Goal: Transaction & Acquisition: Obtain resource

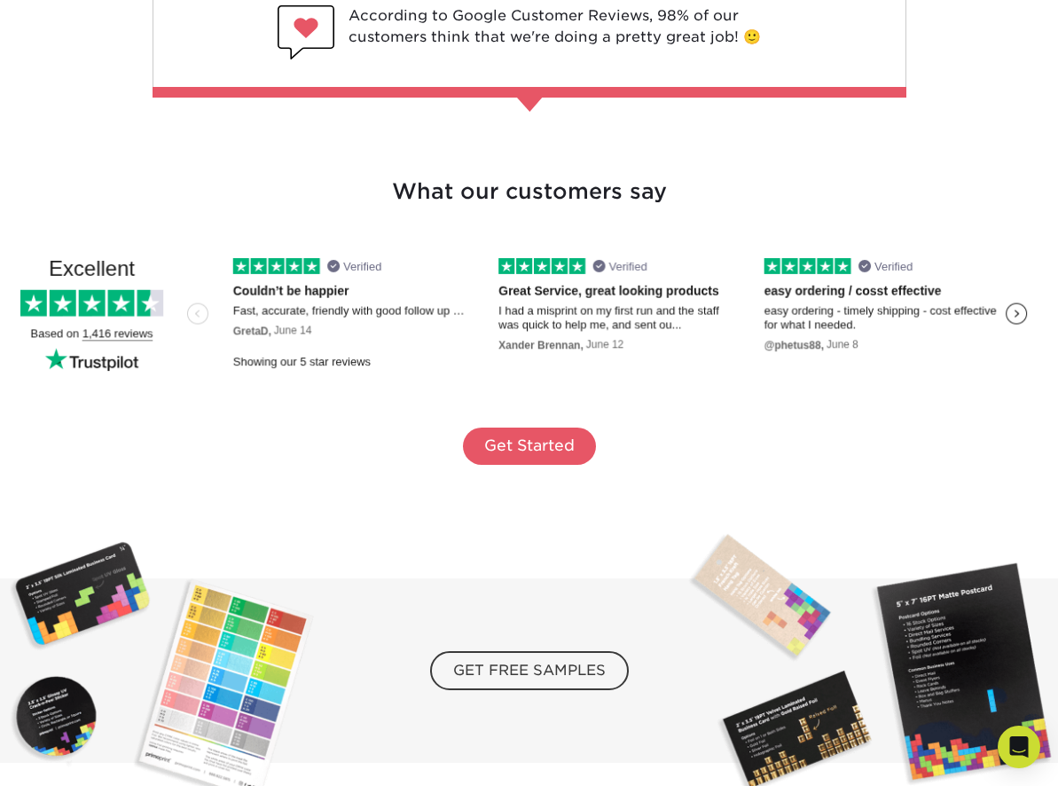
scroll to position [3063, 0]
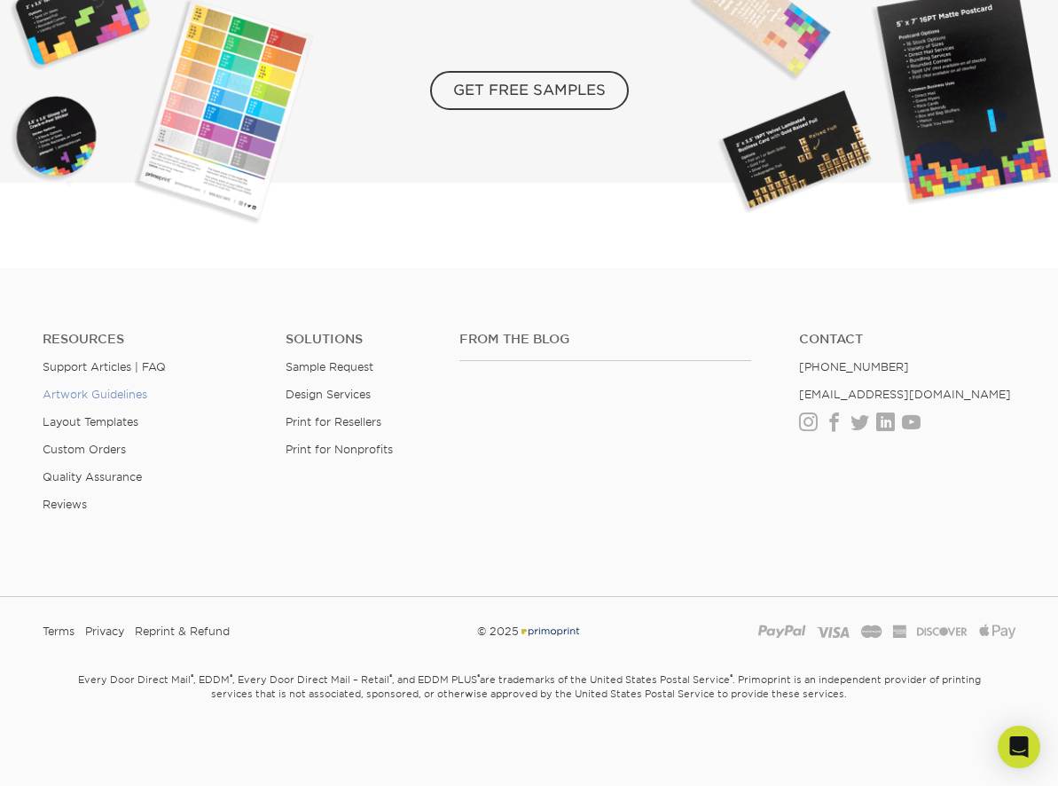
click at [122, 390] on link "Artwork Guidelines" at bounding box center [95, 394] width 105 height 13
click at [123, 417] on link "Layout Templates" at bounding box center [91, 421] width 96 height 13
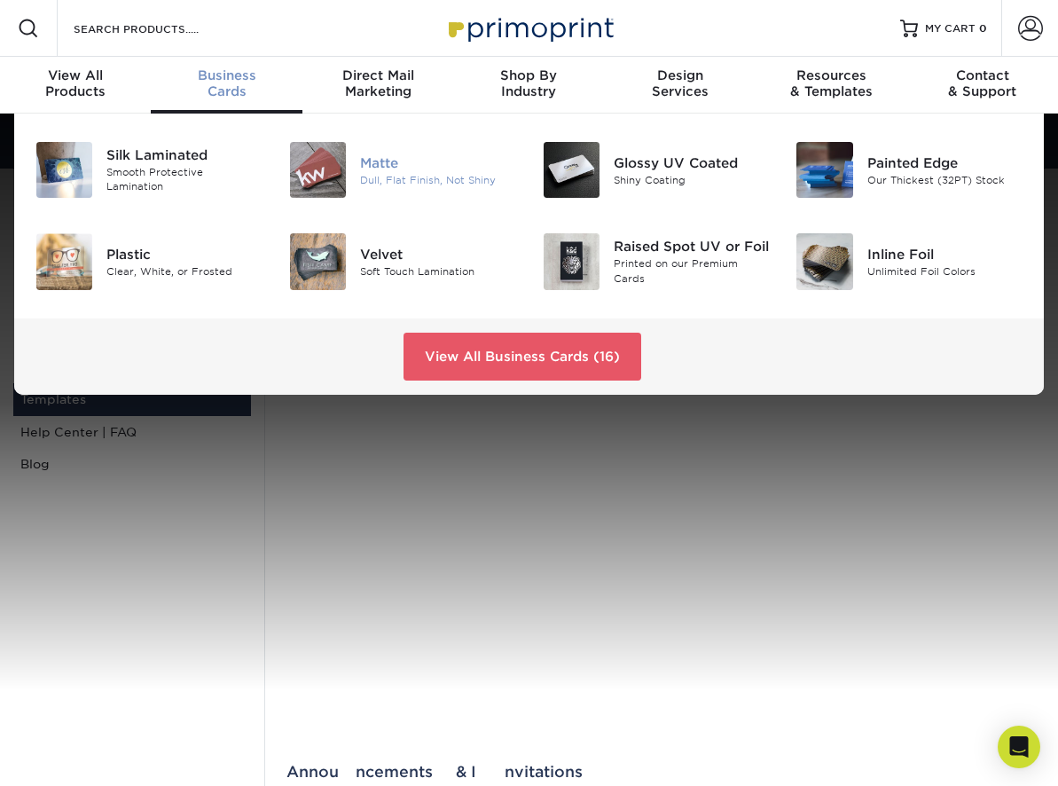
click at [318, 162] on img at bounding box center [318, 170] width 56 height 56
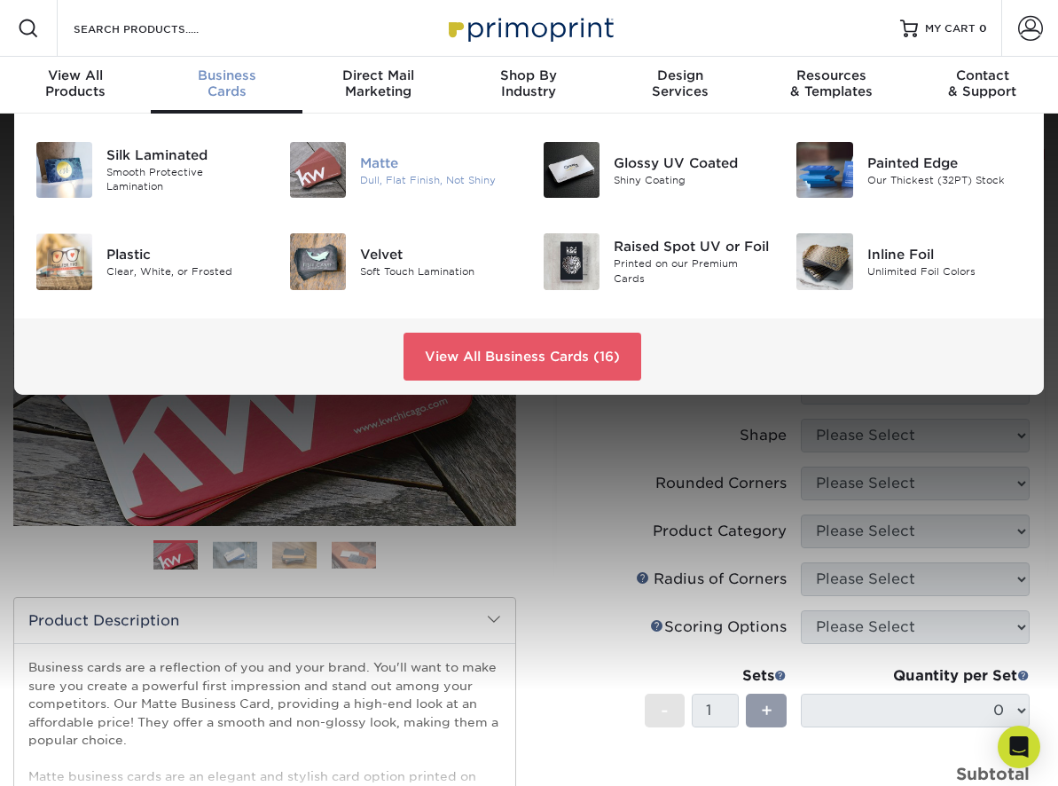
click at [329, 177] on img at bounding box center [318, 170] width 56 height 56
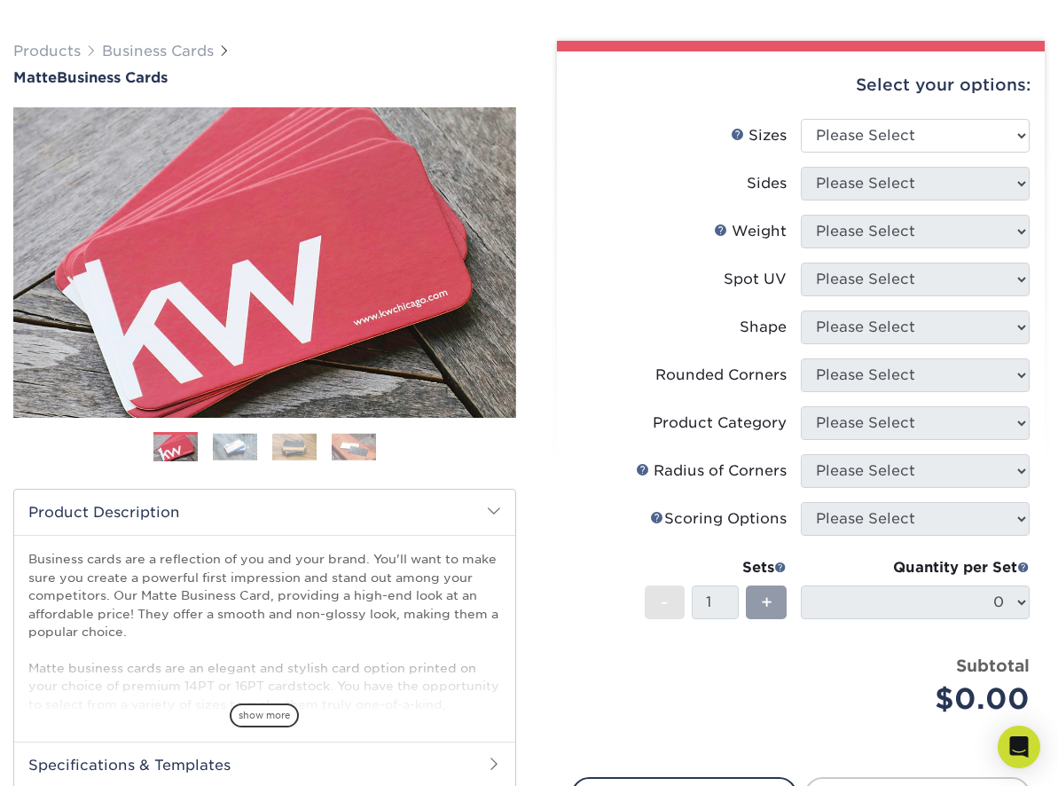
scroll to position [137, 0]
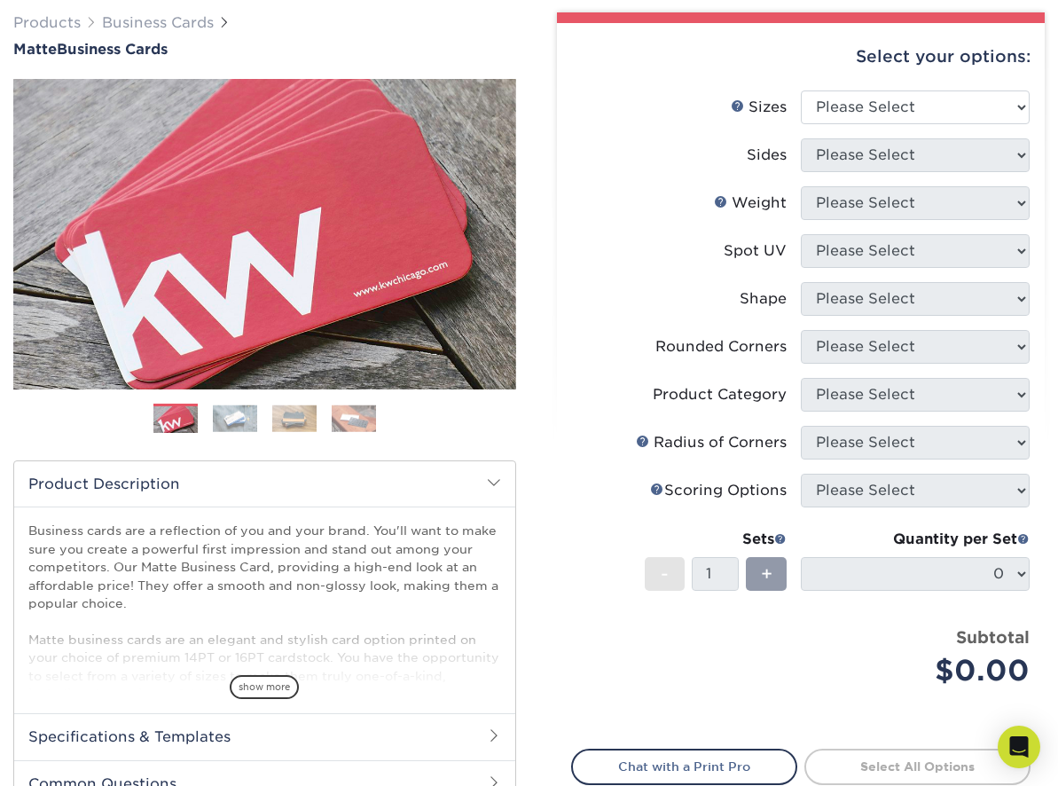
click at [268, 678] on span "show more" at bounding box center [264, 687] width 69 height 24
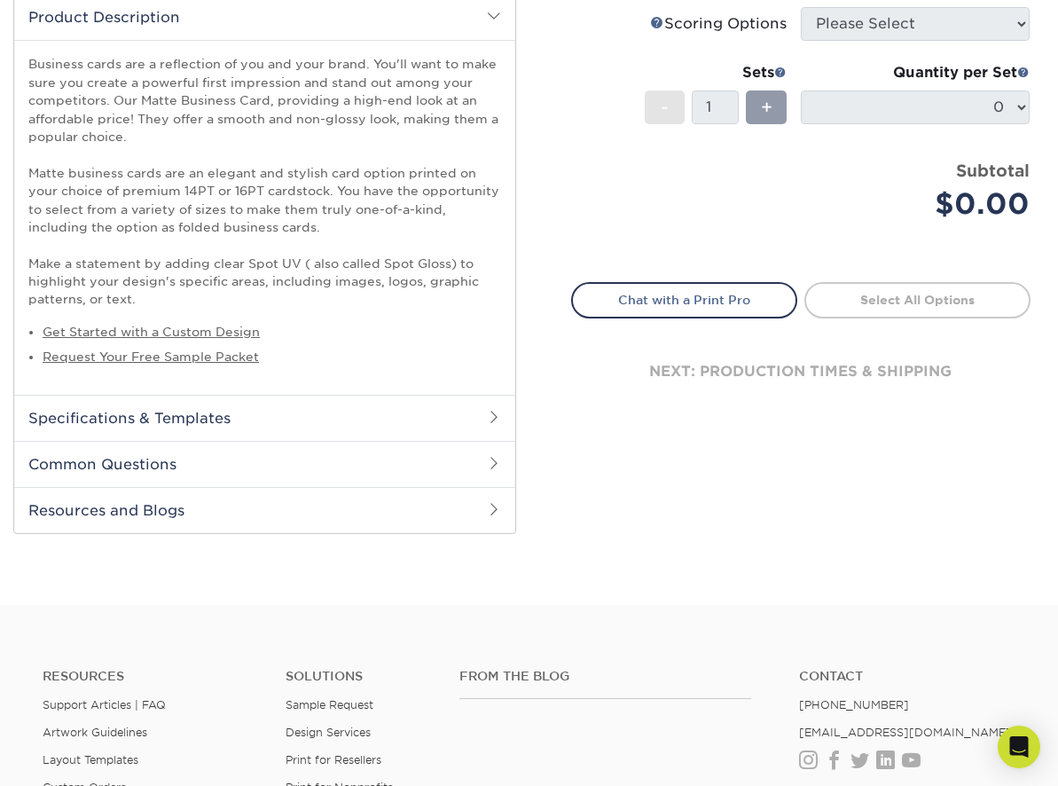
scroll to position [660, 0]
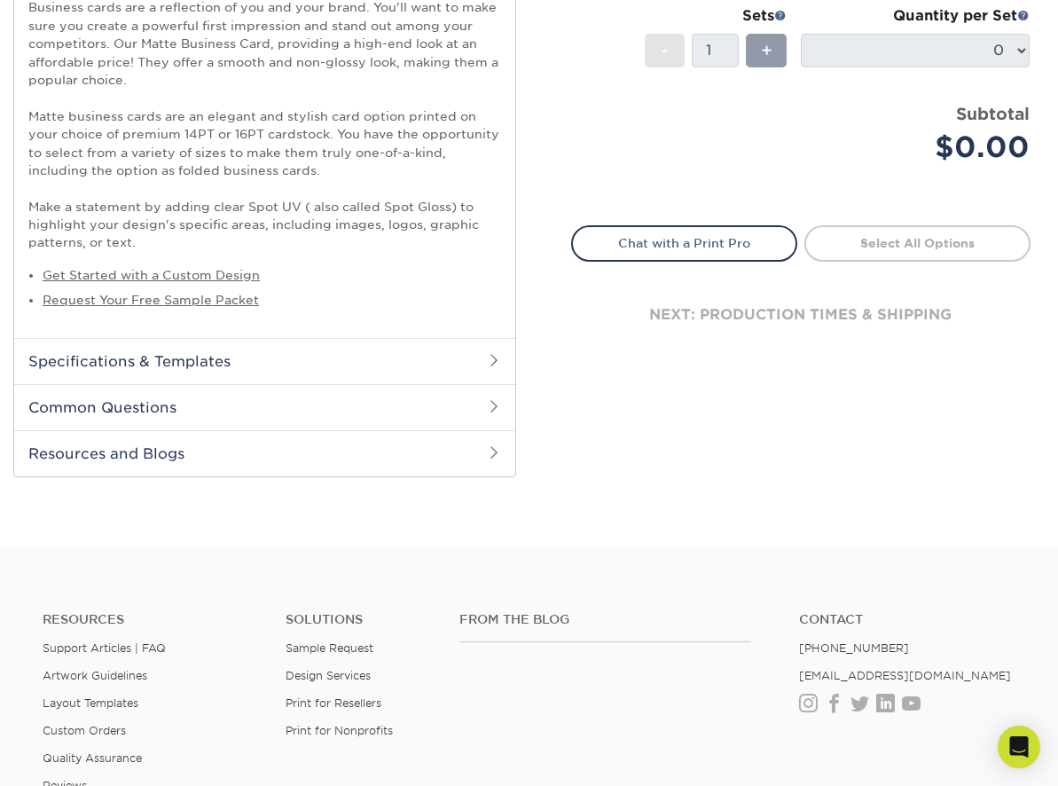
click at [234, 366] on h2 "Specifications & Templates" at bounding box center [264, 361] width 501 height 46
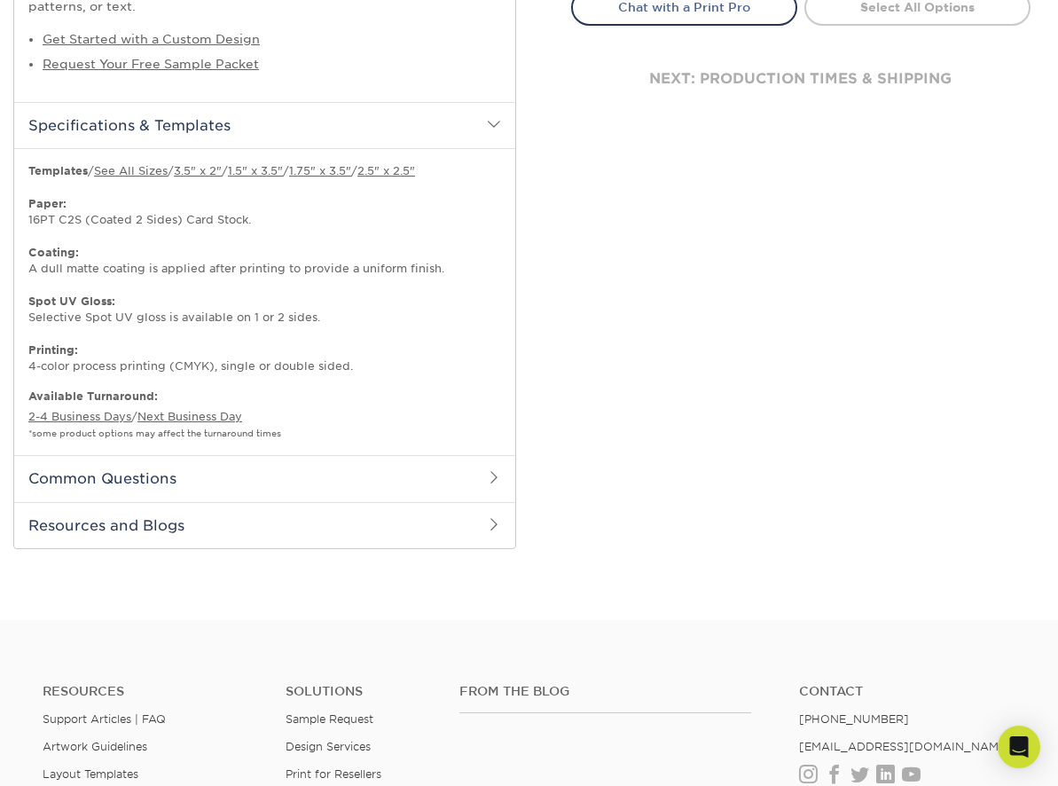
scroll to position [921, 0]
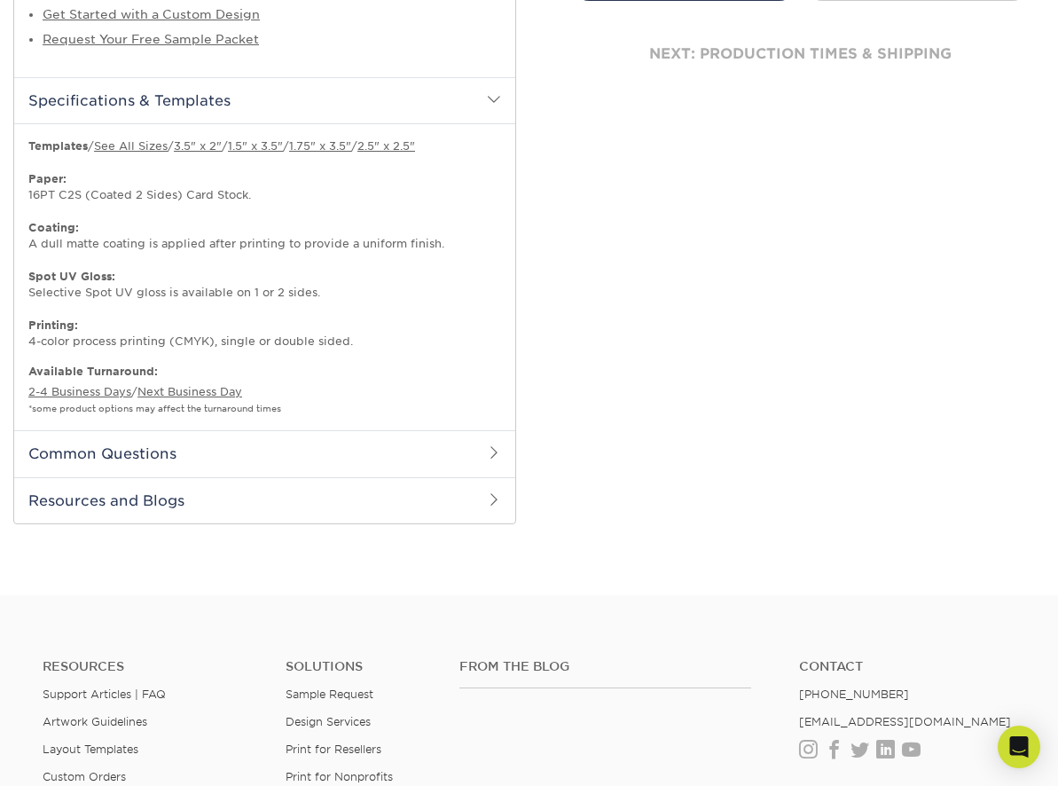
click at [248, 447] on h2 "Common Questions" at bounding box center [264, 453] width 501 height 46
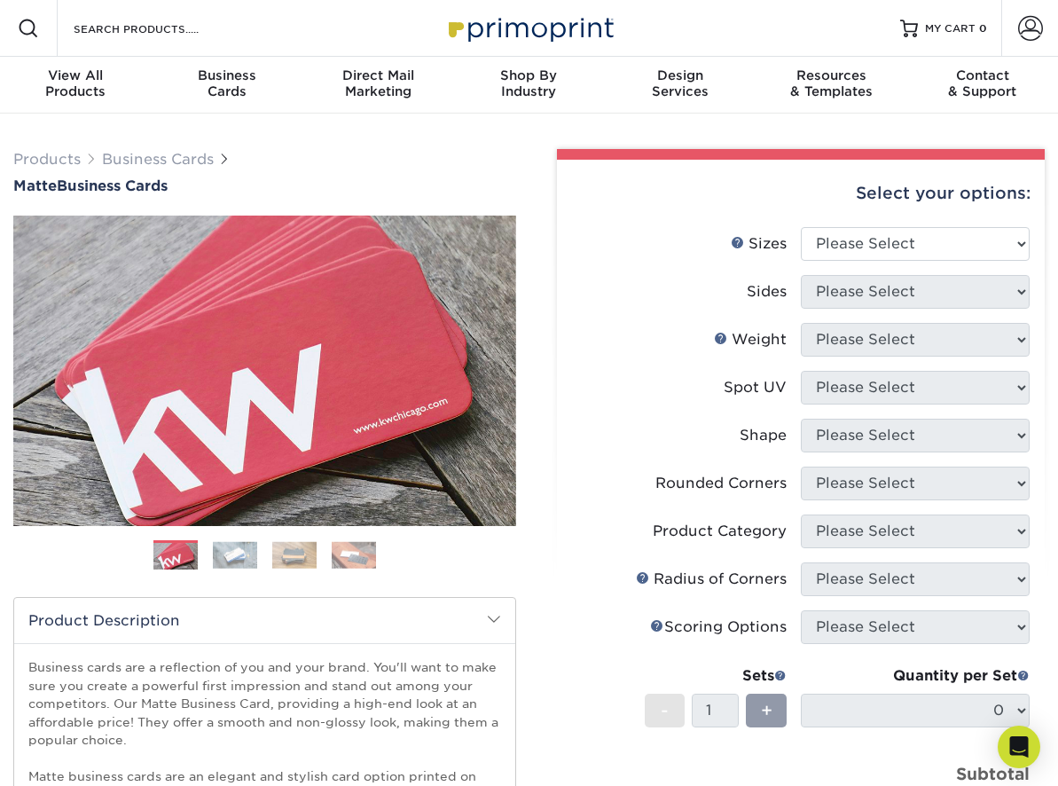
scroll to position [1, 0]
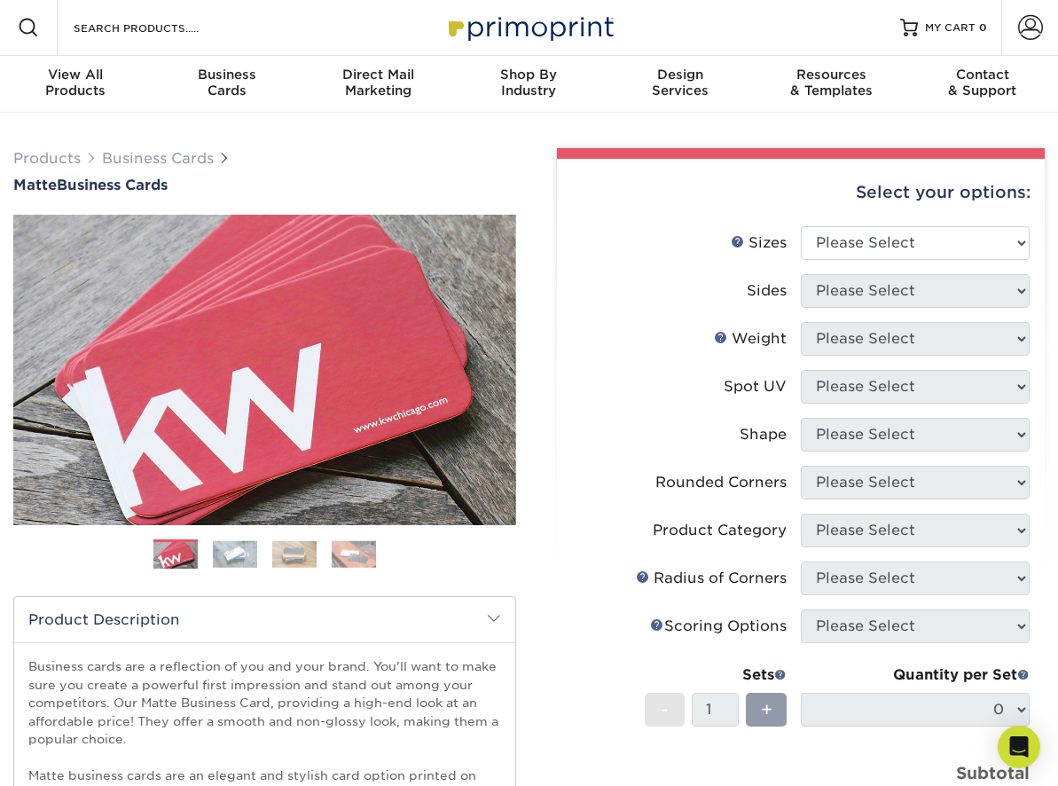
click at [217, 106] on link "Business Cards" at bounding box center [226, 84] width 151 height 57
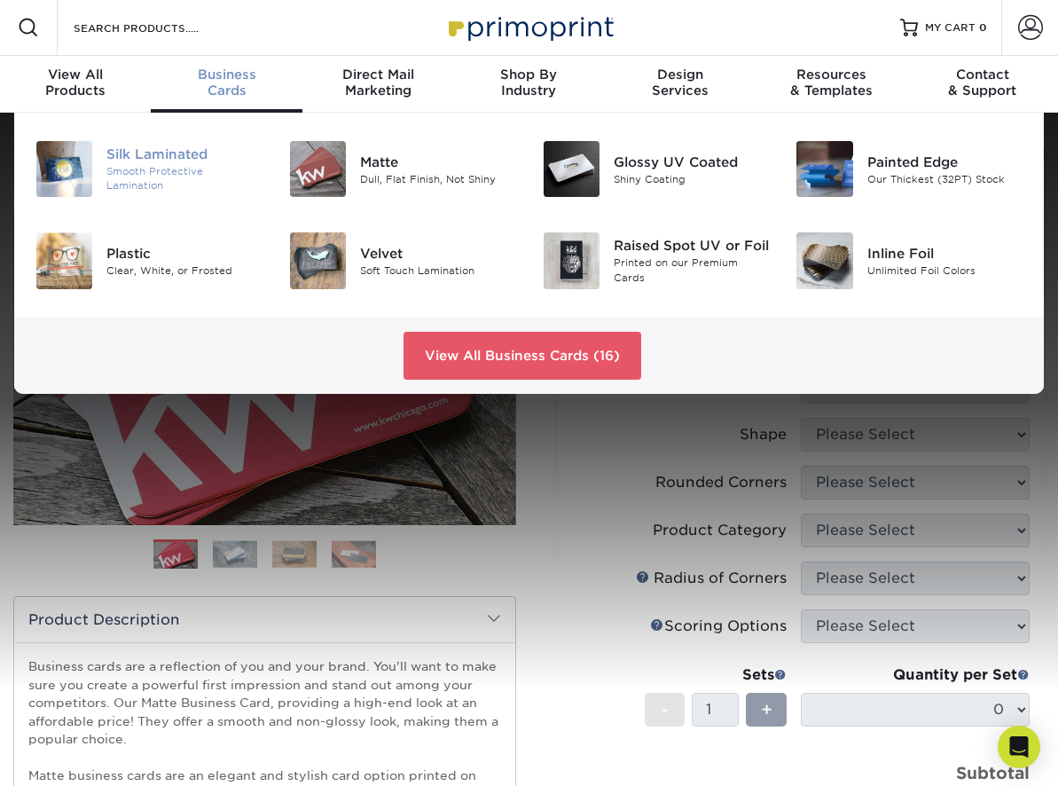
click at [192, 169] on div "Smooth Protective Lamination" at bounding box center [184, 178] width 156 height 29
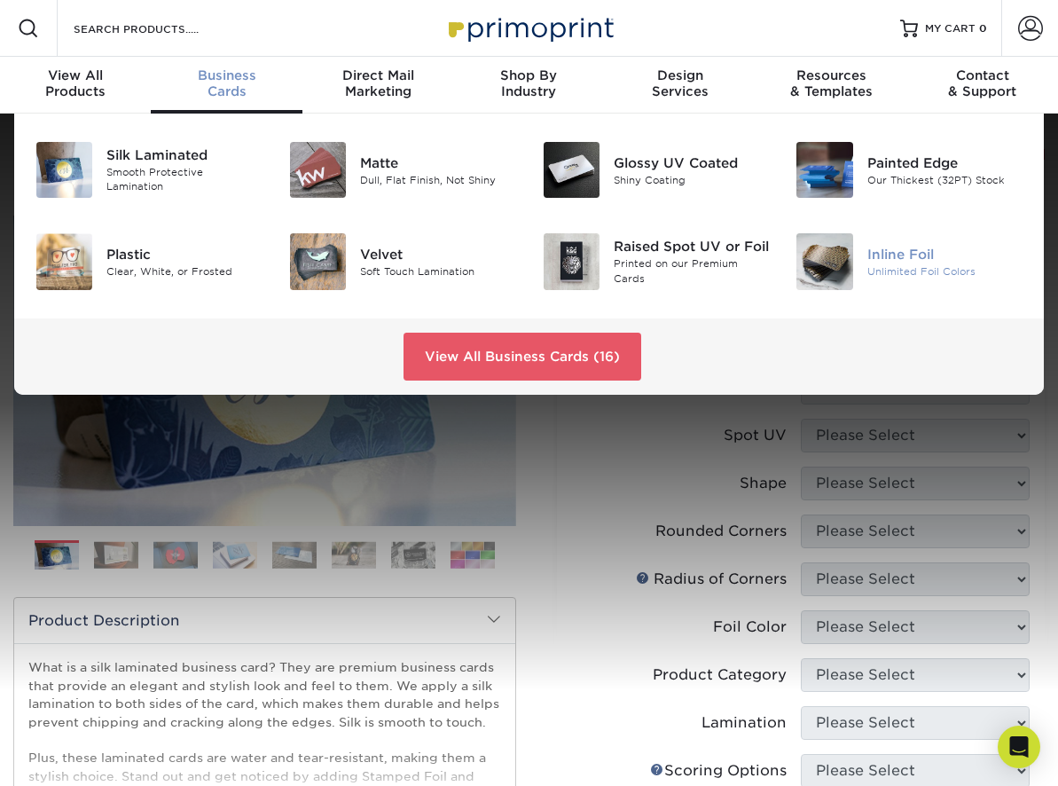
click at [889, 257] on div "Inline Foil" at bounding box center [946, 255] width 156 height 20
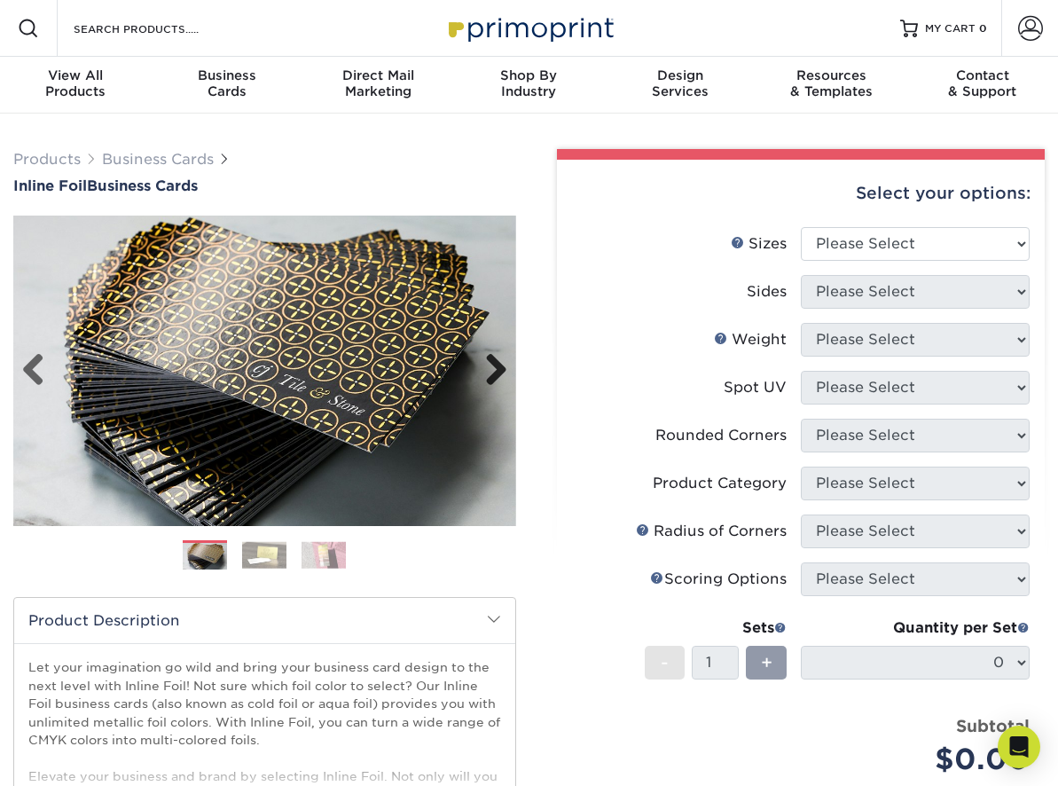
click at [497, 368] on link "Next" at bounding box center [489, 370] width 35 height 35
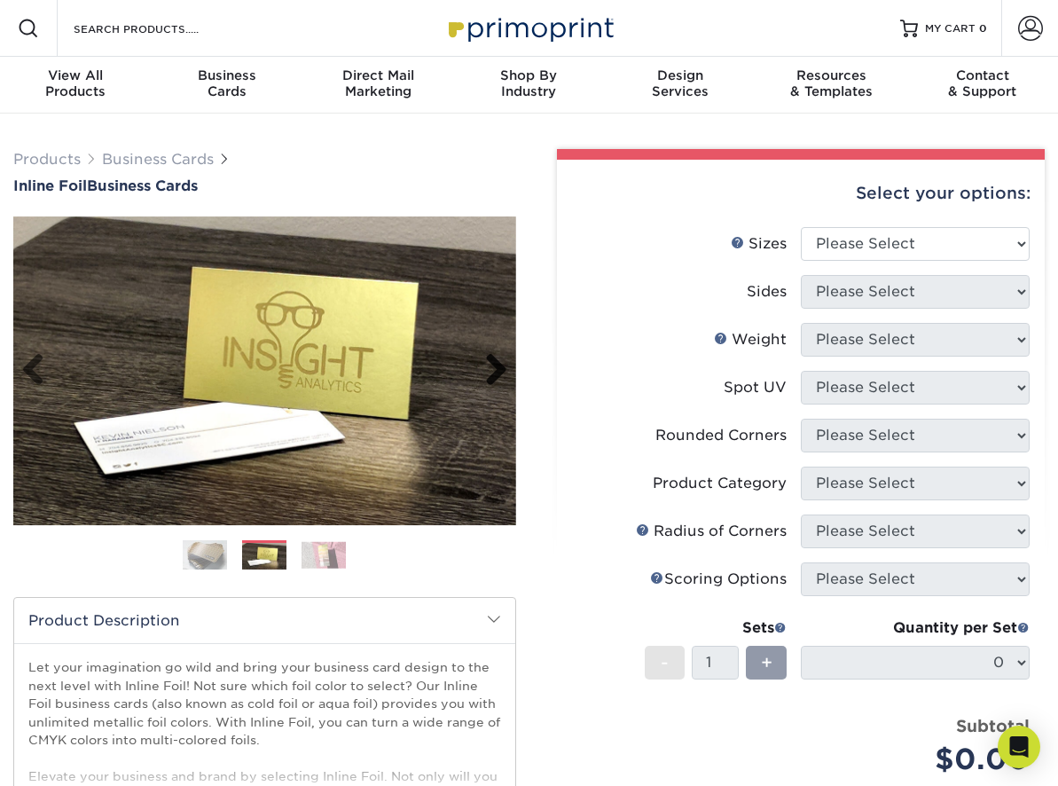
click at [496, 368] on link "Next" at bounding box center [489, 370] width 35 height 35
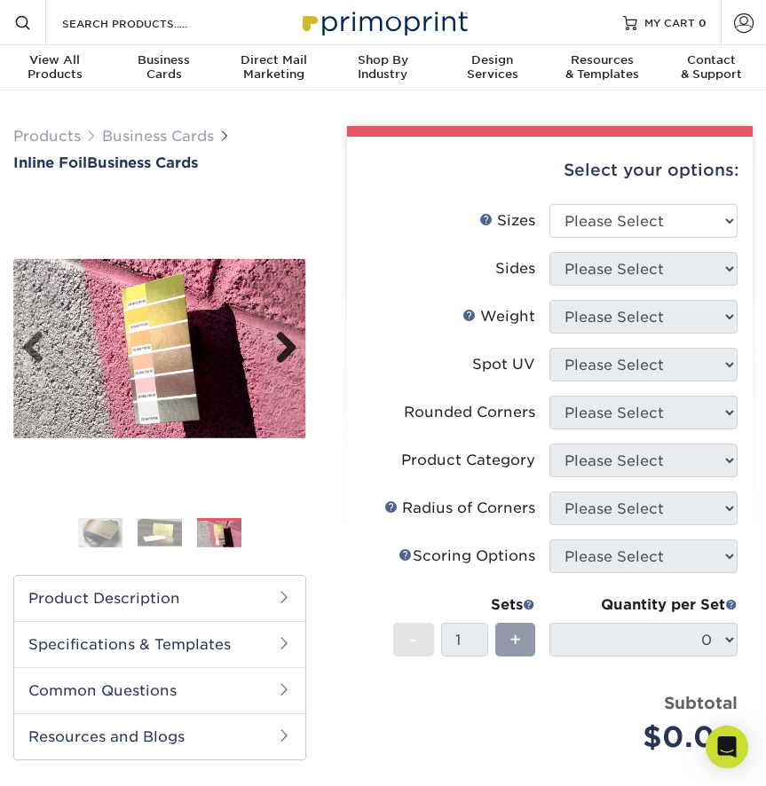
click at [280, 353] on link "Next" at bounding box center [279, 348] width 35 height 35
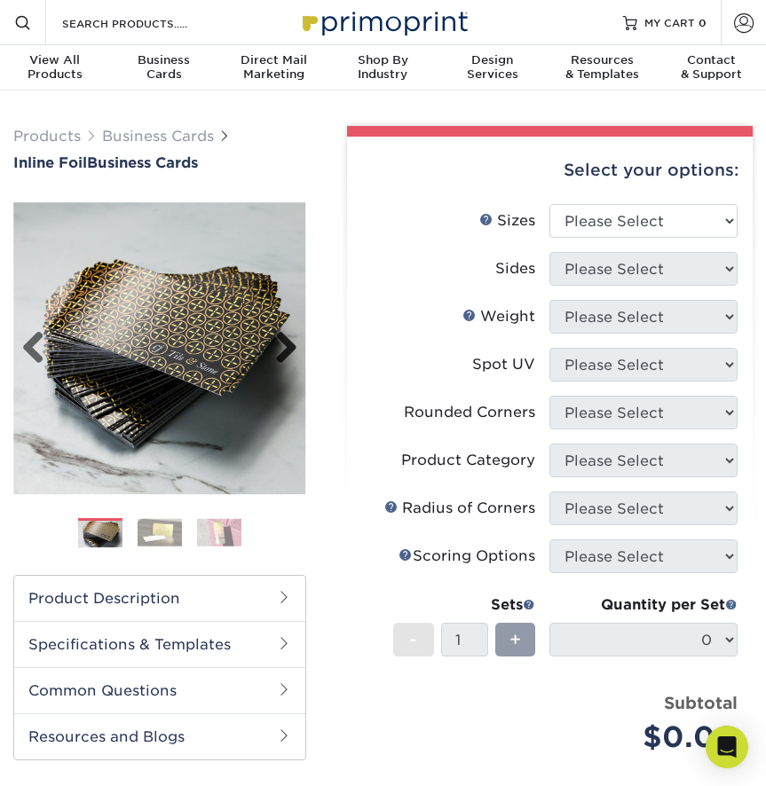
click at [289, 347] on link "Next" at bounding box center [279, 348] width 35 height 35
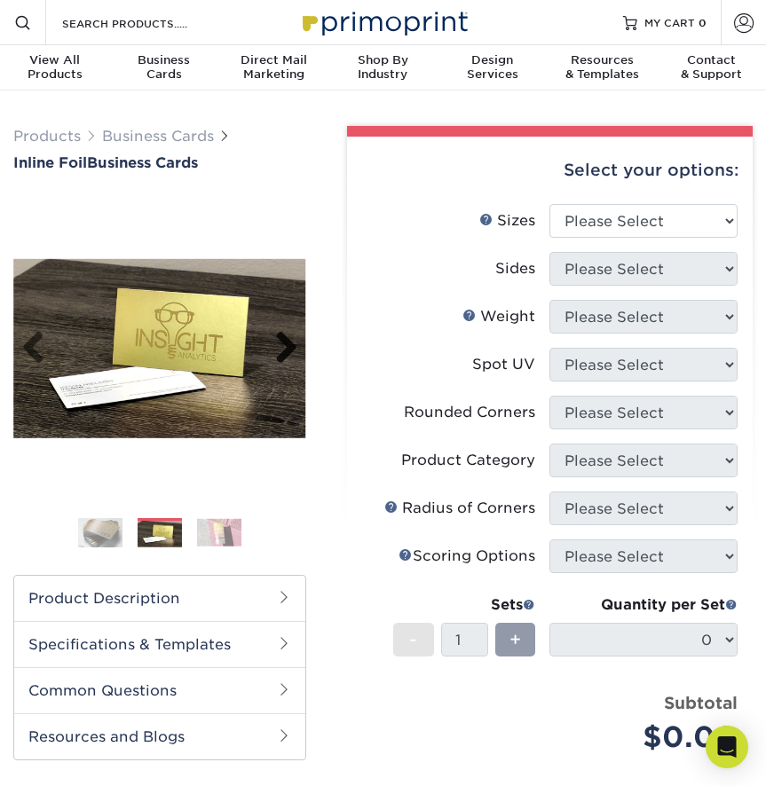
click at [278, 345] on link "Next" at bounding box center [279, 348] width 35 height 35
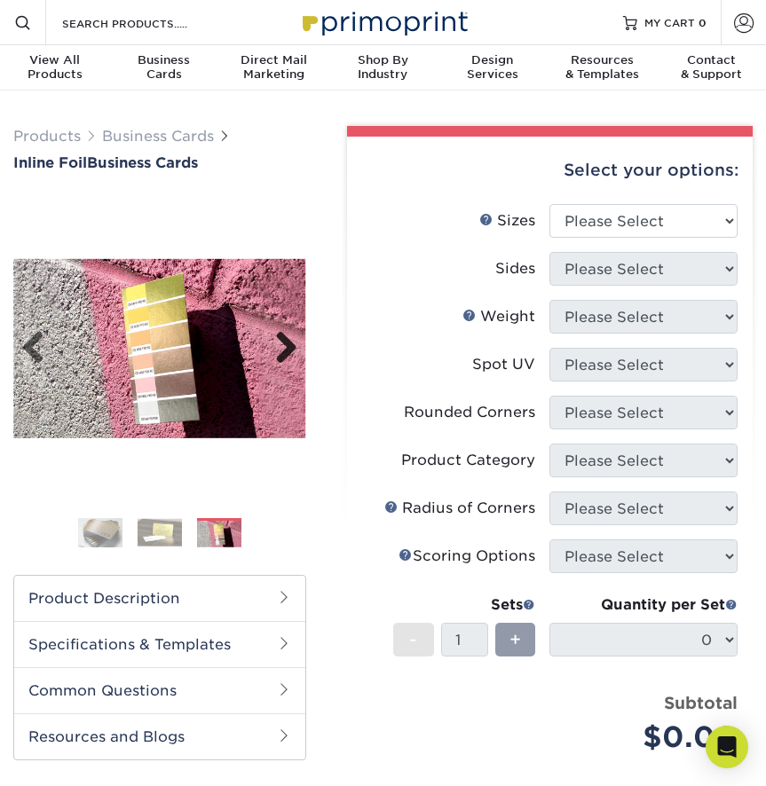
click at [279, 347] on link "Next" at bounding box center [279, 348] width 35 height 35
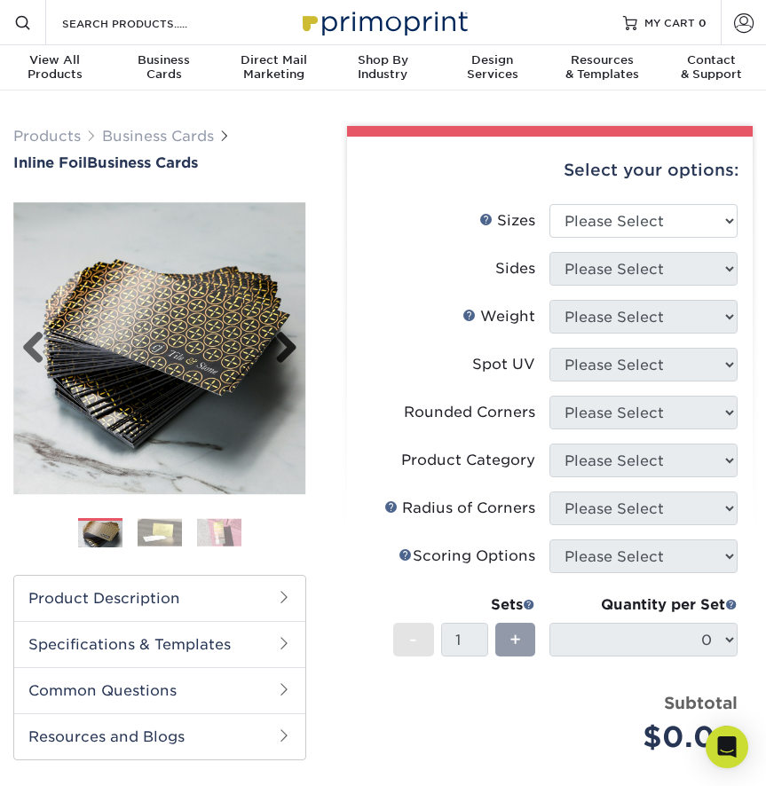
click at [295, 351] on link "Next" at bounding box center [279, 348] width 35 height 35
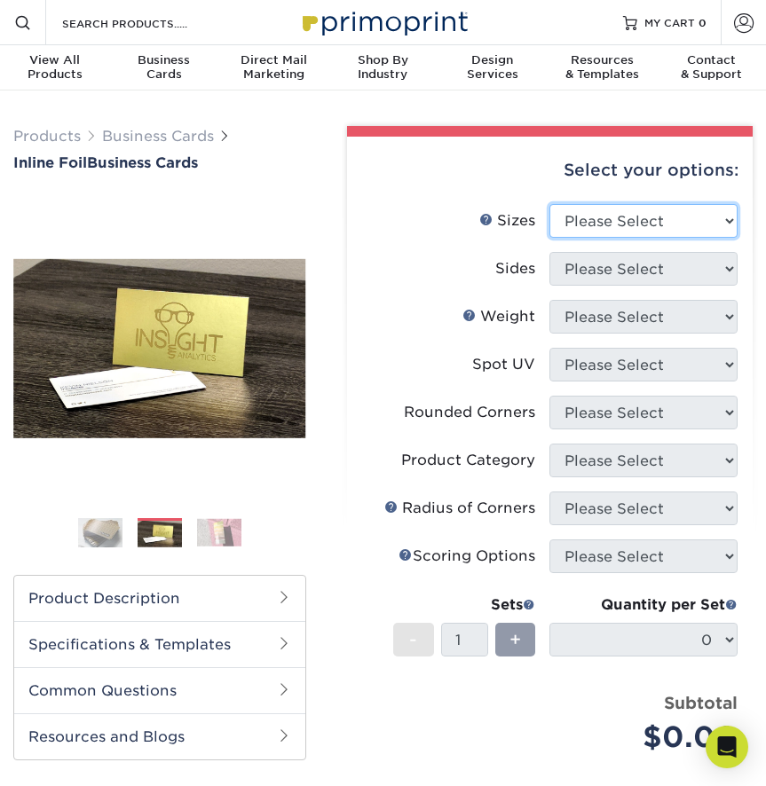
click at [620, 220] on select "Please Select 1.5" x 3.5" - Mini 1.75" x 3.5" - Mini 2" x 2" - Square 2" x 3" -…" at bounding box center [643, 221] width 188 height 34
select select "2.00x3.50"
click at [549, 204] on select "Please Select 1.5" x 3.5" - Mini 1.75" x 3.5" - Mini 2" x 2" - Square 2" x 3" -…" at bounding box center [643, 221] width 188 height 34
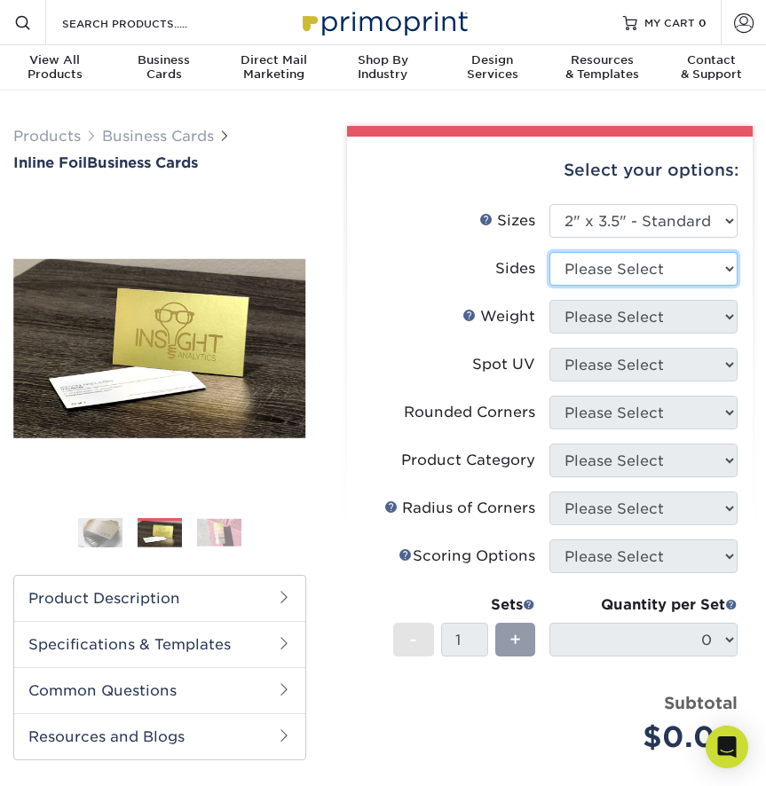
click at [637, 269] on select "Please Select Print Both Sides - Foil Back Only Print Both Sides - Foil Both Si…" at bounding box center [643, 269] width 188 height 34
select select "2ba18f74-0f96-487e-8b6e-985b404b3305"
click at [549, 252] on select "Please Select Print Both Sides - Foil Back Only Print Both Sides - Foil Both Si…" at bounding box center [643, 269] width 188 height 34
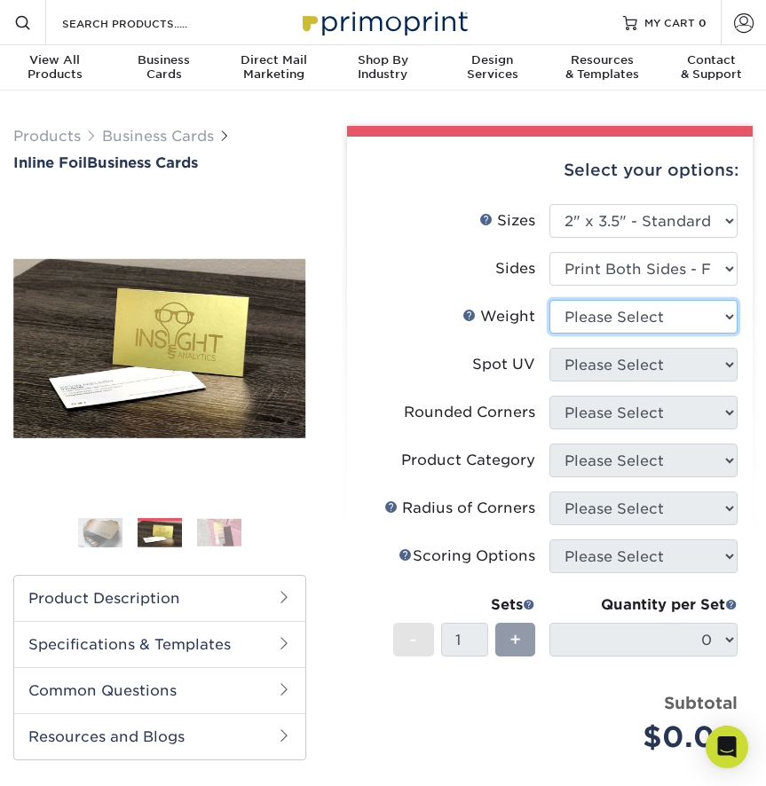
click at [603, 307] on select "Please Select 16PT" at bounding box center [643, 317] width 188 height 34
select select "16PT"
click at [549, 300] on select "Please Select 16PT" at bounding box center [643, 317] width 188 height 34
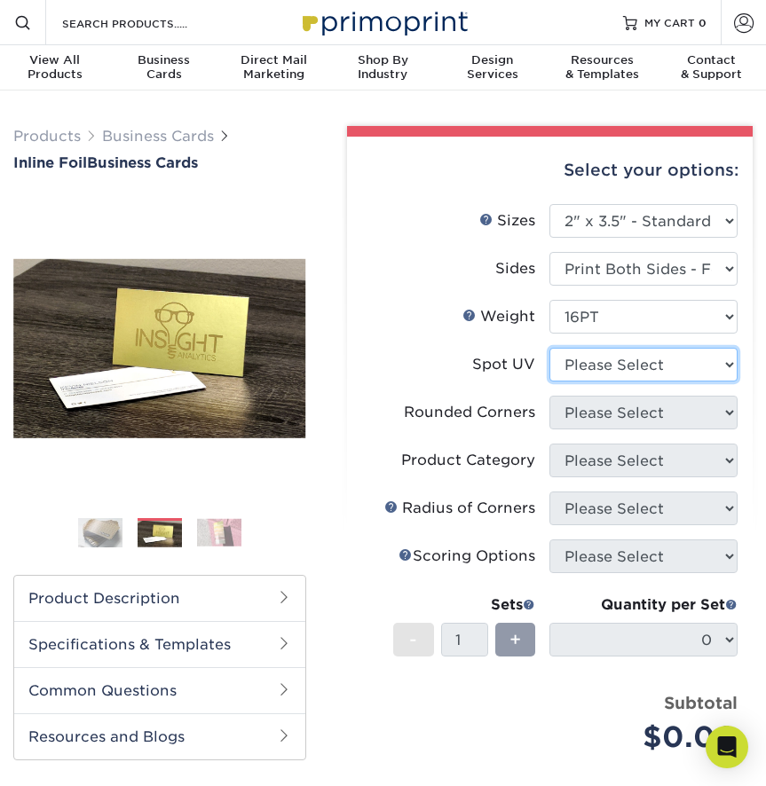
click at [618, 356] on select "Please Select No Spot UV Front and Back (Both Sides) Front Only Back Only" at bounding box center [643, 365] width 188 height 34
select select "3"
click at [549, 348] on select "Please Select No Spot UV Front and Back (Both Sides) Front Only Back Only" at bounding box center [643, 365] width 188 height 34
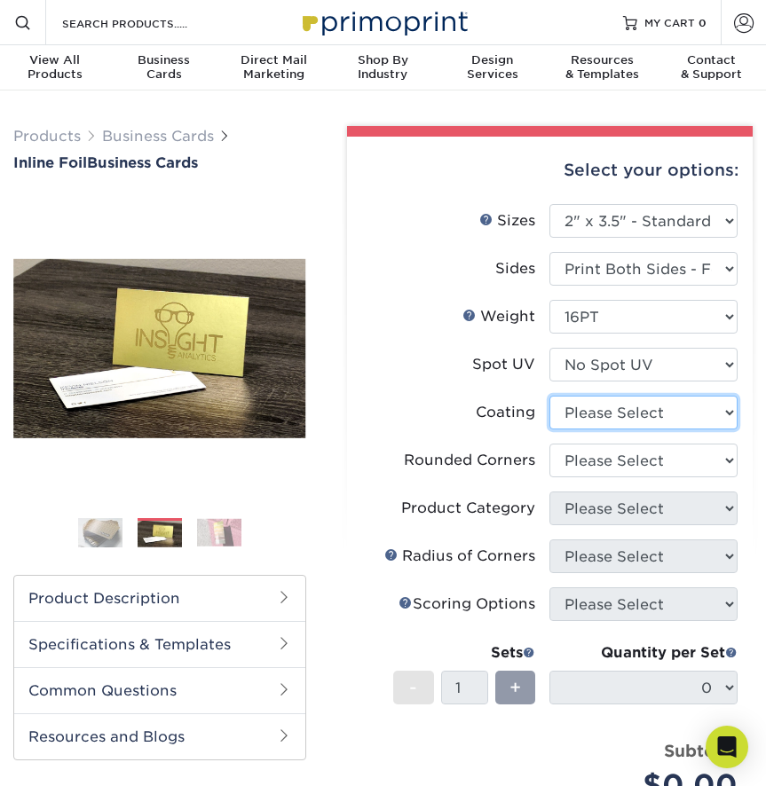
click at [618, 407] on select at bounding box center [643, 413] width 188 height 34
select select "1e8116af-acfc-44b1-83dc-8181aa338834"
click at [549, 396] on select at bounding box center [643, 413] width 188 height 34
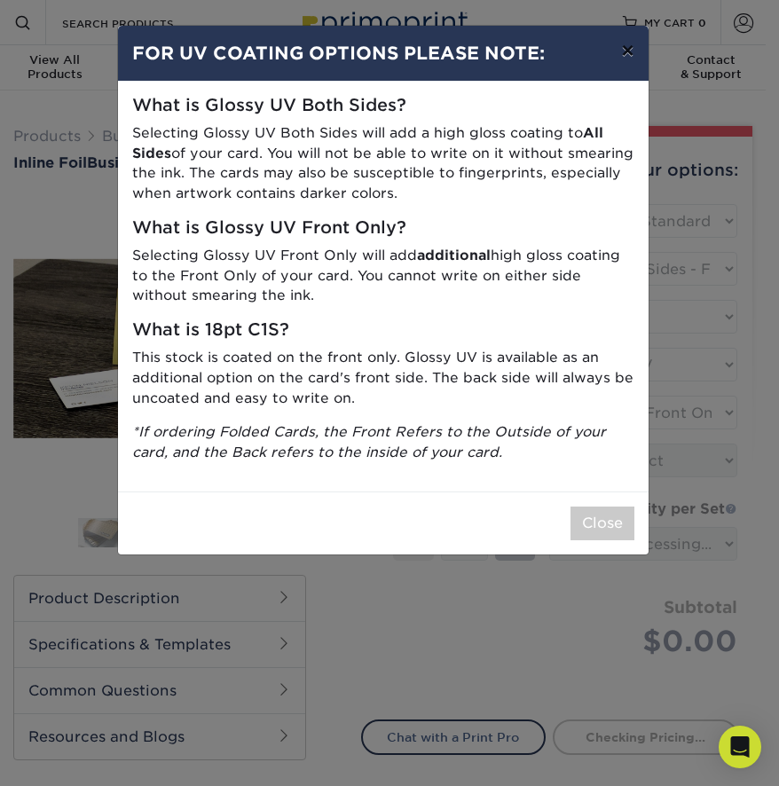
click at [626, 41] on button "×" at bounding box center [627, 51] width 41 height 50
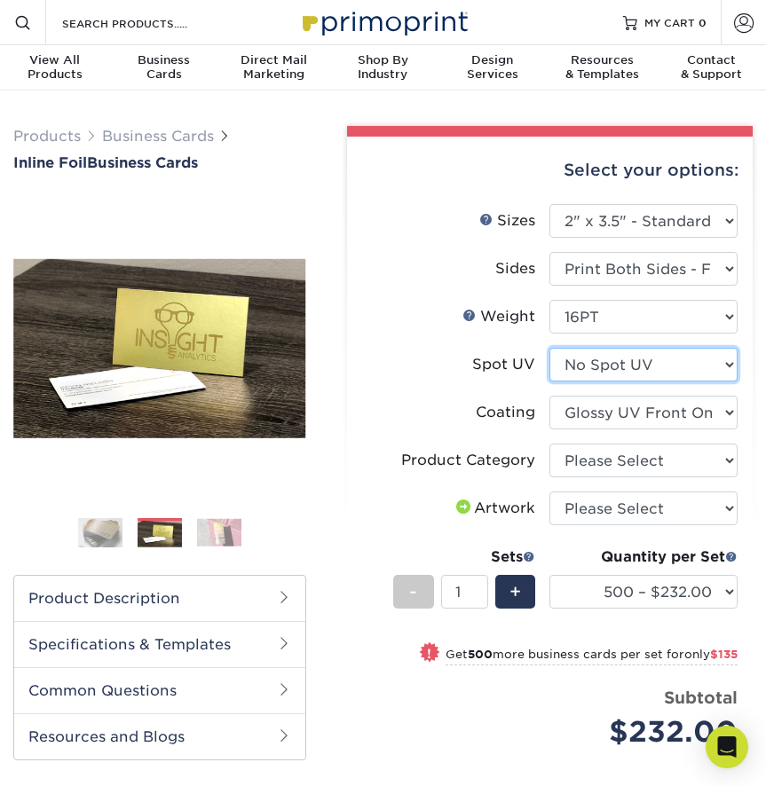
click at [646, 358] on select "Please Select No Spot UV Front and Back (Both Sides) Front Only Back Only" at bounding box center [643, 365] width 188 height 34
select select "-1"
click at [549, 348] on select "Please Select No Spot UV Front and Back (Both Sides) Front Only Back Only" at bounding box center [643, 365] width 188 height 34
select select
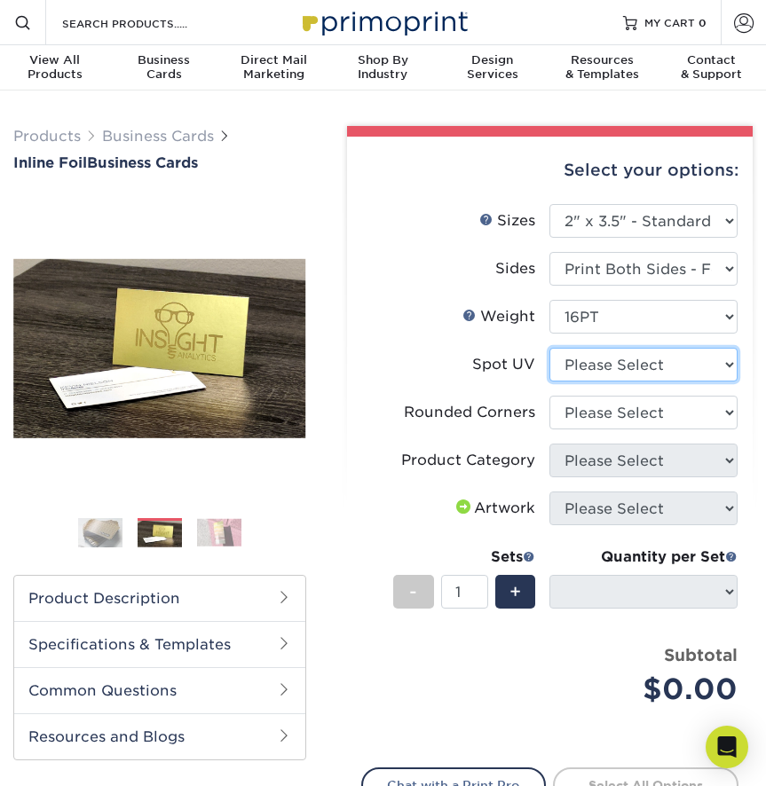
click at [614, 361] on select "Please Select No Spot UV Front and Back (Both Sides) Front Only Back Only" at bounding box center [643, 365] width 188 height 34
select select "0"
click at [549, 348] on select "Please Select No Spot UV Front and Back (Both Sides) Front Only Back Only" at bounding box center [643, 365] width 188 height 34
select select
click at [619, 421] on select "Please Select Yes - Round 2 Corners Yes - Round 4 Corners No" at bounding box center [643, 413] width 188 height 34
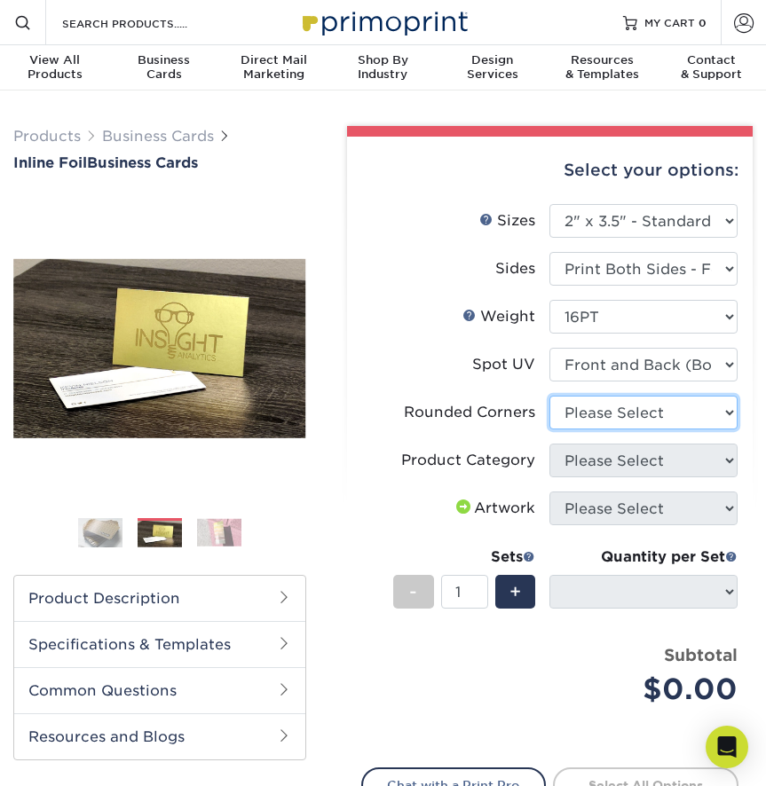
select select "76a3b848-63b4-4449-aad1-d9e81d5a60f5"
click at [549, 396] on select "Please Select Yes - Round 2 Corners Yes - Round 4 Corners No" at bounding box center [643, 413] width 188 height 34
select select "-1"
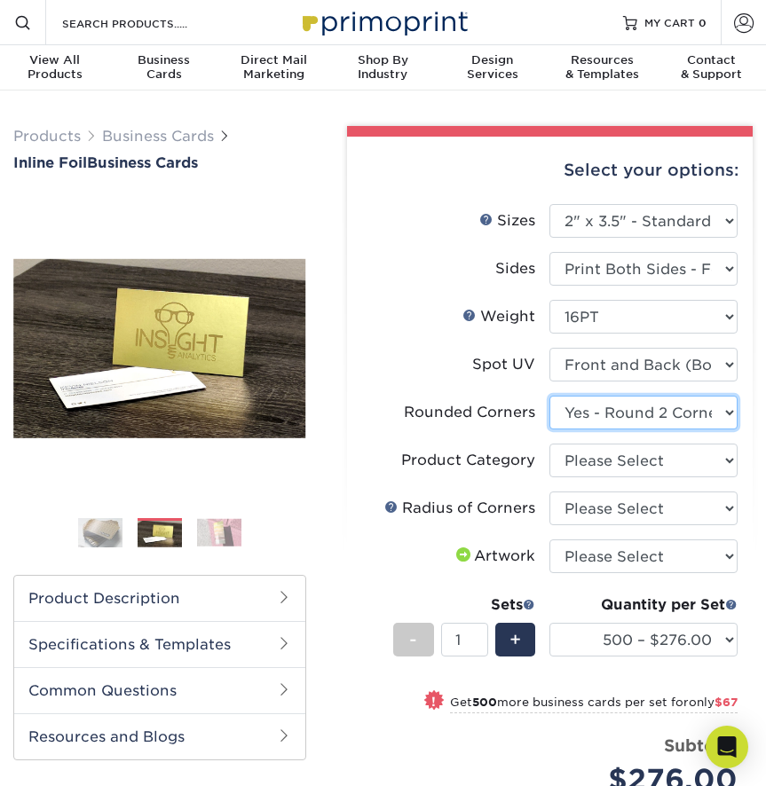
click at [614, 408] on select "Please Select Yes - Round 2 Corners Yes - Round 4 Corners No" at bounding box center [643, 413] width 188 height 34
select select "7672df9e-0e0a-464d-8e1f-920c575e4da3"
click at [549, 396] on select "Please Select Yes - Round 2 Corners Yes - Round 4 Corners No" at bounding box center [643, 413] width 188 height 34
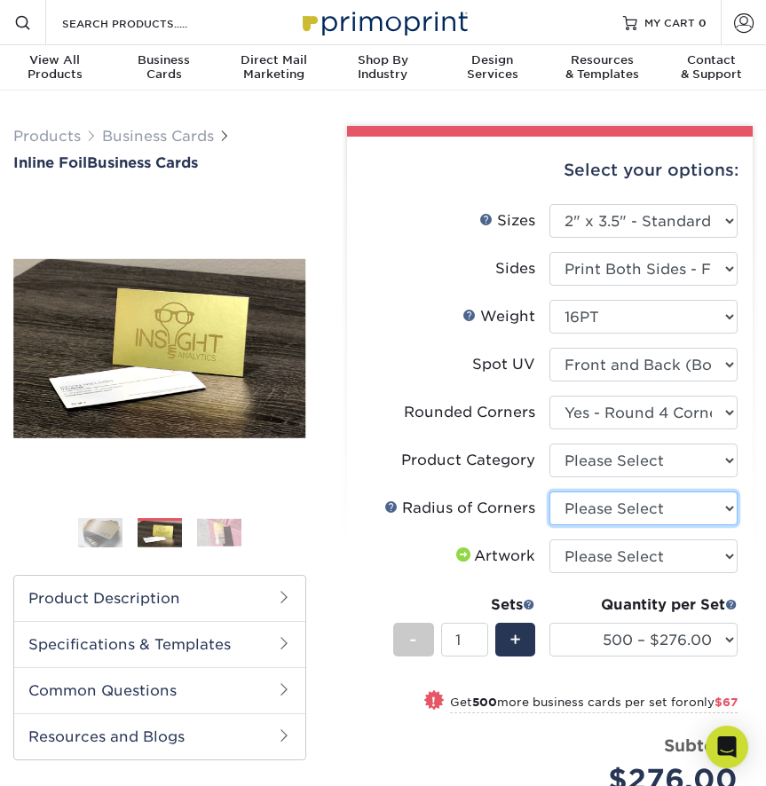
click at [646, 507] on select "Please Select Rounded 1/8" Rounded 1/4"" at bounding box center [643, 508] width 188 height 34
select select "479fbfe7-6a0c-4895-8c9a-81739b7486c9"
click at [549, 491] on select "Please Select Rounded 1/8" Rounded 1/4"" at bounding box center [643, 508] width 188 height 34
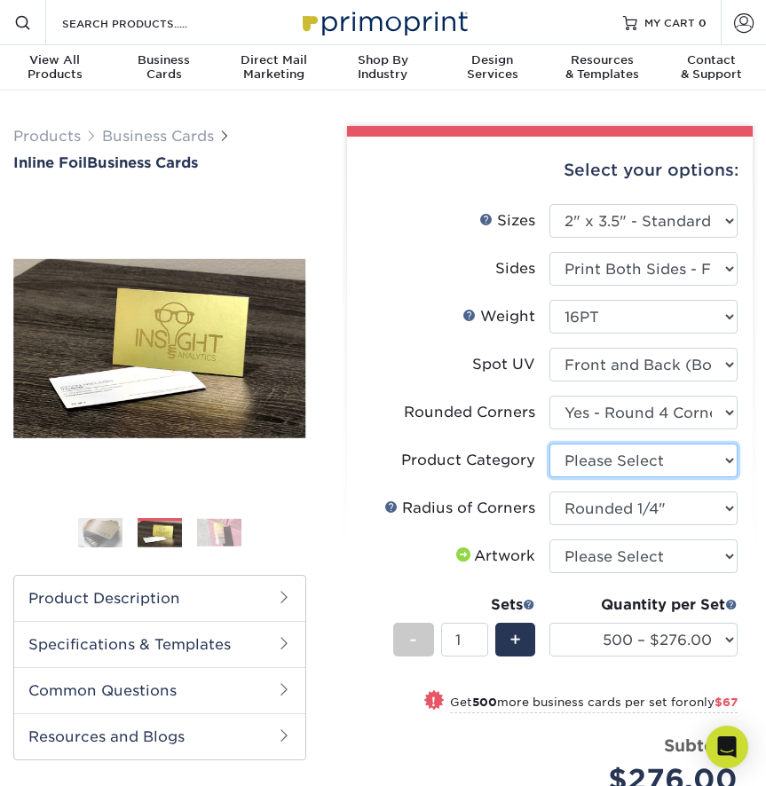
click at [622, 464] on select "Please Select Business Cards" at bounding box center [643, 461] width 188 height 34
select select "3b5148f1-0588-4f88-a218-97bcfdce65c1"
click at [549, 444] on select "Please Select Business Cards" at bounding box center [643, 461] width 188 height 34
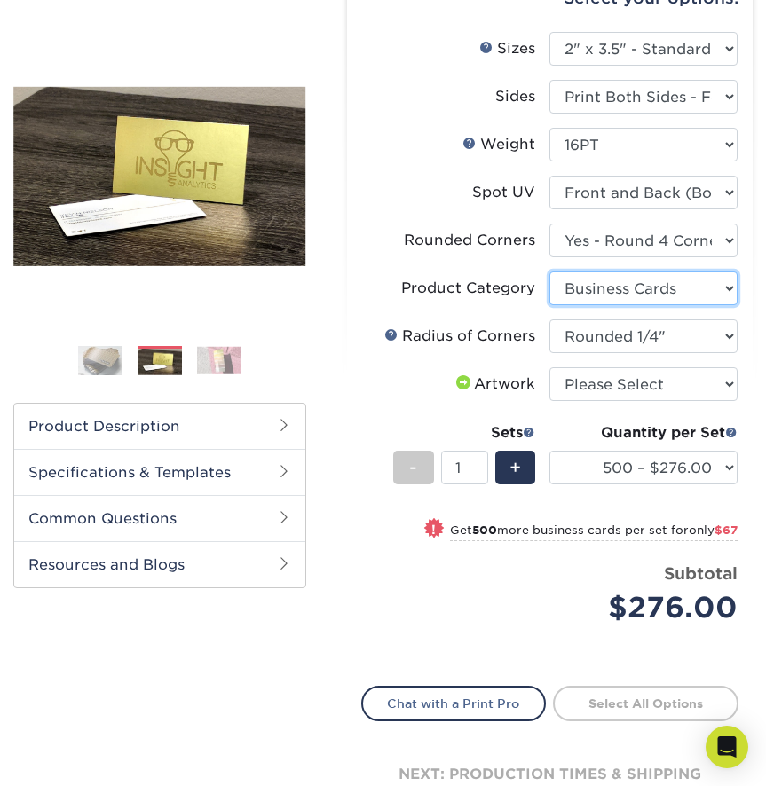
scroll to position [173, 0]
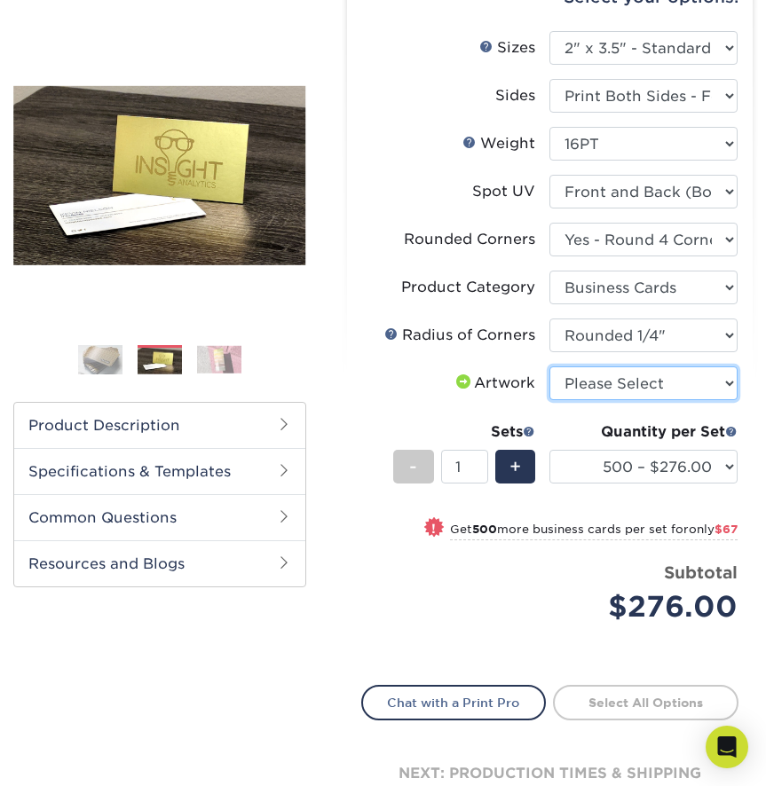
click at [608, 377] on select "Please Select I will upload files I need a design - $100" at bounding box center [643, 383] width 188 height 34
select select "upload"
click at [549, 366] on select "Please Select I will upload files I need a design - $100" at bounding box center [643, 383] width 188 height 34
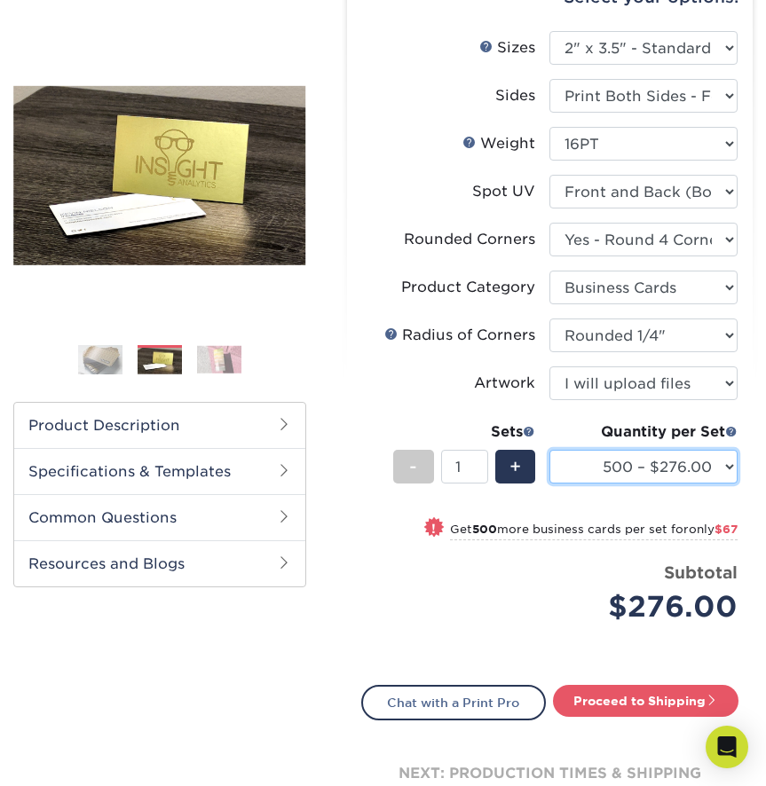
click at [613, 467] on select "500 – $276.00 1000 – $343.00 2500 – $715.00 5000 – $1058.00" at bounding box center [643, 467] width 188 height 34
click at [608, 460] on select "500 – $276.00 1000 – $343.00 2500 – $715.00 5000 – $1058.00" at bounding box center [643, 467] width 188 height 34
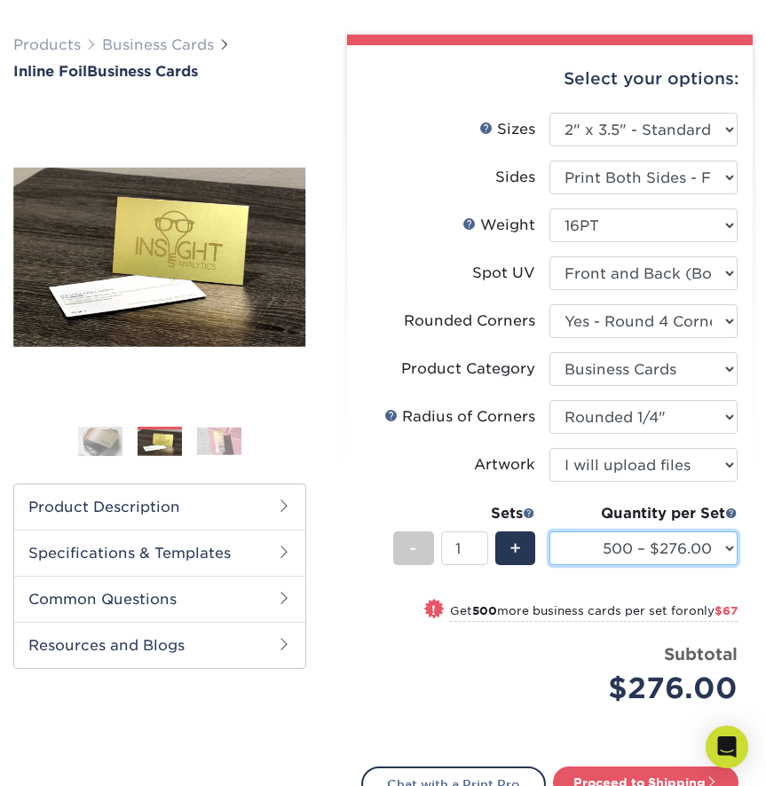
scroll to position [92, 0]
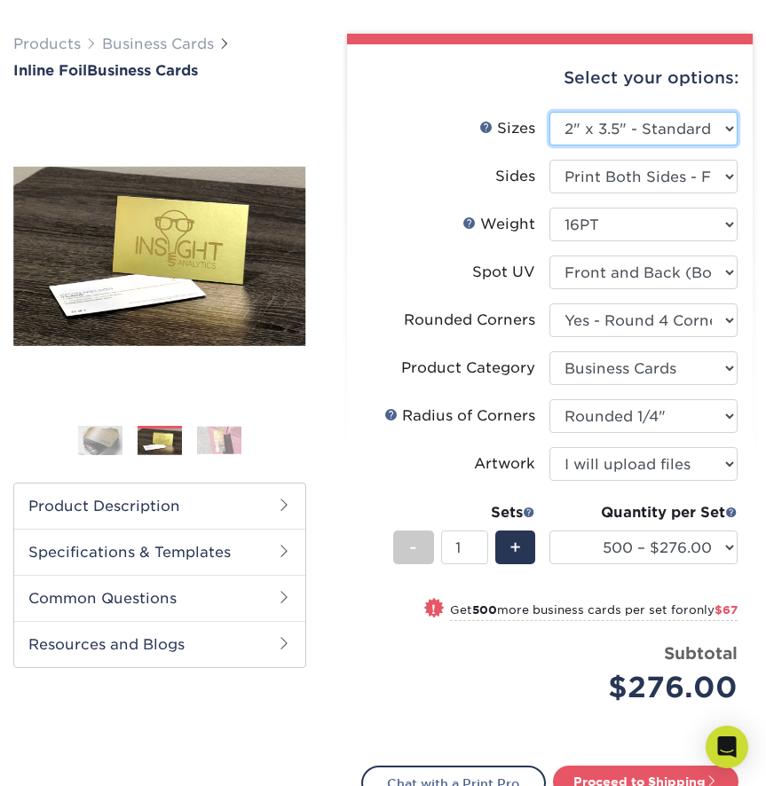
click at [662, 123] on select "Please Select 1.5" x 3.5" - Mini 1.75" x 3.5" - Mini 2" x 2" - Square 2" x 3" -…" at bounding box center [643, 129] width 188 height 34
select select "2.00x2.00"
click at [549, 112] on select "Please Select 1.5" x 3.5" - Mini 1.75" x 3.5" - Mini 2" x 2" - Square 2" x 3" -…" at bounding box center [643, 129] width 188 height 34
select select "-1"
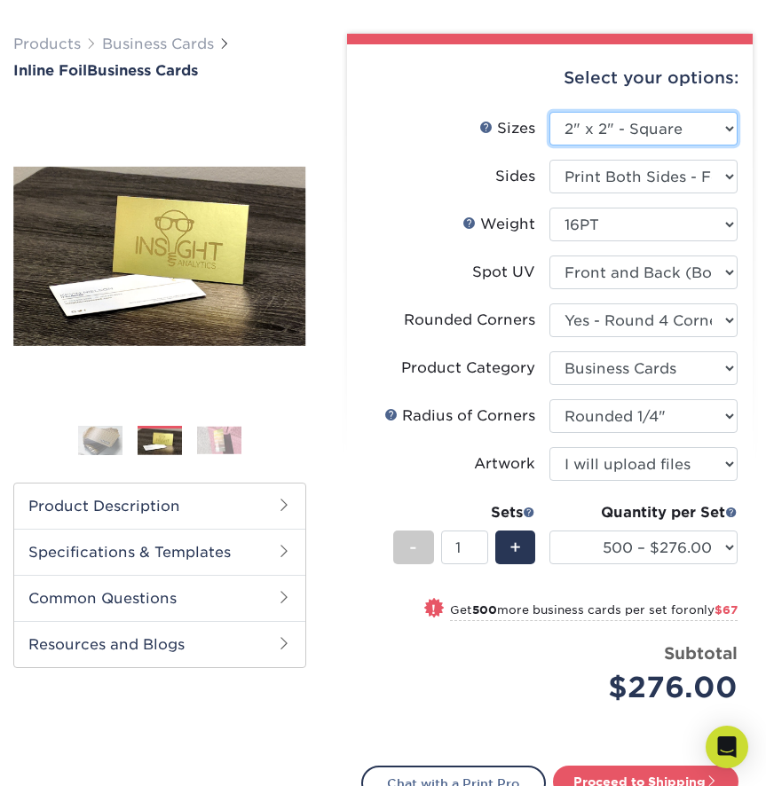
select select "-1"
select select
select select "-1"
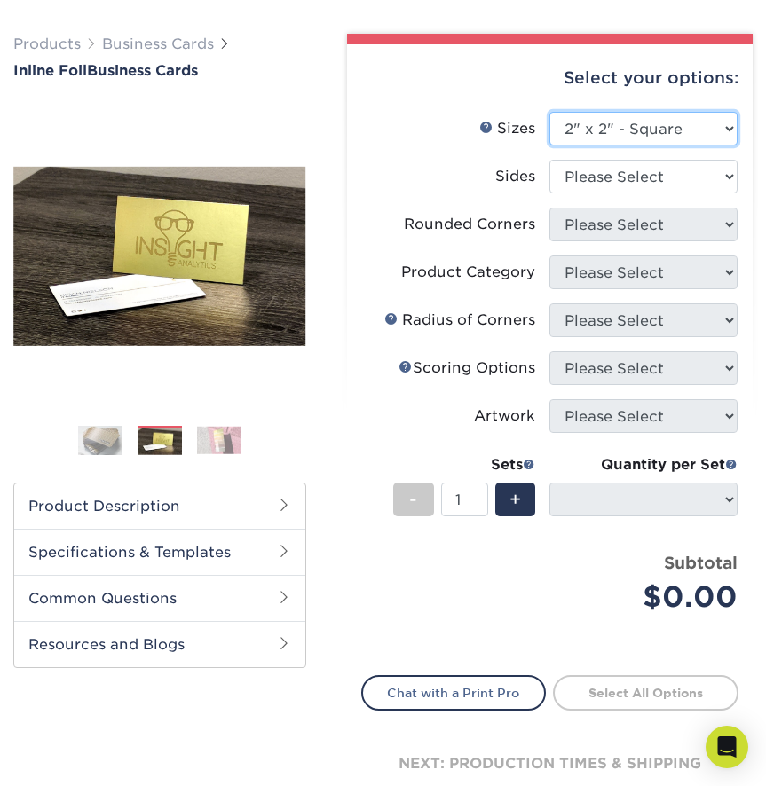
click at [591, 113] on select "Please Select 1.5" x 3.5" - Mini 1.75" x 3.5" - Mini 2" x 2" - Square 2" x 3" -…" at bounding box center [643, 129] width 188 height 34
select select "2.00x3.00"
click at [549, 112] on select "Please Select 1.5" x 3.5" - Mini 1.75" x 3.5" - Mini 2" x 2" - Square 2" x 3" -…" at bounding box center [643, 129] width 188 height 34
select select
click at [606, 181] on select "Please Select Print Both Sides - Foil Back Only Print Both Sides - Foil Both Si…" at bounding box center [643, 177] width 188 height 34
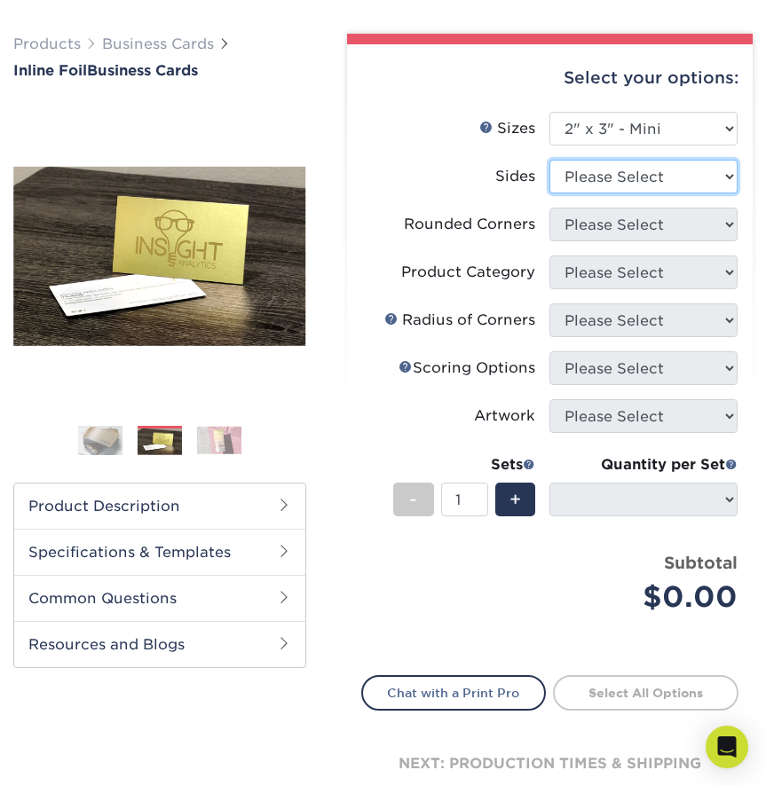
select select "e9e9dfb3-fba1-4d60-972c-fd9ca5904d33"
click at [549, 160] on select "Please Select Print Both Sides - Foil Back Only Print Both Sides - Foil Both Si…" at bounding box center [643, 177] width 188 height 34
select select
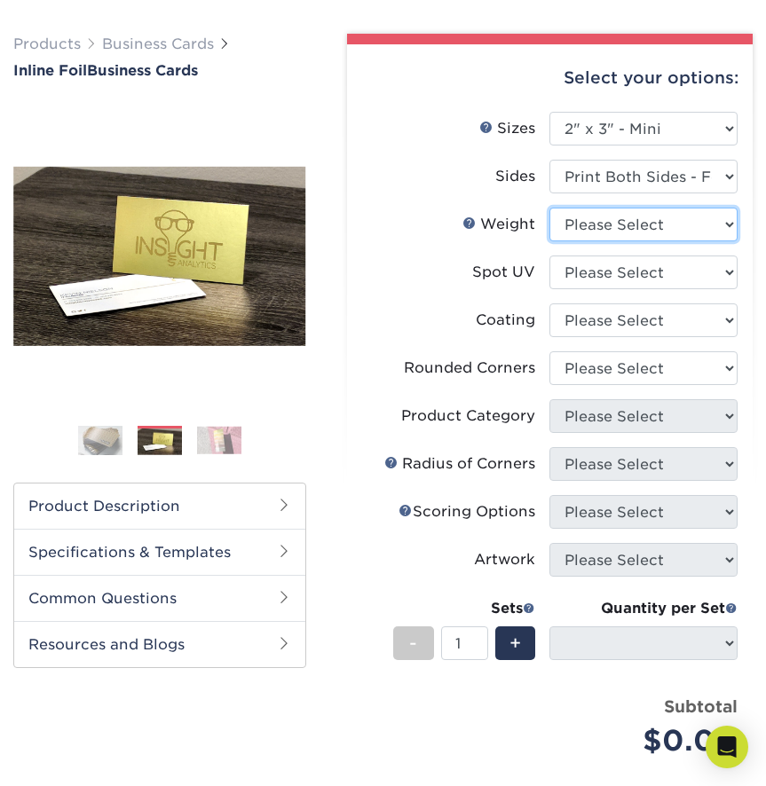
click at [613, 227] on select "Please Select 16PT" at bounding box center [643, 225] width 188 height 34
select select "16PT"
click at [549, 208] on select "Please Select 16PT" at bounding box center [643, 225] width 188 height 34
select select
click at [617, 272] on select "Please Select No Spot UV Front and Back (Both Sides) Front Only Back Only" at bounding box center [643, 273] width 188 height 34
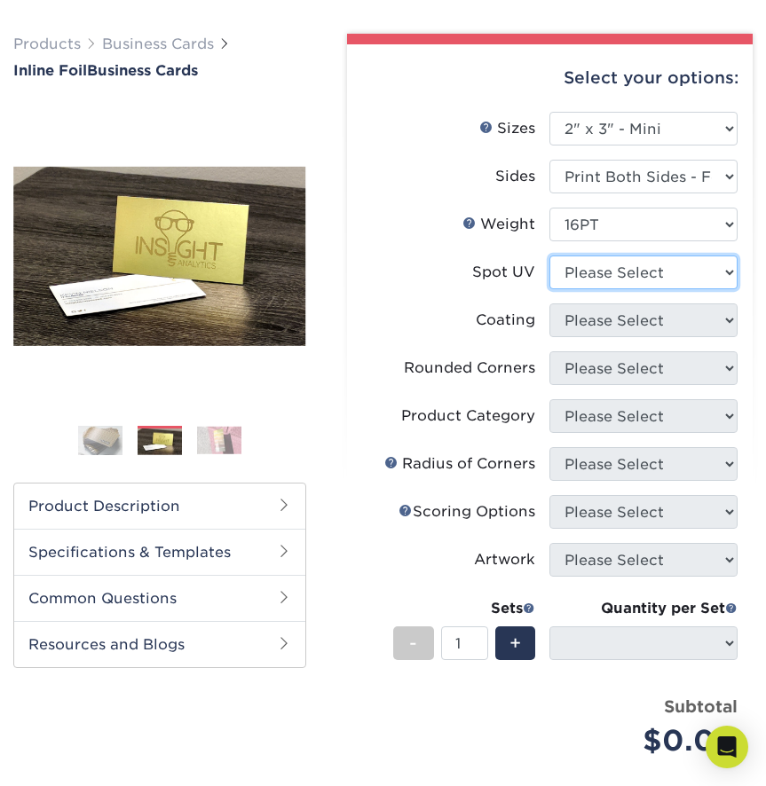
select select "3"
click at [549, 256] on select "Please Select No Spot UV Front and Back (Both Sides) Front Only Back Only" at bounding box center [643, 273] width 188 height 34
select select
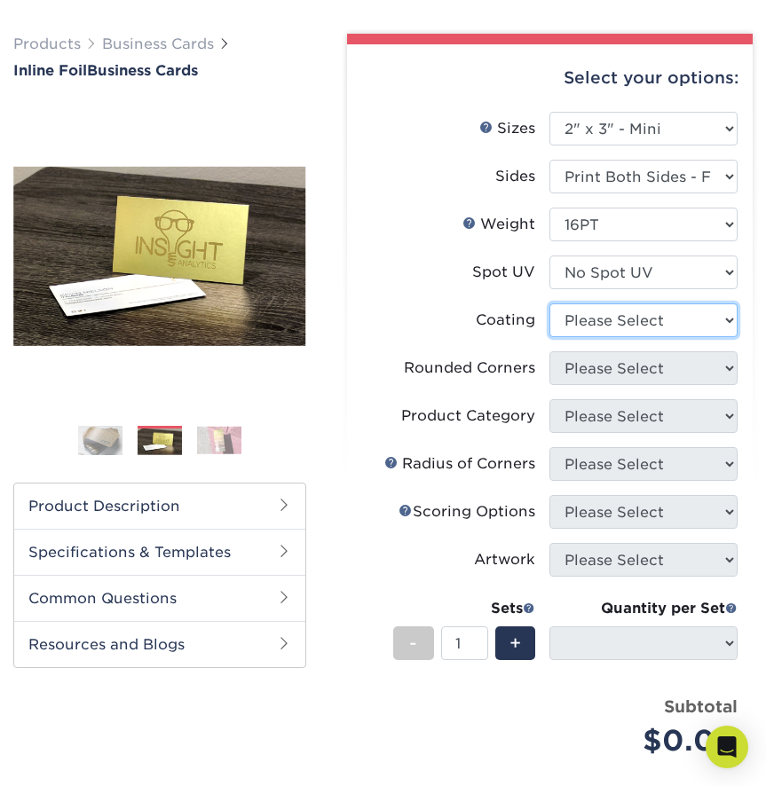
click at [626, 319] on select at bounding box center [643, 320] width 188 height 34
select select "3e7618de-abca-4bda-9f97-8b9129e913d8"
click at [549, 303] on select at bounding box center [643, 320] width 188 height 34
select select
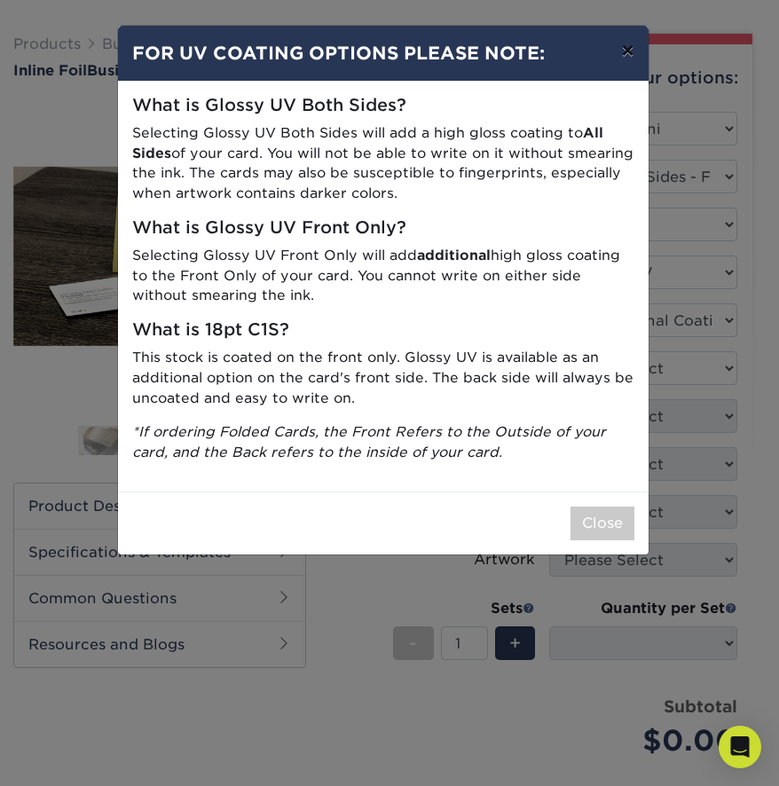
click at [618, 50] on button "×" at bounding box center [627, 51] width 41 height 50
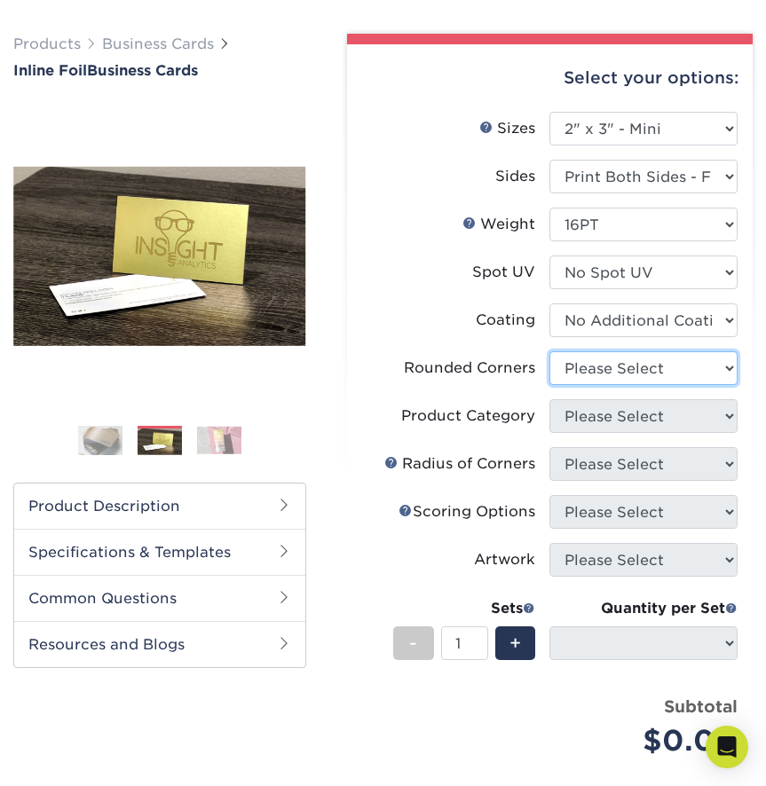
click at [627, 357] on select "Please Select Yes - Round 2 Corners Yes - Round 4 Corners No" at bounding box center [643, 368] width 188 height 34
select select "7672df9e-0e0a-464d-8e1f-920c575e4da3"
click at [549, 351] on select "Please Select Yes - Round 2 Corners Yes - Round 4 Corners No" at bounding box center [643, 368] width 188 height 34
select select "-1"
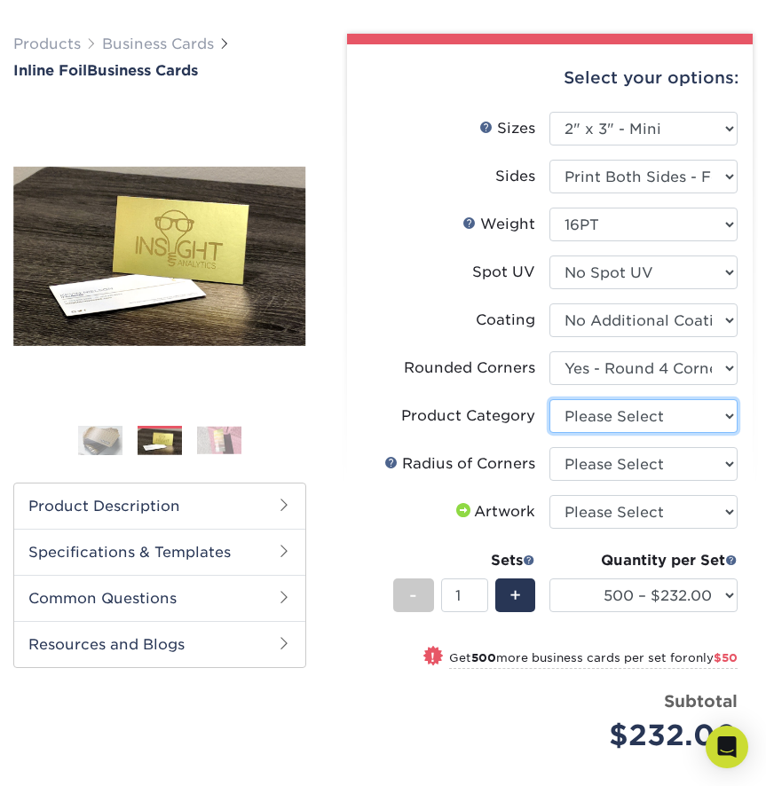
click at [628, 410] on select "Please Select Business Cards" at bounding box center [643, 416] width 188 height 34
select select "3b5148f1-0588-4f88-a218-97bcfdce65c1"
click at [549, 399] on select "Please Select Business Cards" at bounding box center [643, 416] width 188 height 34
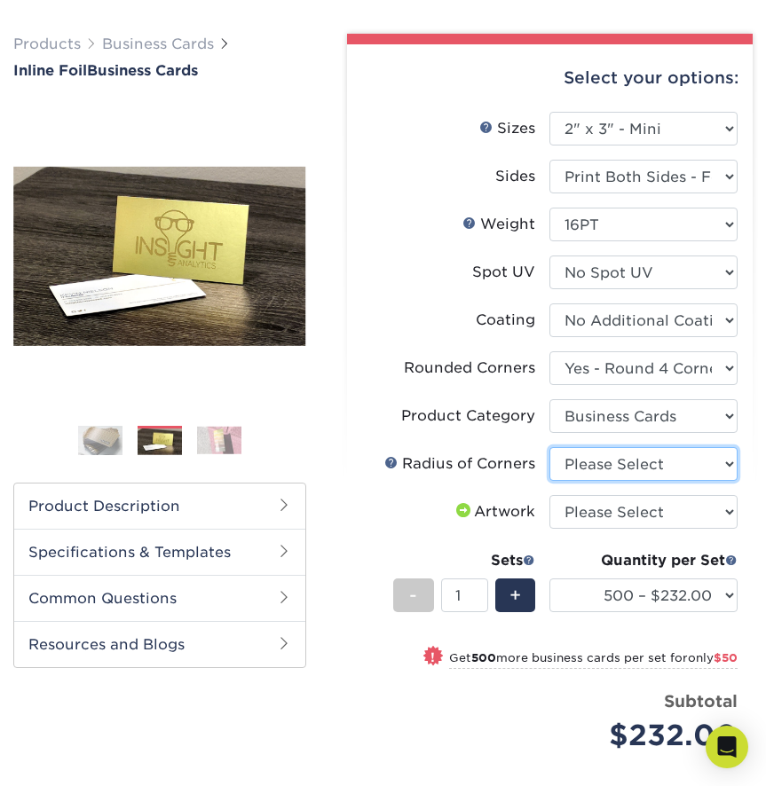
click at [633, 464] on select "Please Select Rounded 1/8" Rounded 1/4"" at bounding box center [643, 464] width 188 height 34
click at [549, 447] on select "Please Select Rounded 1/8" Rounded 1/4"" at bounding box center [643, 464] width 188 height 34
click at [619, 461] on select "Please Select Rounded 1/8" Rounded 1/4"" at bounding box center [643, 464] width 188 height 34
select select "479fbfe7-6a0c-4895-8c9a-81739b7486c9"
click at [549, 447] on select "Please Select Rounded 1/8" Rounded 1/4"" at bounding box center [643, 464] width 188 height 34
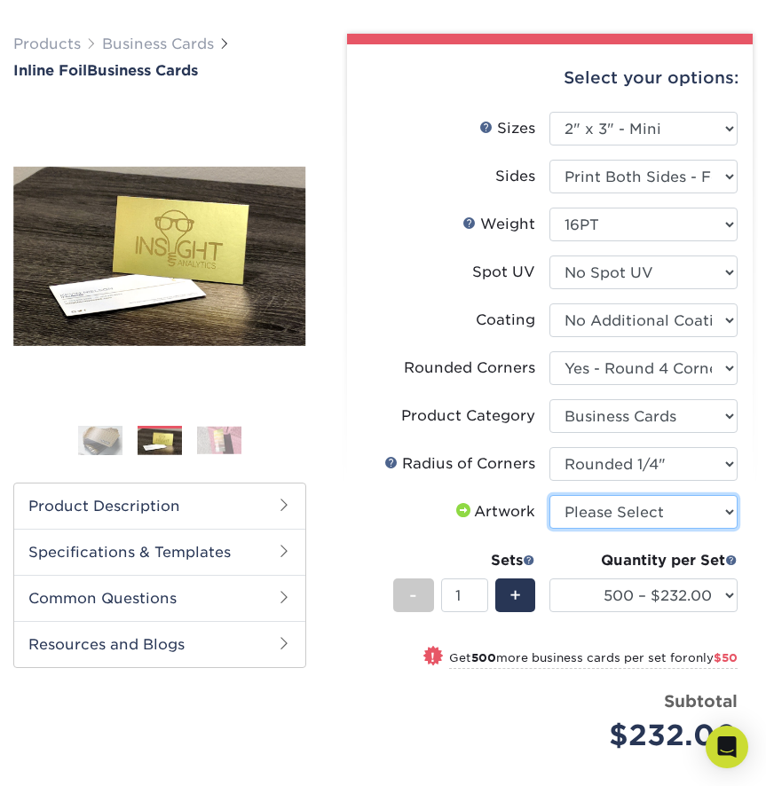
click at [633, 507] on select "Please Select I will upload files I need a design - $100" at bounding box center [643, 512] width 188 height 34
select select "upload"
click at [549, 495] on select "Please Select I will upload files I need a design - $100" at bounding box center [643, 512] width 188 height 34
click at [349, 402] on div "Select your options: Sizes Help Sizes Please Select 1.5" x 3.5" - Mini 1.75" x …" at bounding box center [549, 506] width 405 height 925
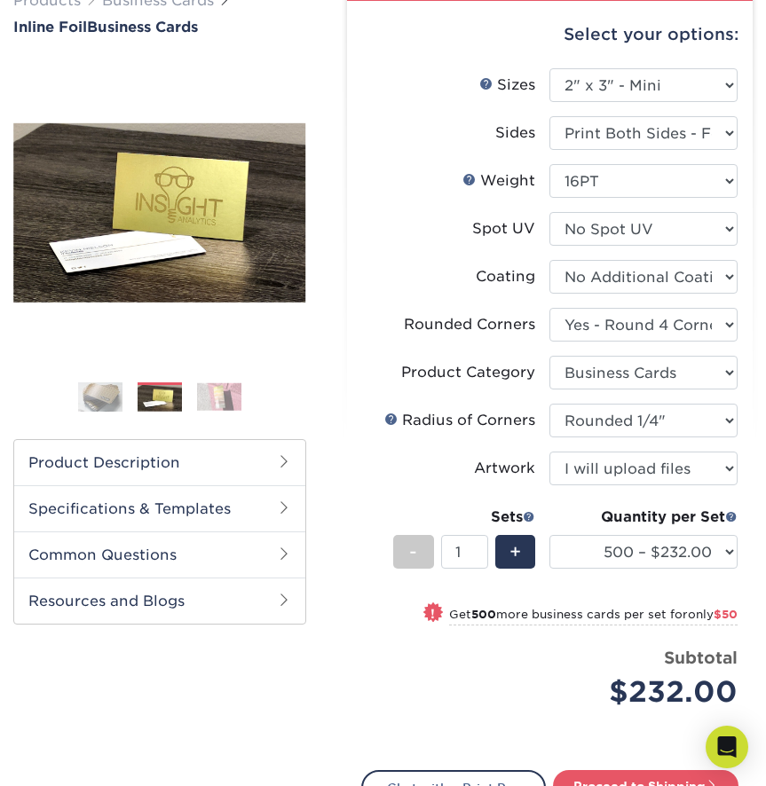
scroll to position [185, 0]
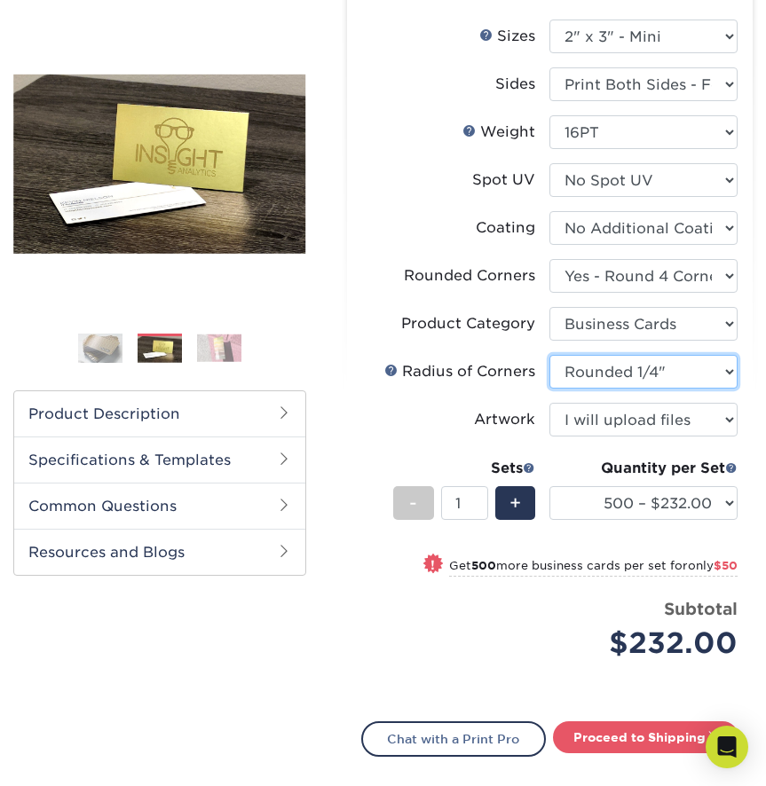
click at [609, 373] on select "Please Select Rounded 1/8" Rounded 1/4"" at bounding box center [643, 372] width 188 height 34
click at [549, 355] on select "Please Select Rounded 1/8" Rounded 1/4"" at bounding box center [643, 372] width 188 height 34
click at [609, 375] on select "Please Select Rounded 1/8" Rounded 1/4"" at bounding box center [643, 372] width 188 height 34
select select "479fbfe7-6a0c-4895-8c9a-81739b7486c9"
click at [549, 355] on select "Please Select Rounded 1/8" Rounded 1/4"" at bounding box center [643, 372] width 188 height 34
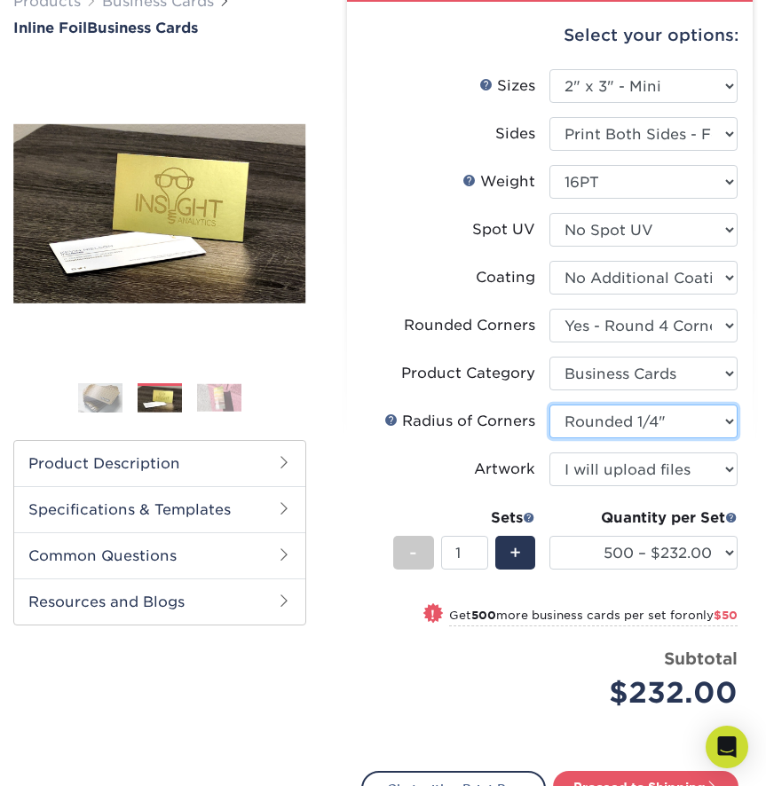
scroll to position [160, 0]
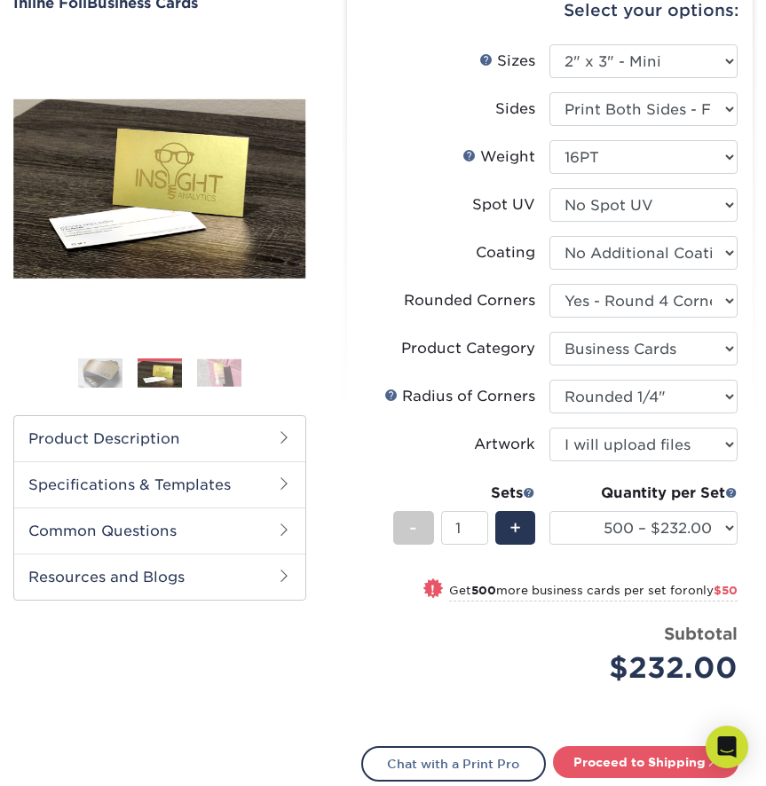
click at [175, 436] on h2 "Product Description" at bounding box center [159, 438] width 291 height 45
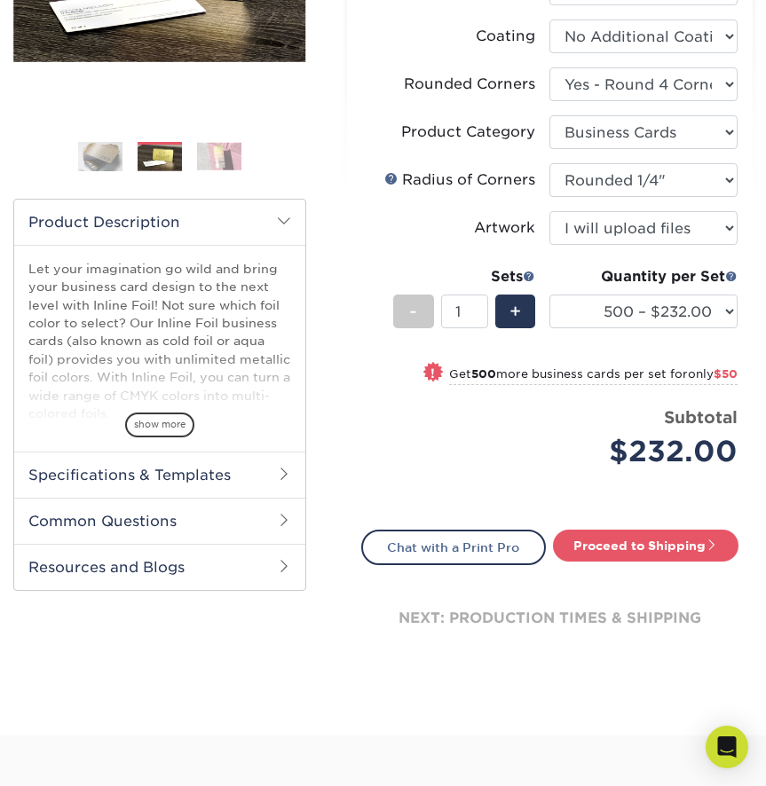
scroll to position [401, 0]
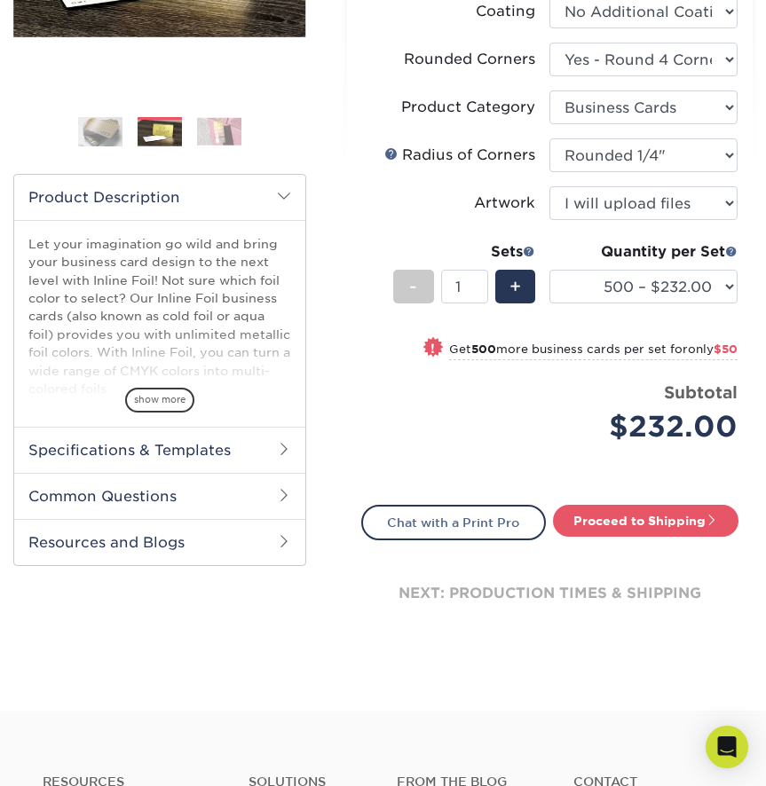
click at [205, 450] on h2 "Specifications & Templates" at bounding box center [159, 450] width 291 height 46
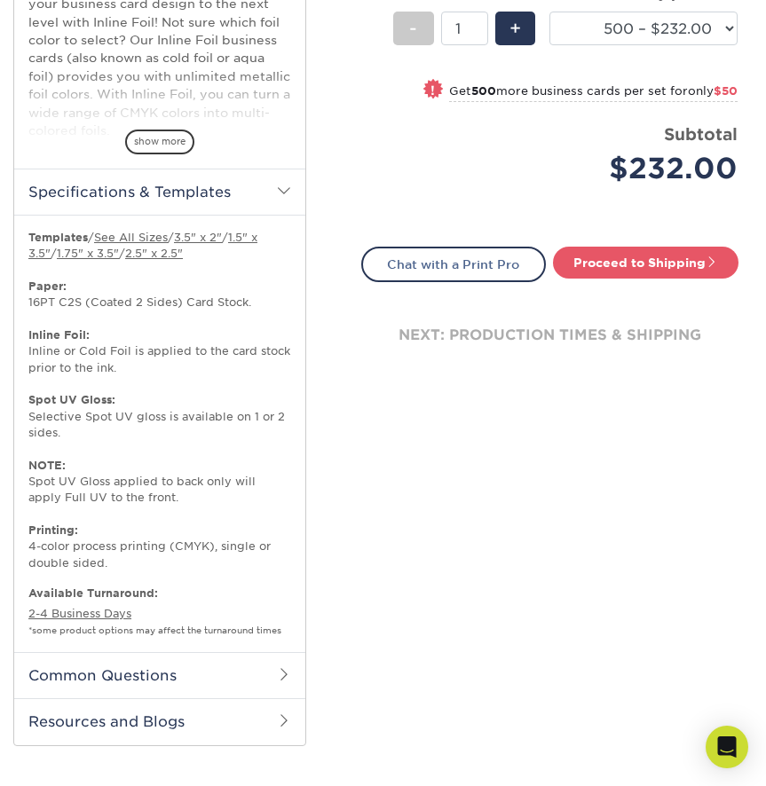
scroll to position [722, 0]
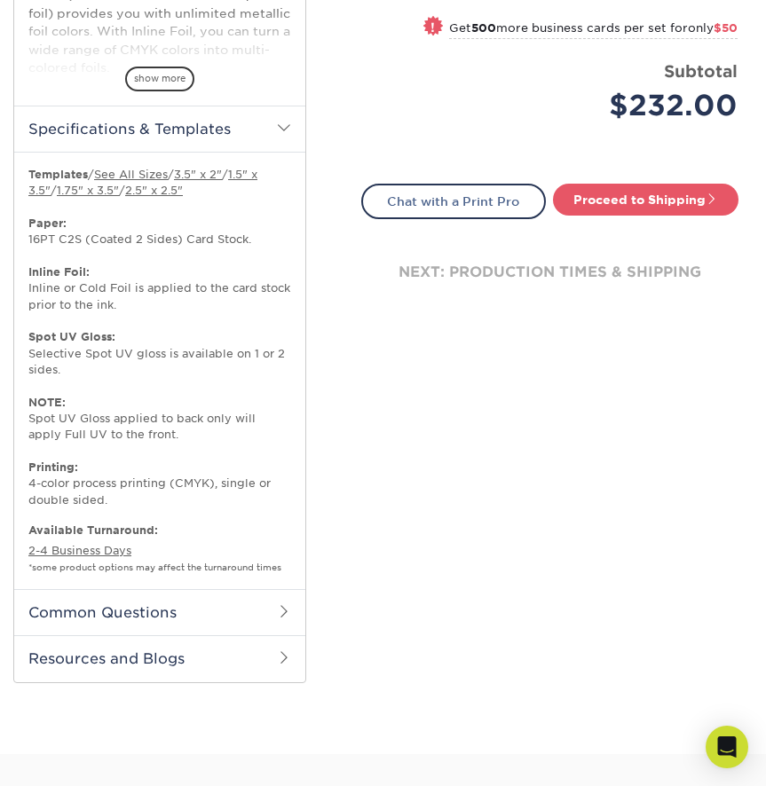
click at [207, 605] on h2 "Common Questions" at bounding box center [159, 612] width 291 height 46
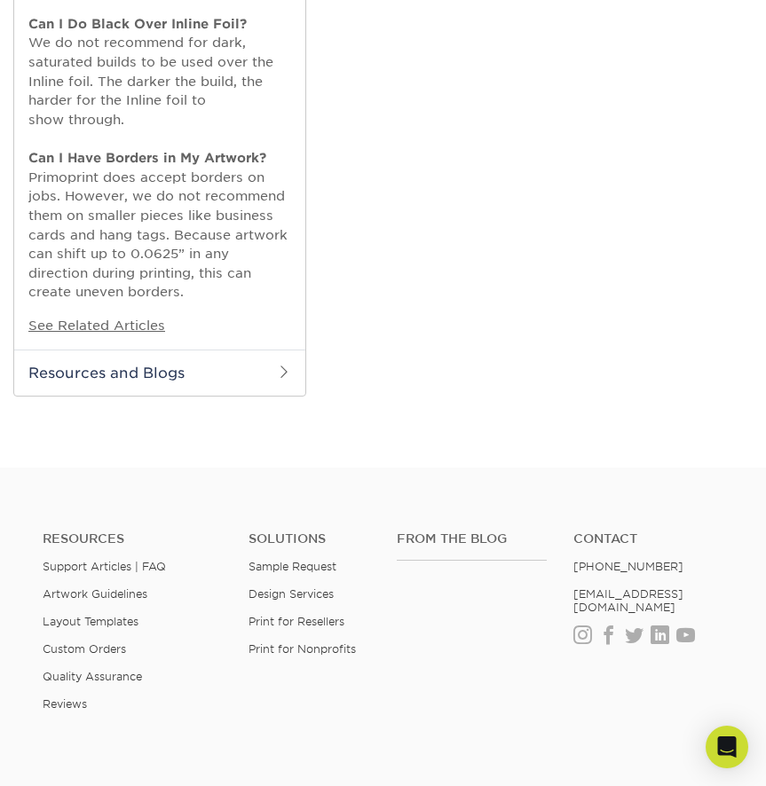
scroll to position [1432, 0]
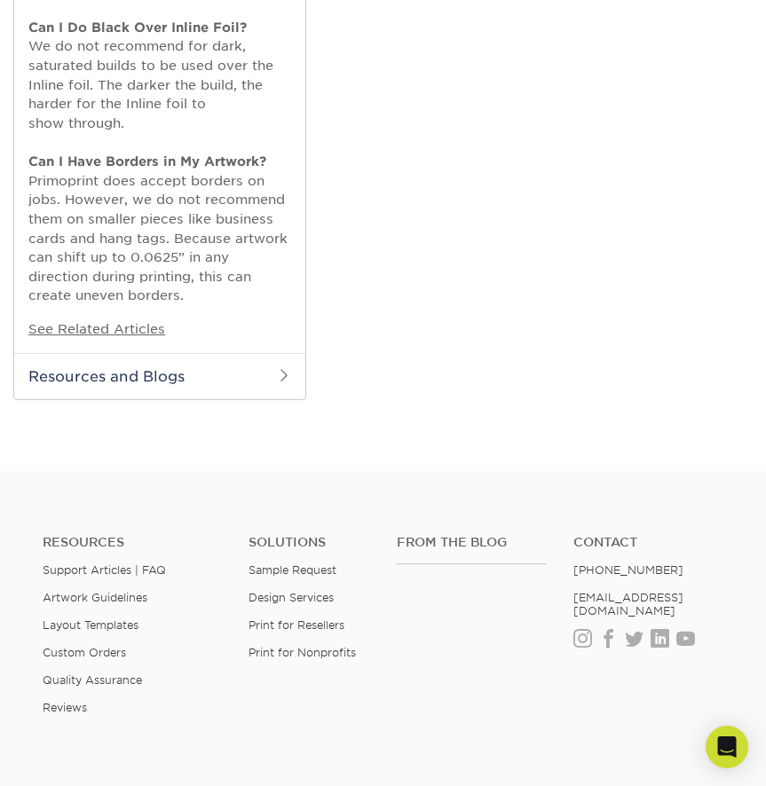
click at [163, 361] on h2 "Resources and Blogs" at bounding box center [159, 376] width 291 height 46
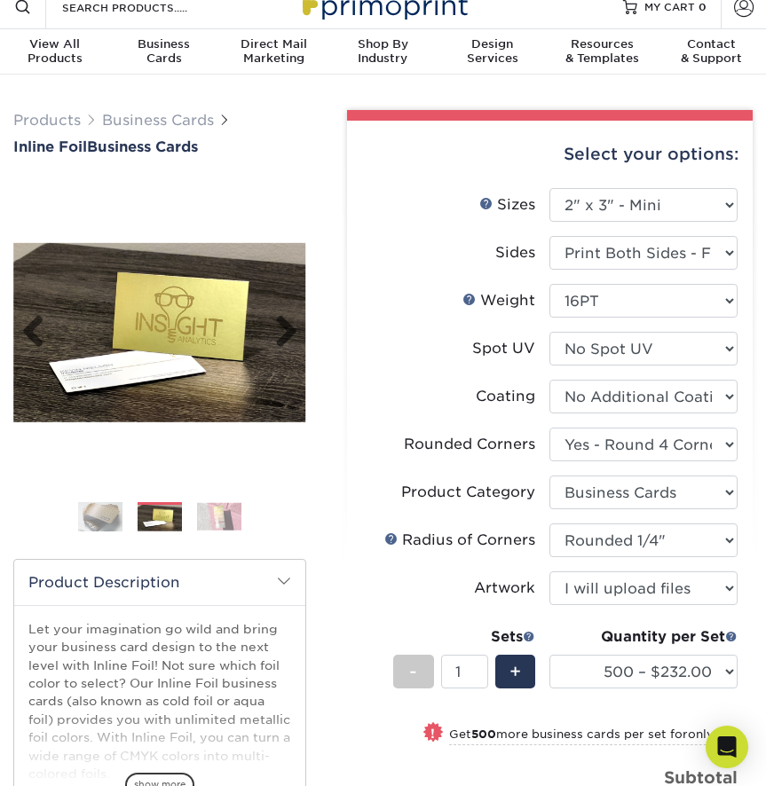
scroll to position [9, 0]
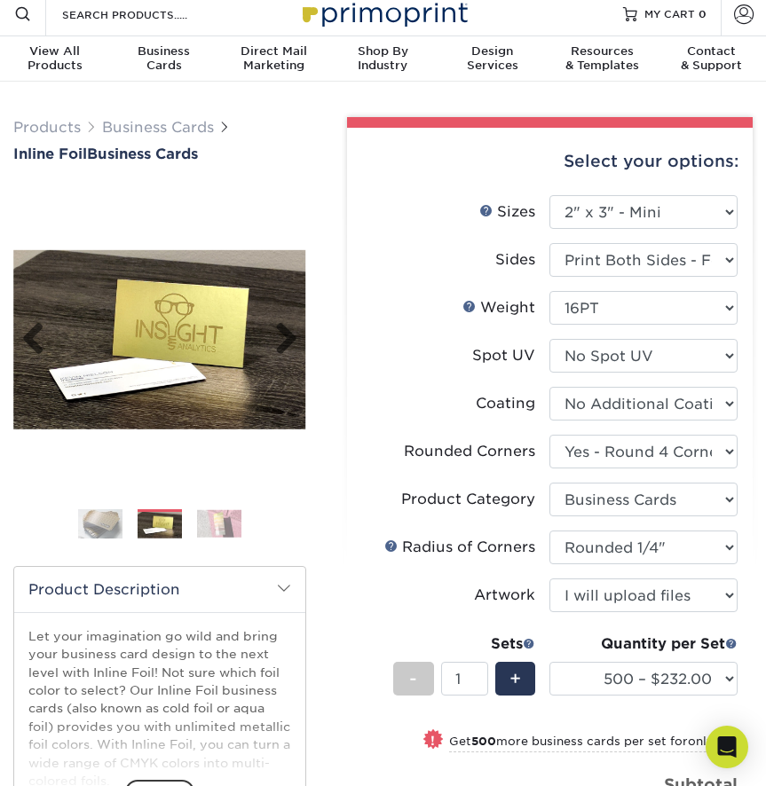
click at [189, 405] on img at bounding box center [159, 338] width 293 height 179
click at [295, 342] on link "Next" at bounding box center [279, 339] width 35 height 35
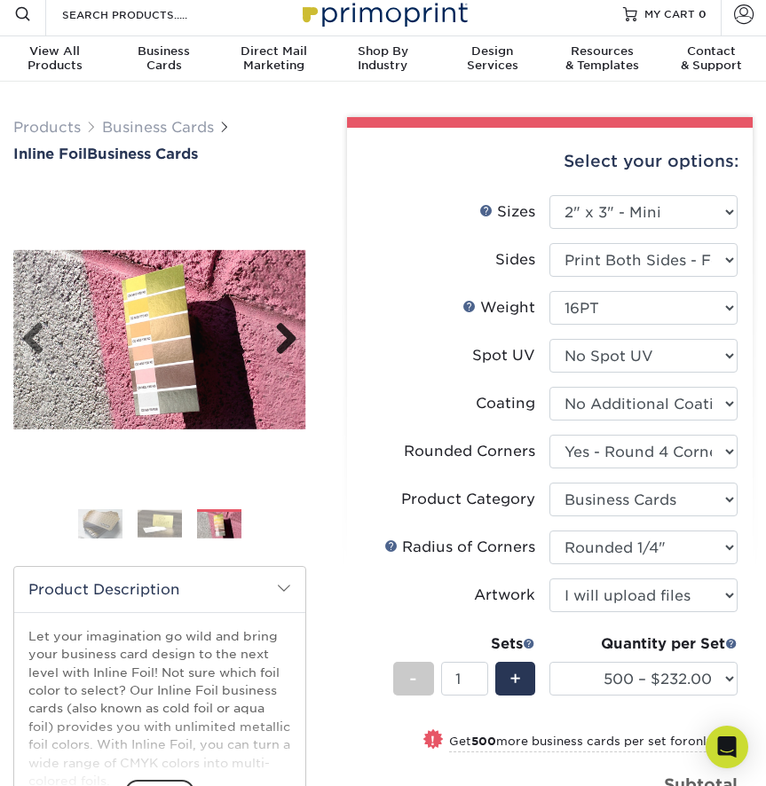
click at [293, 341] on link "Next" at bounding box center [279, 339] width 35 height 35
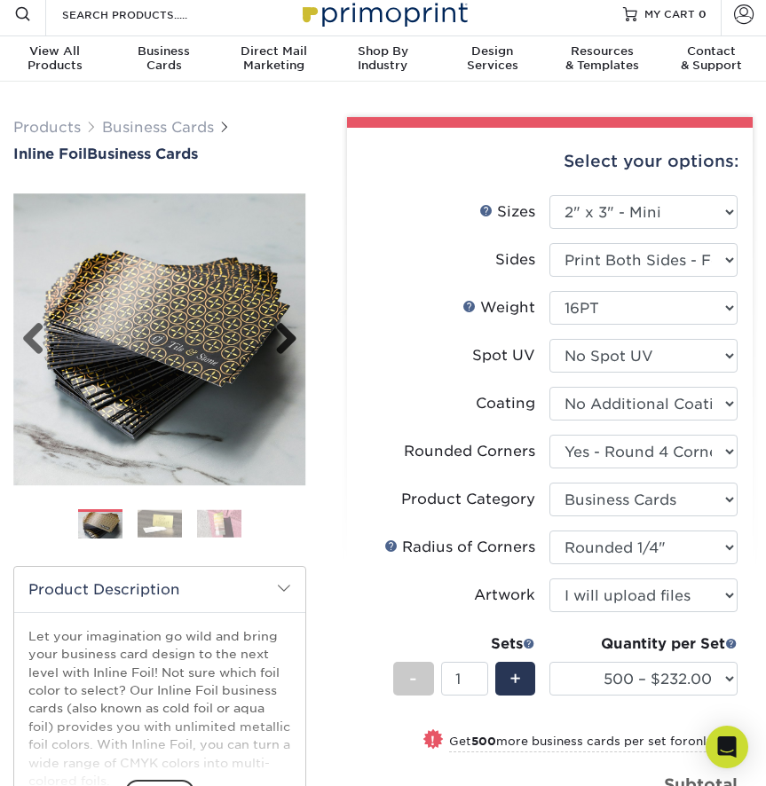
click at [293, 341] on link "Next" at bounding box center [279, 339] width 35 height 35
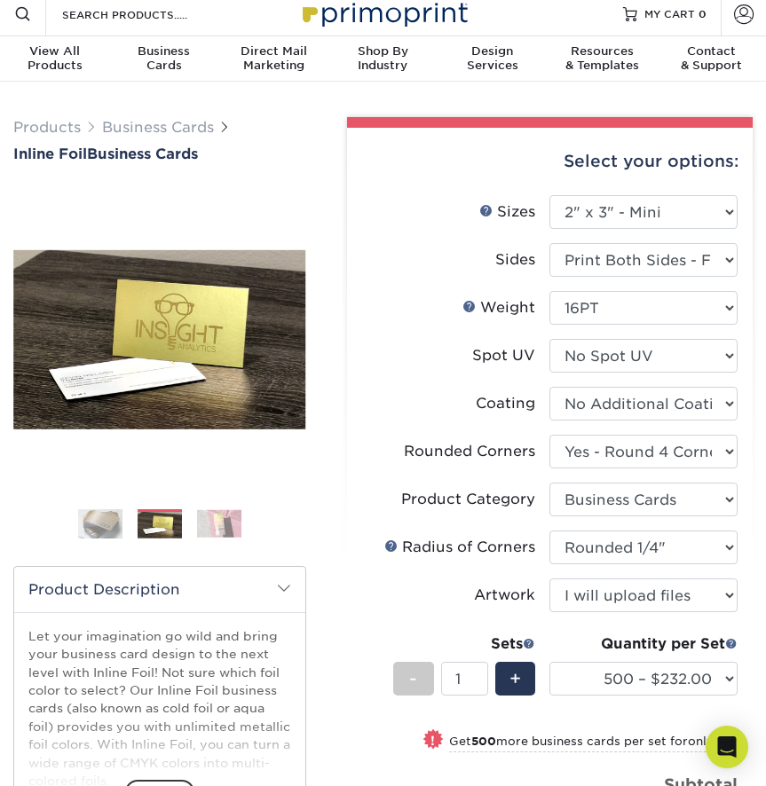
click at [230, 527] on img at bounding box center [219, 524] width 44 height 28
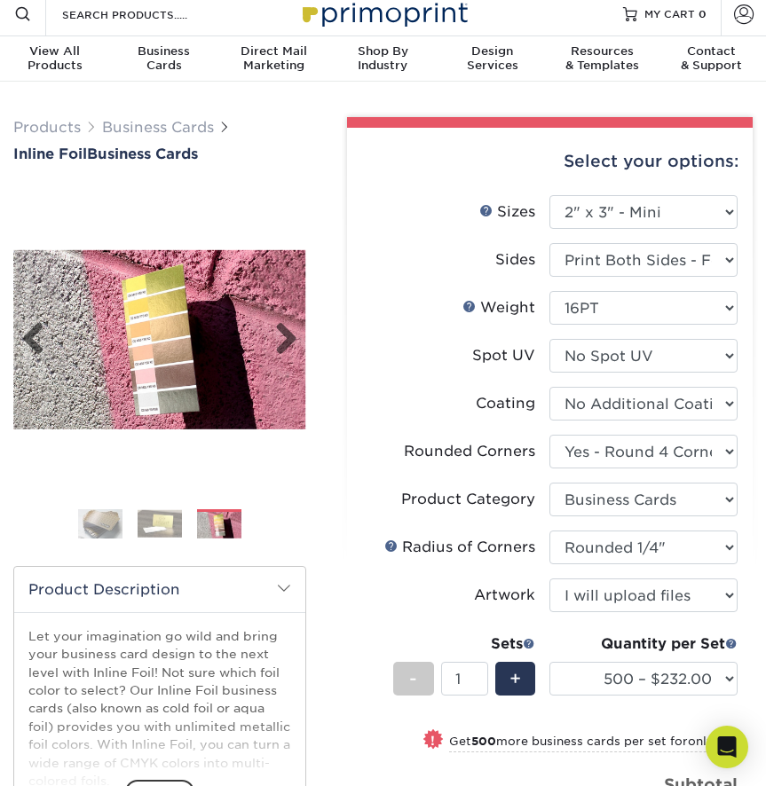
click at [138, 323] on img at bounding box center [159, 338] width 293 height 179
click at [122, 518] on ol at bounding box center [159, 530] width 293 height 43
click at [107, 523] on img at bounding box center [100, 523] width 44 height 44
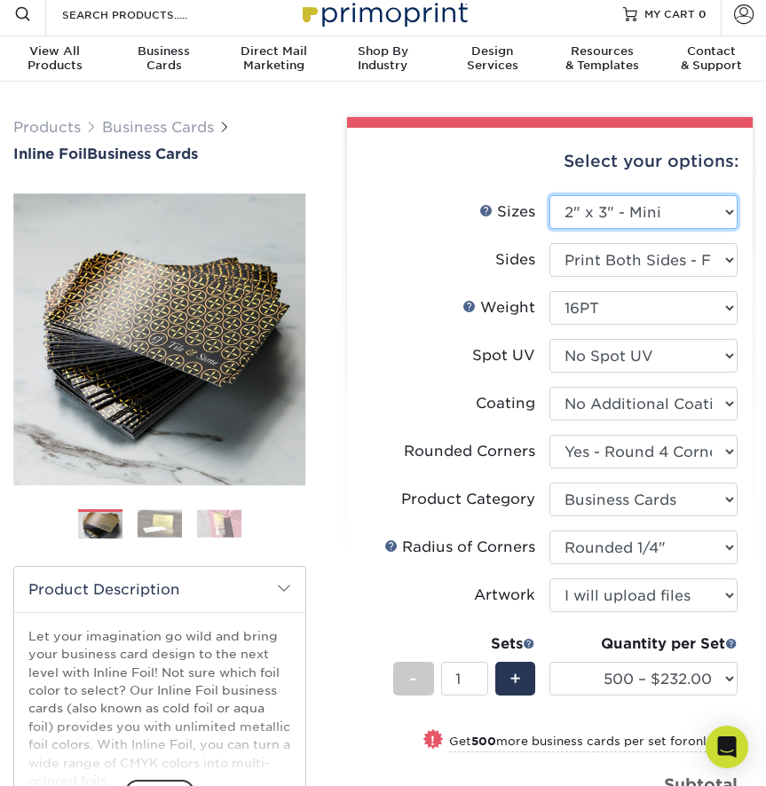
click at [592, 208] on select "Please Select 1.5" x 3.5" - Mini 1.75" x 3.5" - Mini 2" x 2" - Square 2" x 3" -…" at bounding box center [643, 212] width 188 height 34
select select "2.00x3.50"
click at [549, 195] on select "Please Select 1.5" x 3.5" - Mini 1.75" x 3.5" - Mini 2" x 2" - Square 2" x 3" -…" at bounding box center [643, 212] width 188 height 34
select select "-1"
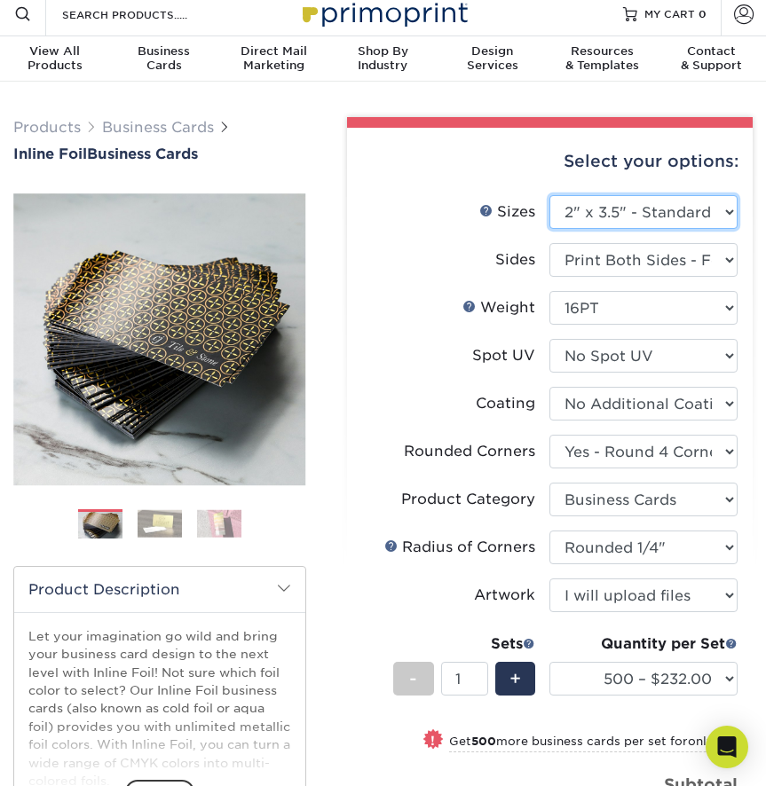
select select "-1"
select select
select select "-1"
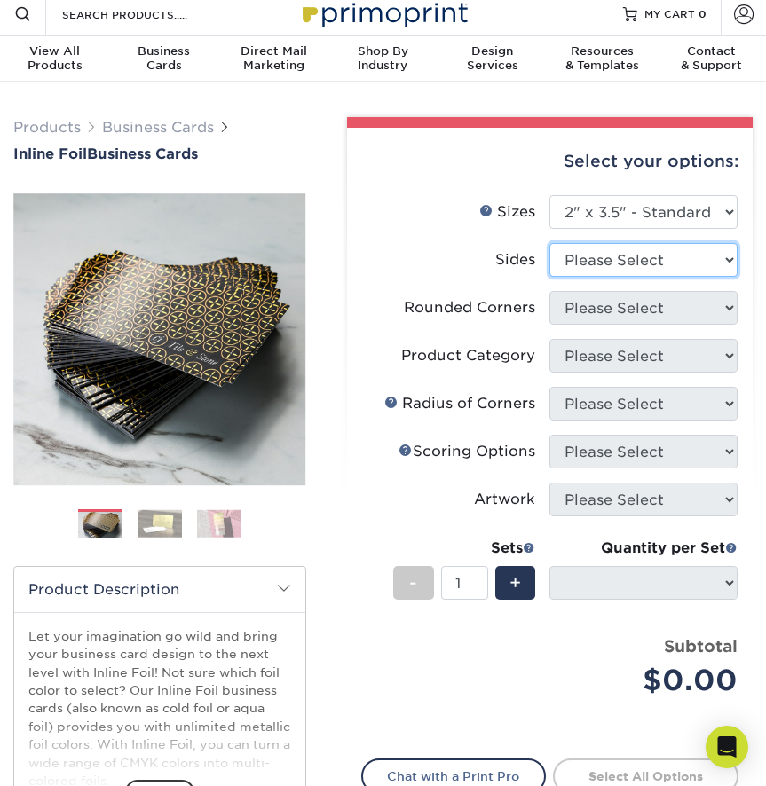
click at [647, 262] on select "Please Select Print Both Sides - Foil Back Only Print Both Sides - Foil Both Si…" at bounding box center [643, 260] width 188 height 34
select select "e9e9dfb3-fba1-4d60-972c-fd9ca5904d33"
click at [549, 243] on select "Please Select Print Both Sides - Foil Back Only Print Both Sides - Foil Both Si…" at bounding box center [643, 260] width 188 height 34
select select
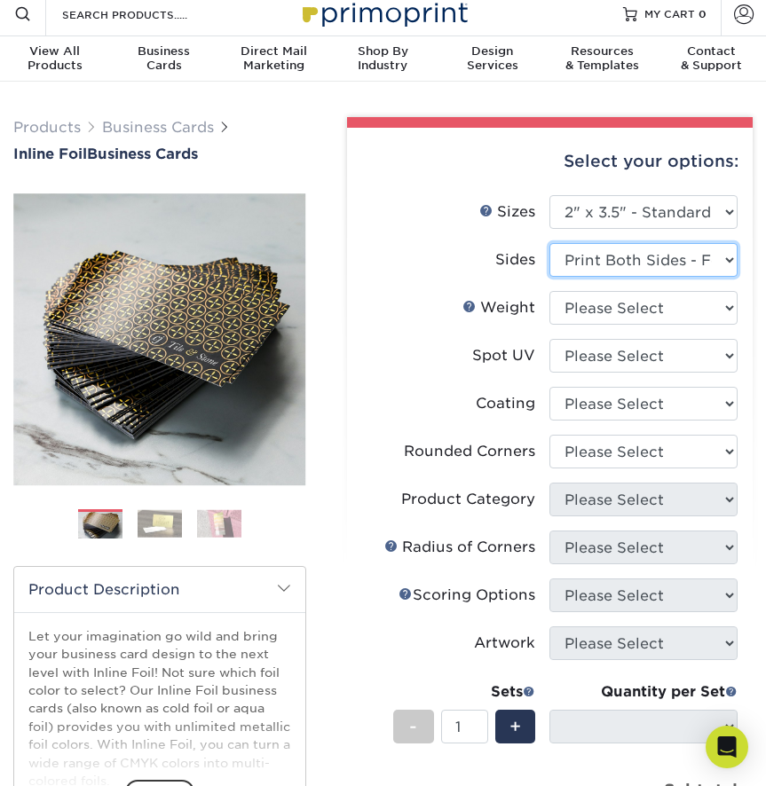
click at [636, 255] on select "Please Select Print Both Sides - Foil Back Only Print Both Sides - Foil Both Si…" at bounding box center [643, 260] width 188 height 34
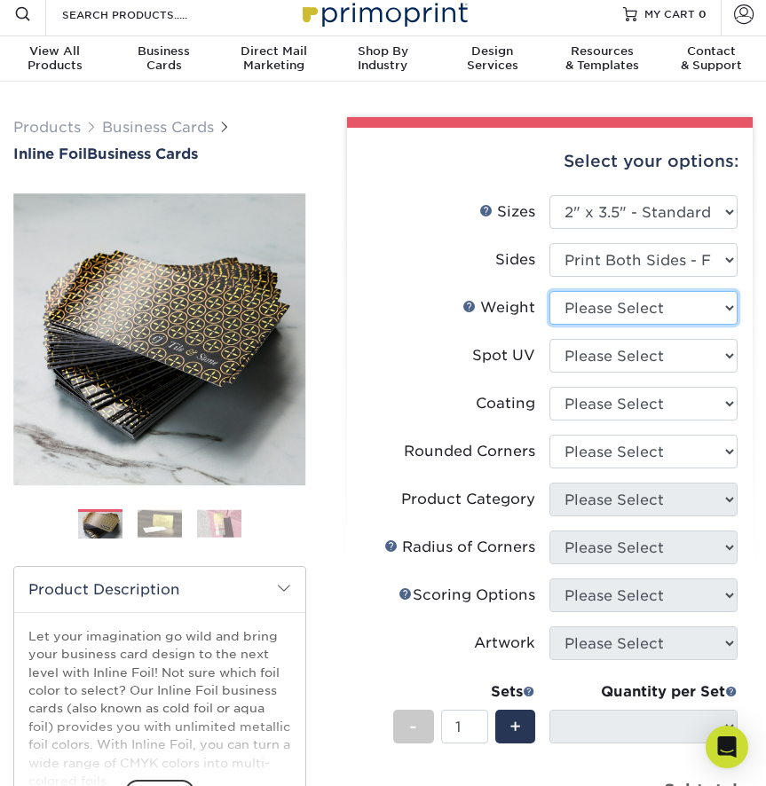
click at [639, 293] on select "Please Select 16PT" at bounding box center [643, 308] width 188 height 34
select select "16PT"
click at [549, 291] on select "Please Select 16PT" at bounding box center [643, 308] width 188 height 34
select select
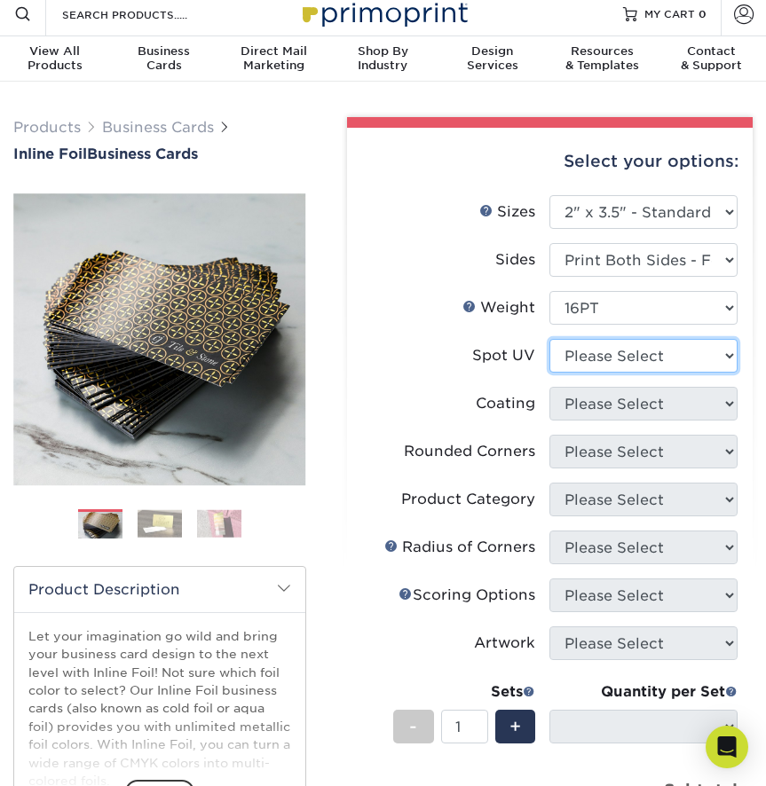
click at [656, 357] on select "Please Select No Spot UV Front and Back (Both Sides) Front Only Back Only" at bounding box center [643, 356] width 188 height 34
select select "3"
click at [549, 339] on select "Please Select No Spot UV Front and Back (Both Sides) Front Only Back Only" at bounding box center [643, 356] width 188 height 34
select select
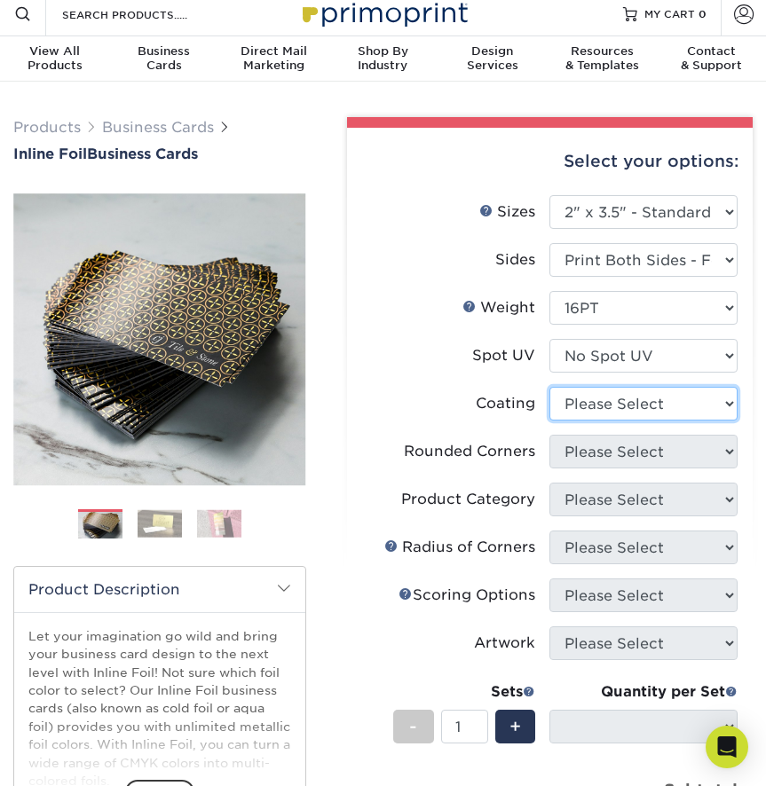
click at [652, 408] on select at bounding box center [643, 404] width 188 height 34
select select "3e7618de-abca-4bda-9f97-8b9129e913d8"
click at [549, 387] on select at bounding box center [643, 404] width 188 height 34
select select
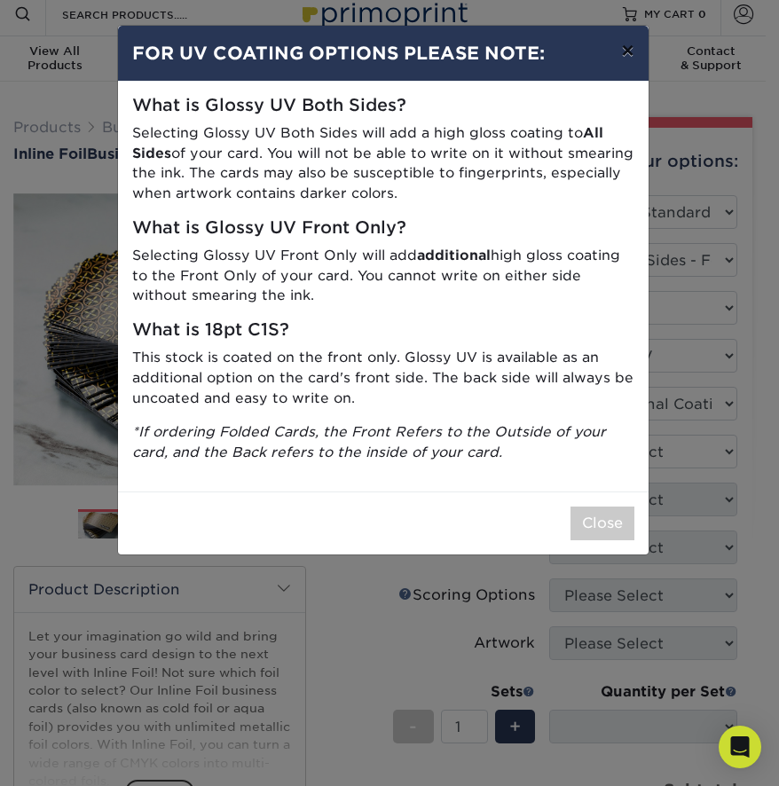
click at [625, 49] on button "×" at bounding box center [627, 51] width 41 height 50
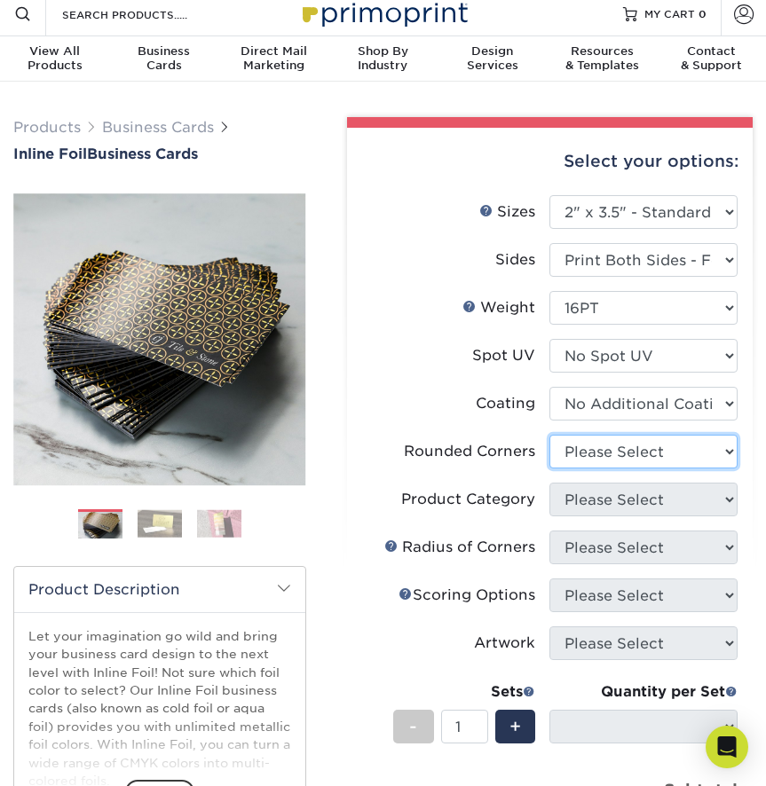
click at [607, 453] on select "Please Select Yes - Round 2 Corners Yes - Round 4 Corners No" at bounding box center [643, 452] width 188 height 34
select select "7672df9e-0e0a-464d-8e1f-920c575e4da3"
click at [549, 435] on select "Please Select Yes - Round 2 Corners Yes - Round 4 Corners No" at bounding box center [643, 452] width 188 height 34
select select "-1"
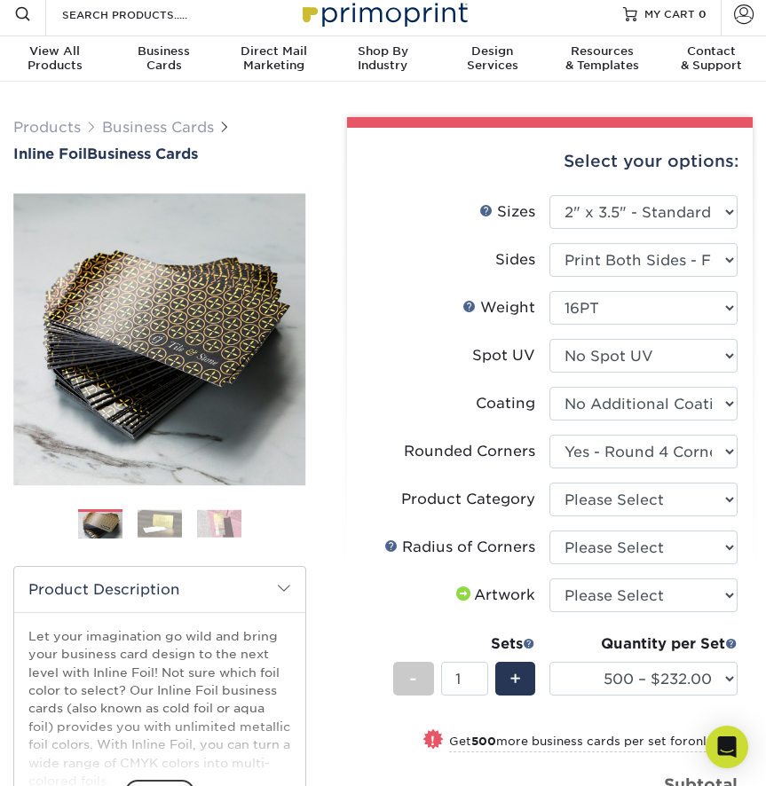
click at [622, 504] on form "Sizes Help Sizes Please Select 1.5" x 3.5" - Mini 1.75" x 3.5" - Mini 2" x 2" -…" at bounding box center [549, 535] width 377 height 680
click at [622, 501] on select "Please Select Business Cards" at bounding box center [643, 500] width 188 height 34
select select "3b5148f1-0588-4f88-a218-97bcfdce65c1"
click at [549, 483] on select "Please Select Business Cards" at bounding box center [643, 500] width 188 height 34
click at [635, 557] on select "Please Select Rounded 1/8" Rounded 1/4"" at bounding box center [643, 548] width 188 height 34
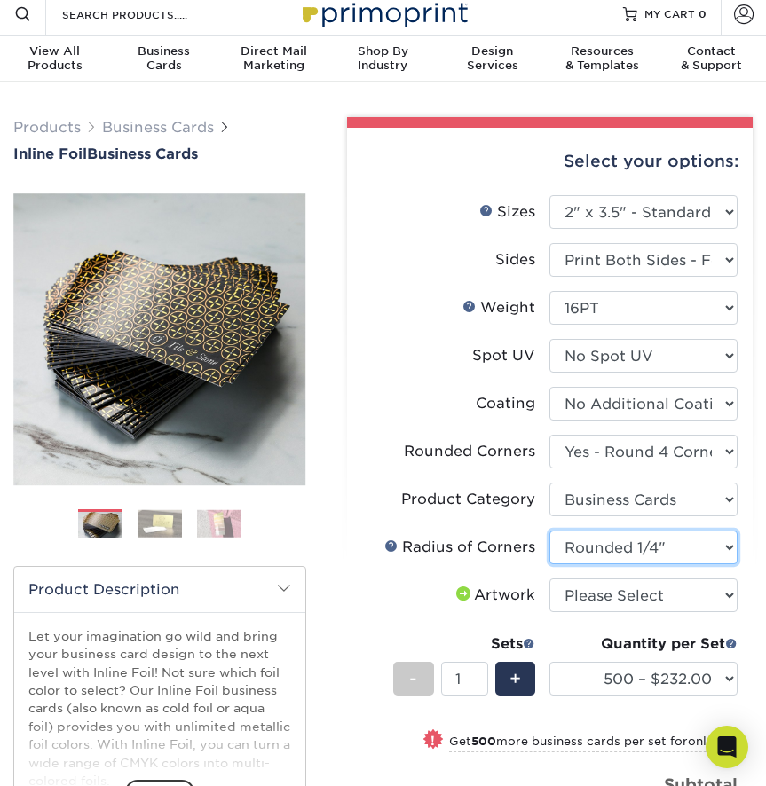
click at [549, 531] on select "Please Select Rounded 1/8" Rounded 1/4"" at bounding box center [643, 548] width 188 height 34
click at [621, 531] on select "Please Select Rounded 1/8" Rounded 1/4"" at bounding box center [643, 548] width 188 height 34
select select "589680c7-ee9a-431b-9d12-d7aeb1386a97"
click at [549, 531] on select "Please Select Rounded 1/8" Rounded 1/4"" at bounding box center [643, 548] width 188 height 34
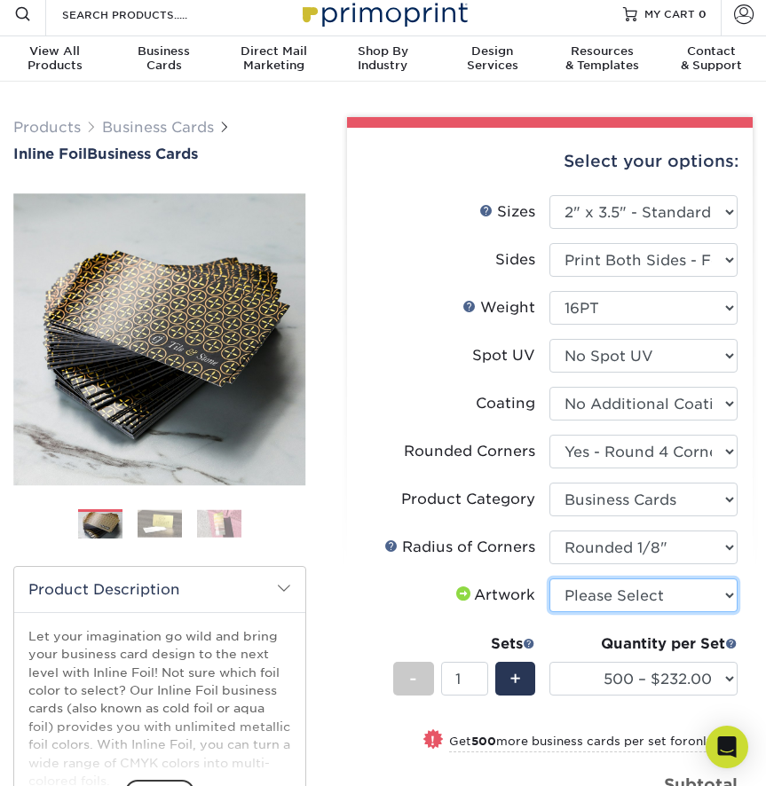
click at [634, 594] on select "Please Select I will upload files I need a design - $100" at bounding box center [643, 595] width 188 height 34
select select "upload"
click at [549, 578] on select "Please Select I will upload files I need a design - $100" at bounding box center [643, 595] width 188 height 34
click at [344, 472] on div "Select your options: Sizes Help Sizes 2" x 4" No" at bounding box center [543, 585] width 420 height 936
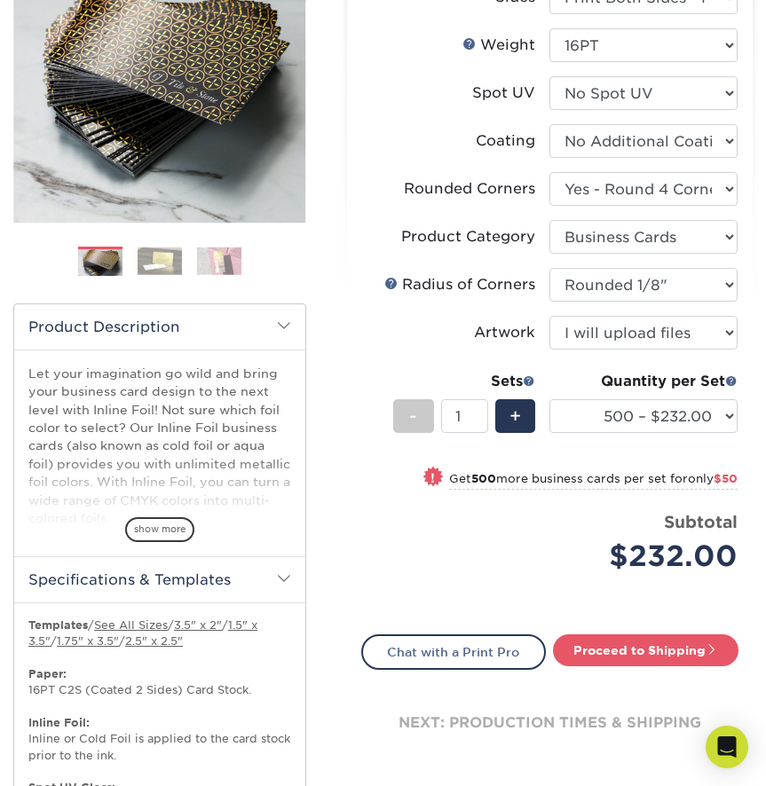
scroll to position [284, 0]
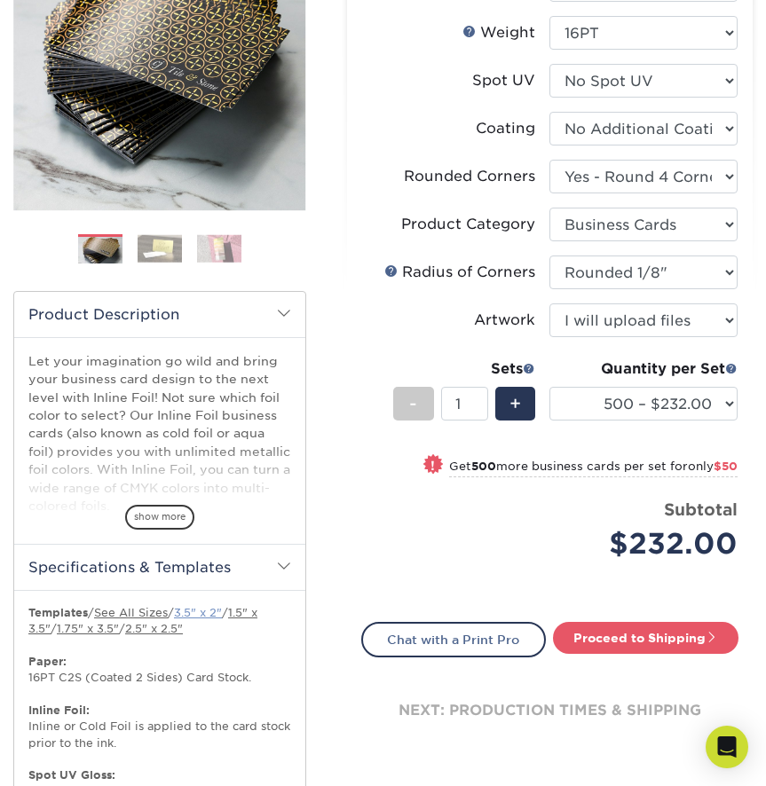
click at [220, 614] on link "3.5" x 2"" at bounding box center [198, 612] width 48 height 13
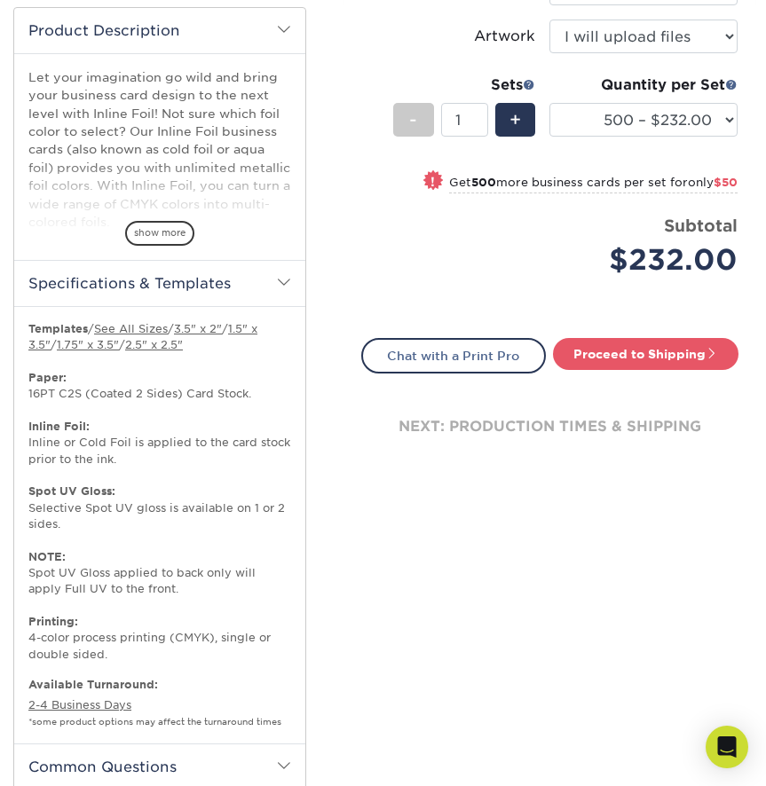
scroll to position [580, 0]
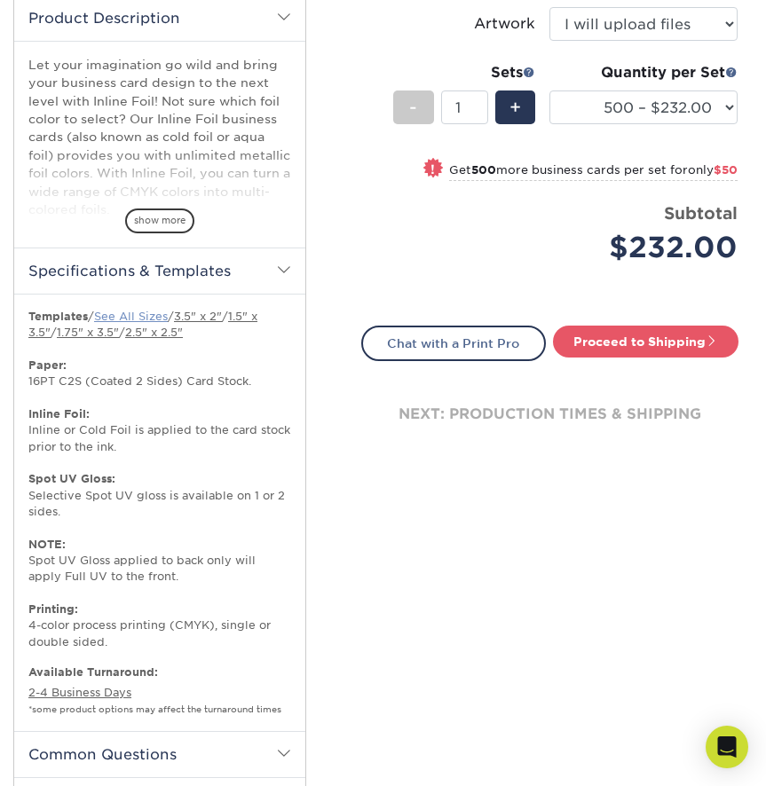
click at [123, 315] on link "See All Sizes" at bounding box center [131, 316] width 74 height 13
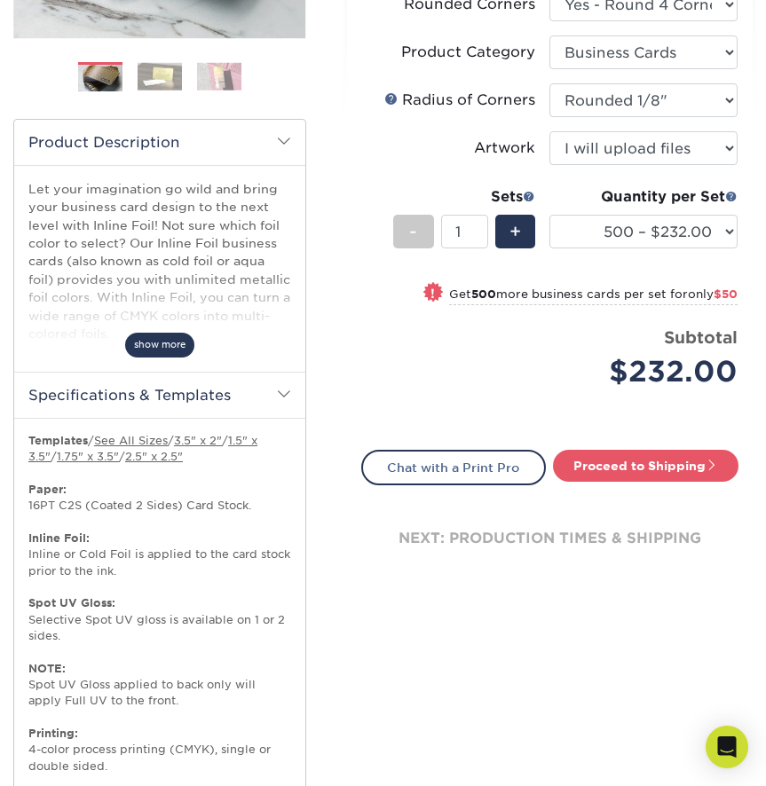
scroll to position [454, 0]
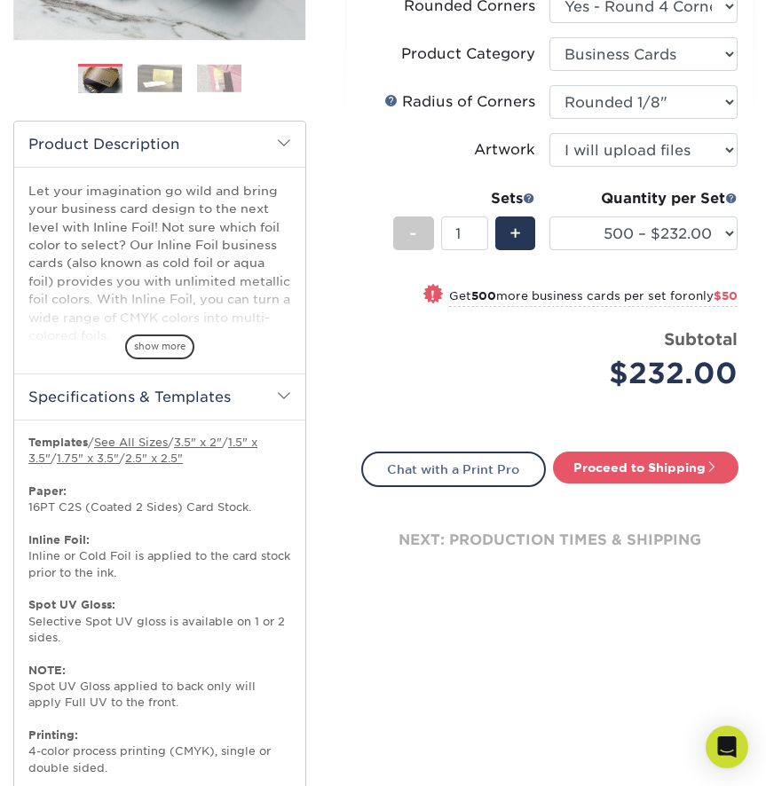
click at [269, 400] on h2 "Specifications & Templates" at bounding box center [159, 396] width 291 height 46
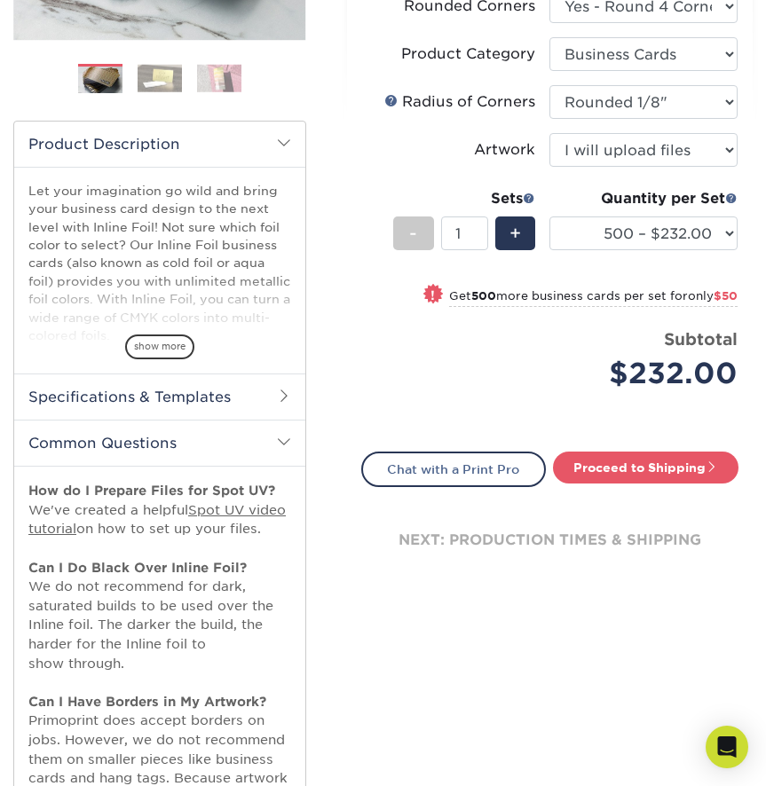
click at [265, 454] on h2 "Common Questions" at bounding box center [159, 443] width 291 height 46
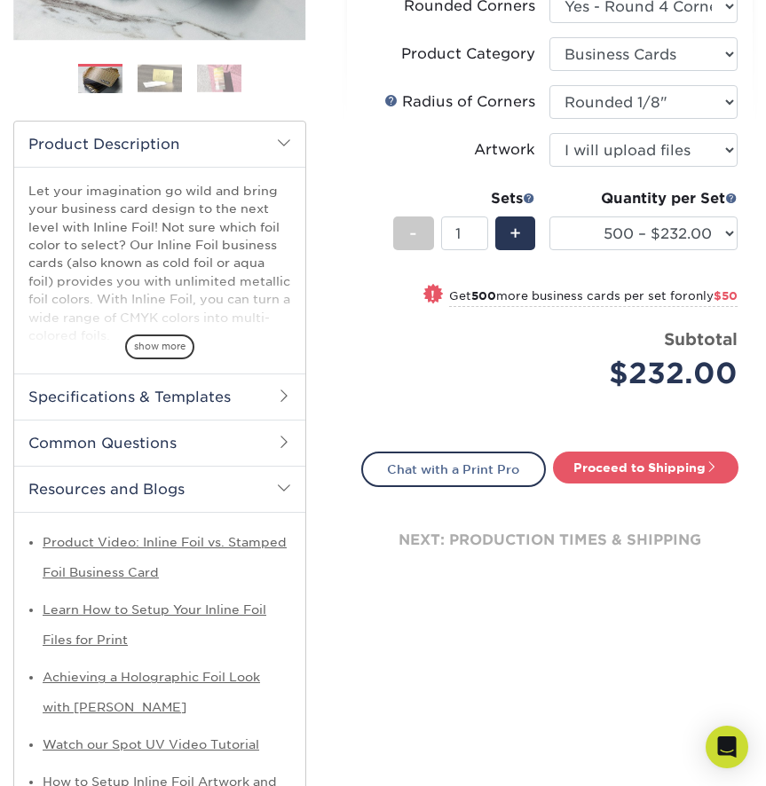
click at [270, 484] on h2 "Resources and Blogs" at bounding box center [159, 489] width 291 height 46
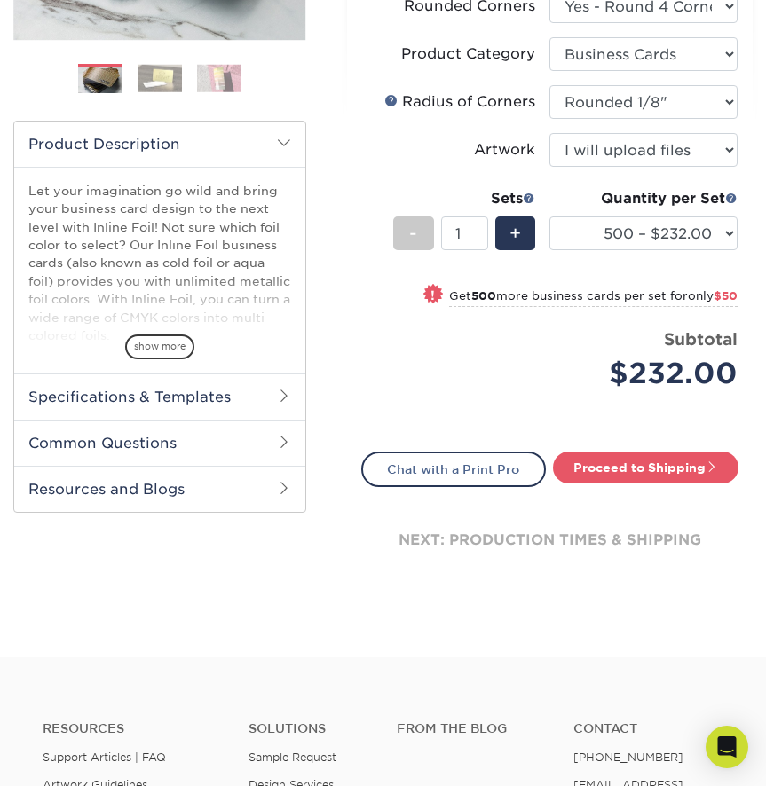
click at [175, 344] on span "show more" at bounding box center [159, 346] width 69 height 24
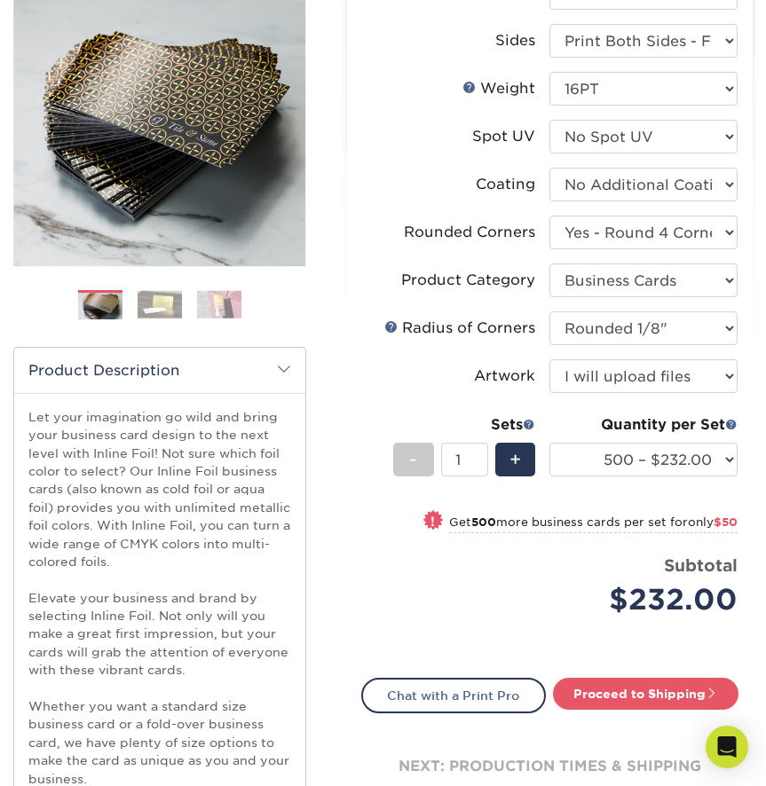
scroll to position [253, 0]
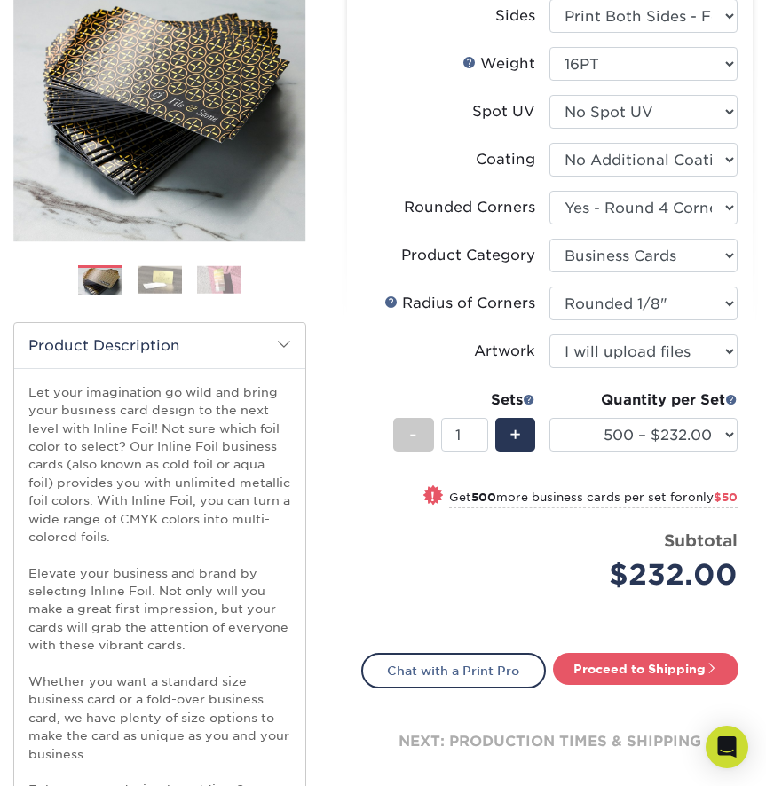
drag, startPoint x: 113, startPoint y: 457, endPoint x: 139, endPoint y: 534, distance: 81.6
click at [139, 534] on p "Let your imagination go wild and bring your business card design to the next le…" at bounding box center [159, 663] width 263 height 561
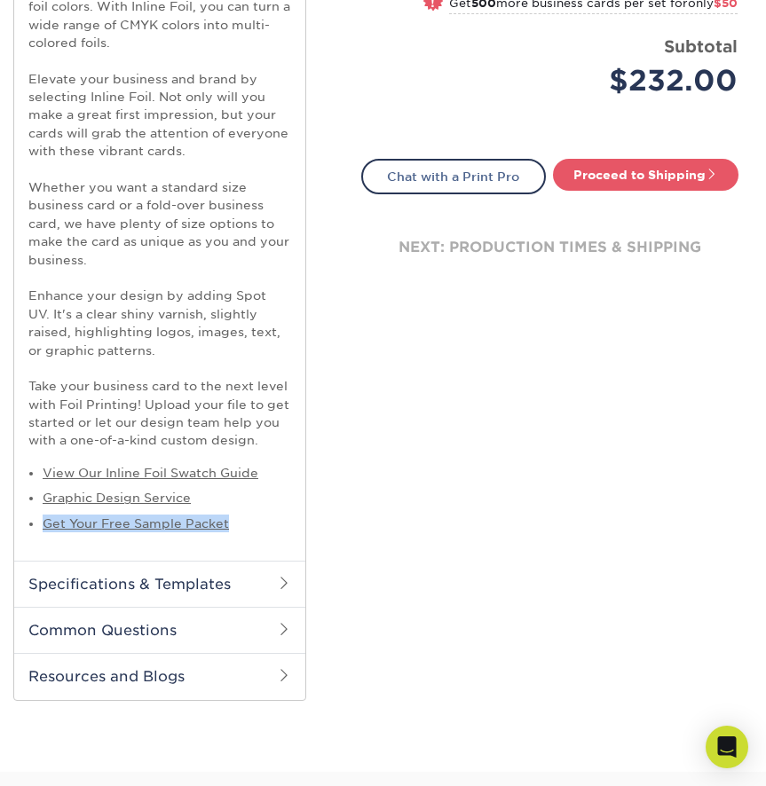
scroll to position [822, 0]
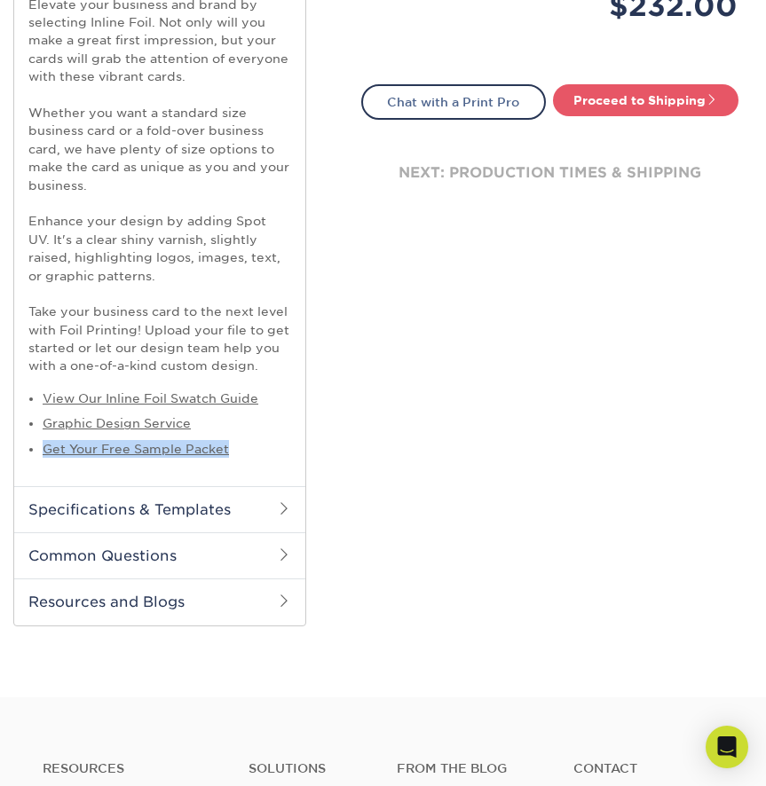
click at [161, 531] on h2 "Specifications & Templates" at bounding box center [159, 509] width 291 height 46
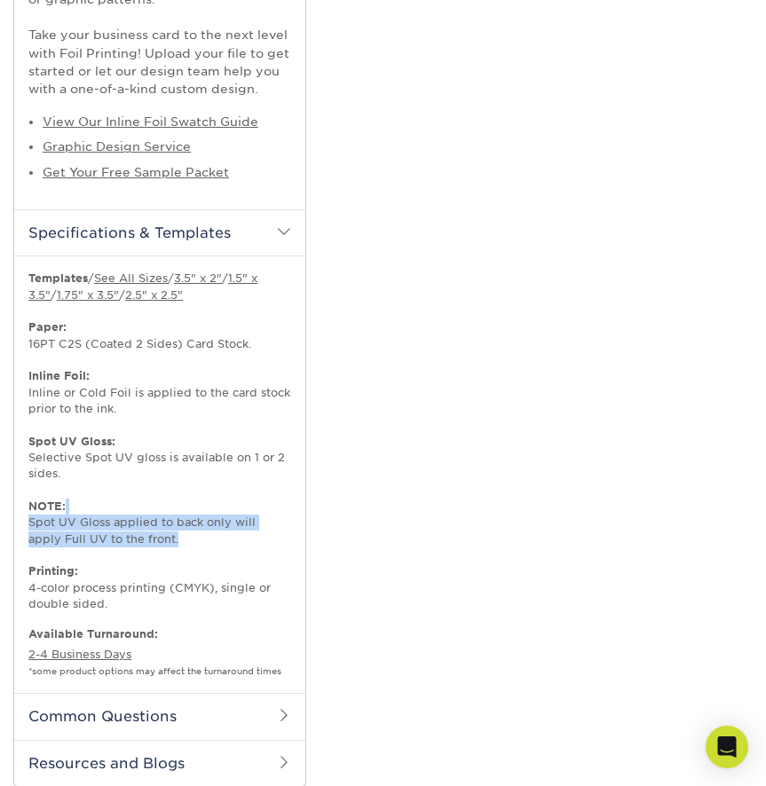
scroll to position [1099, 0]
drag, startPoint x: 157, startPoint y: 539, endPoint x: 15, endPoint y: 504, distance: 146.3
click at [15, 504] on div "Starting at 500 for only $ 159 (Price will vary by printed sides, features, siz…" at bounding box center [159, 473] width 291 height 437
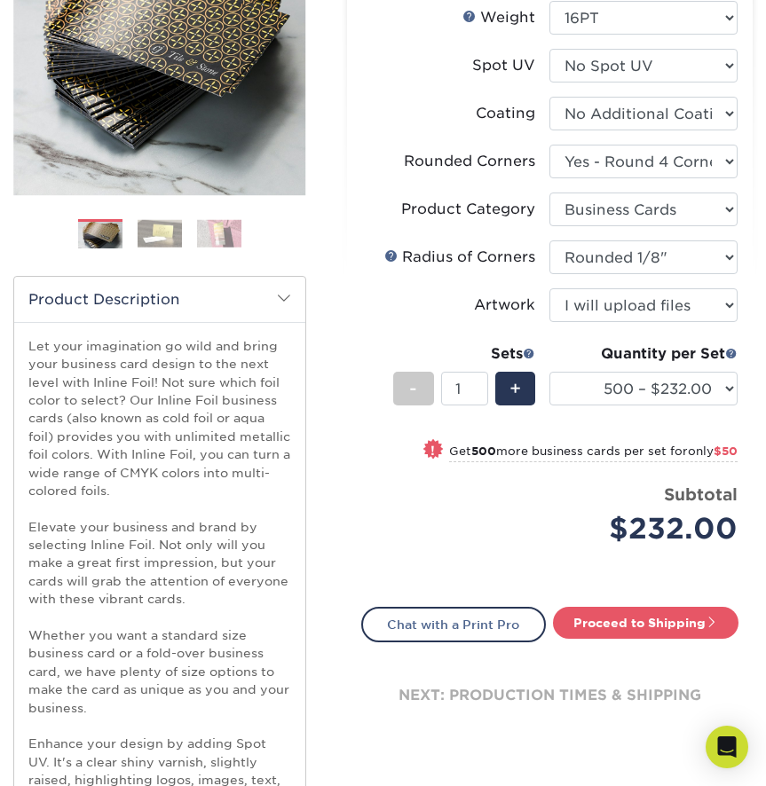
scroll to position [0, 0]
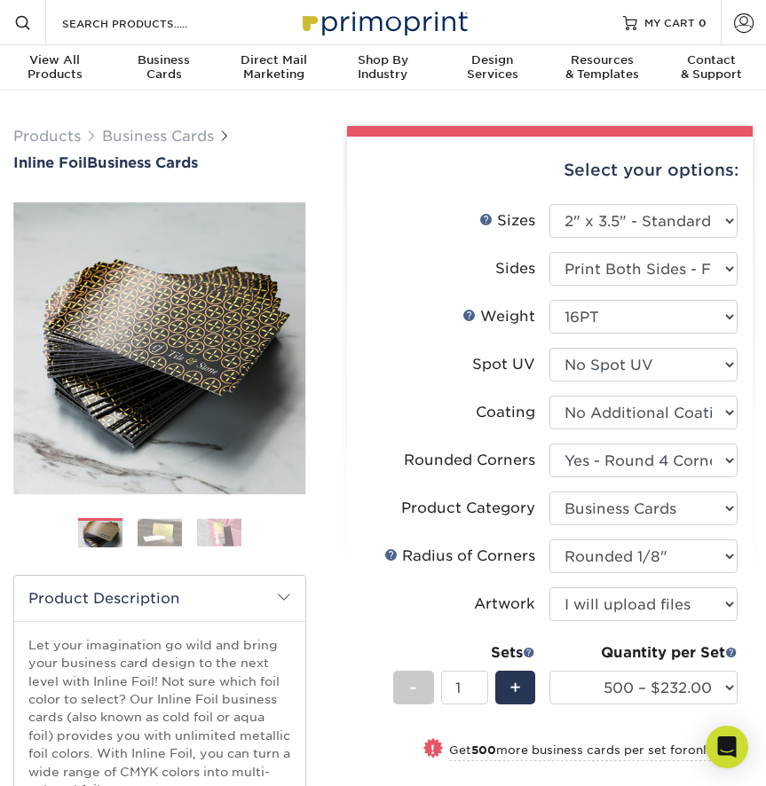
click at [163, 537] on img at bounding box center [160, 533] width 44 height 28
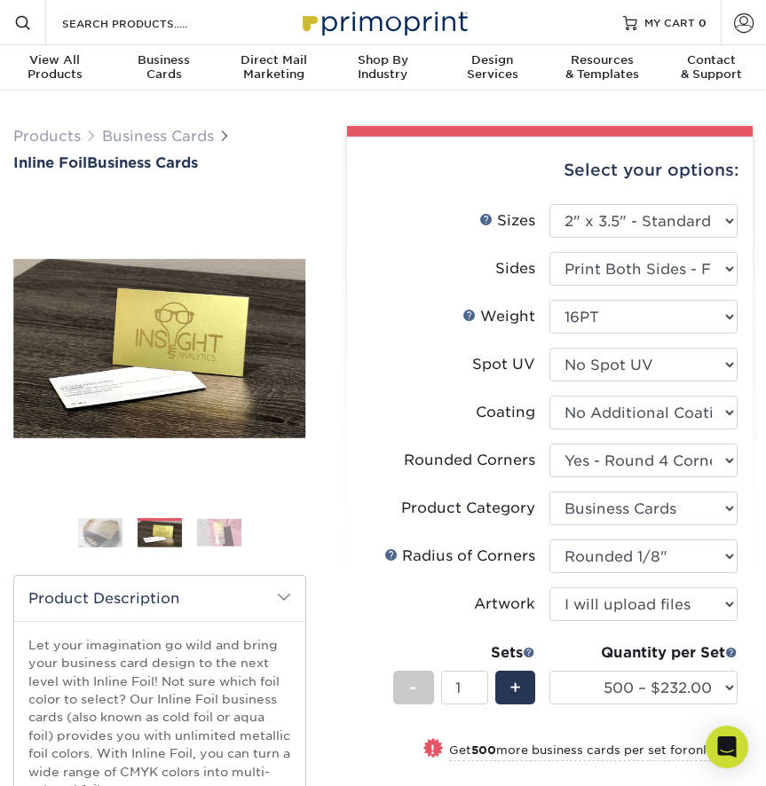
click at [225, 538] on img at bounding box center [219, 533] width 44 height 28
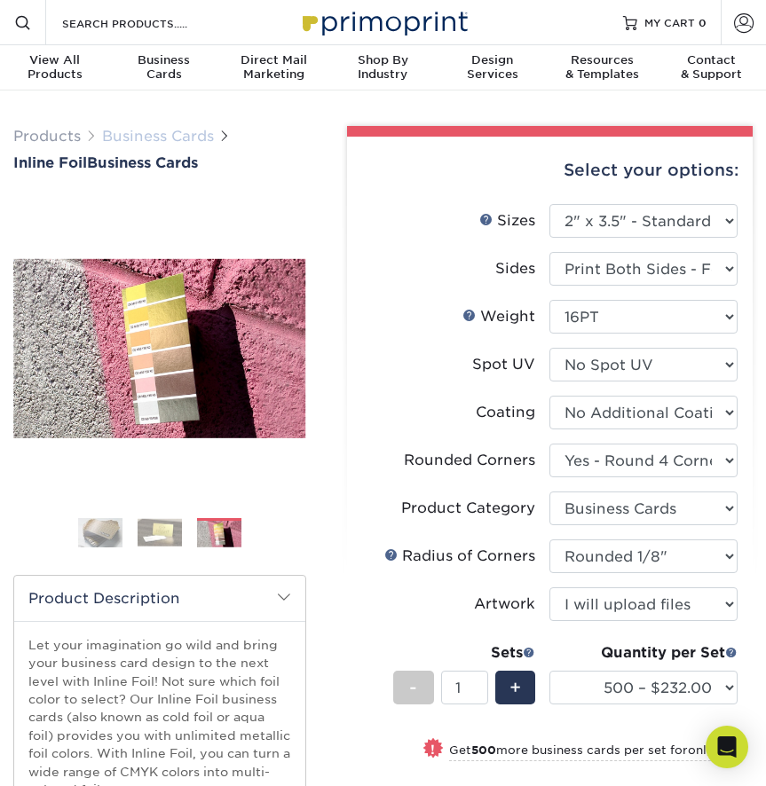
click at [143, 140] on link "Business Cards" at bounding box center [158, 136] width 112 height 17
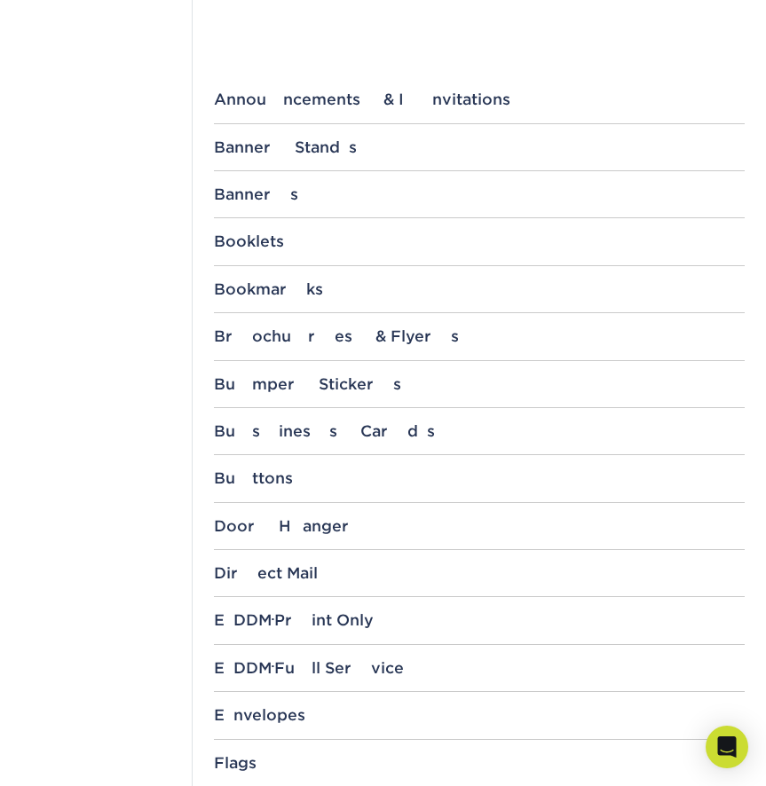
scroll to position [483, 0]
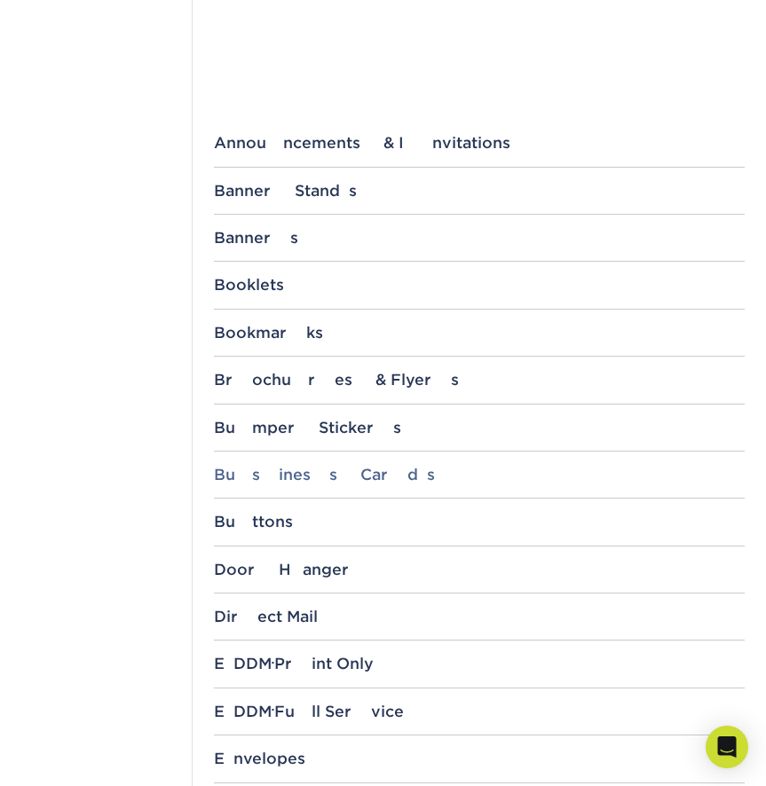
click at [300, 477] on div "Business Cards" at bounding box center [479, 475] width 531 height 18
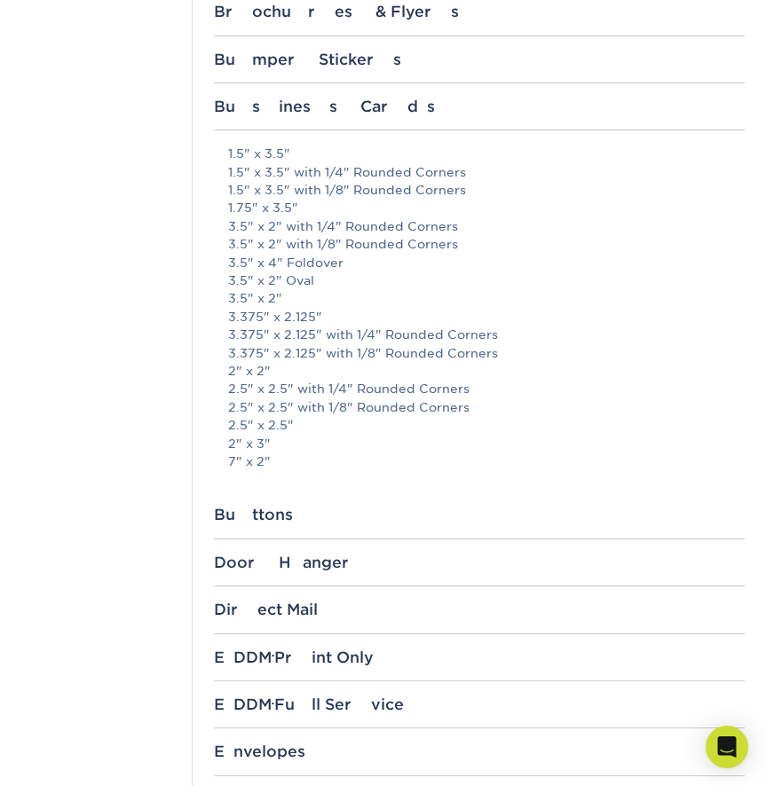
scroll to position [877, 0]
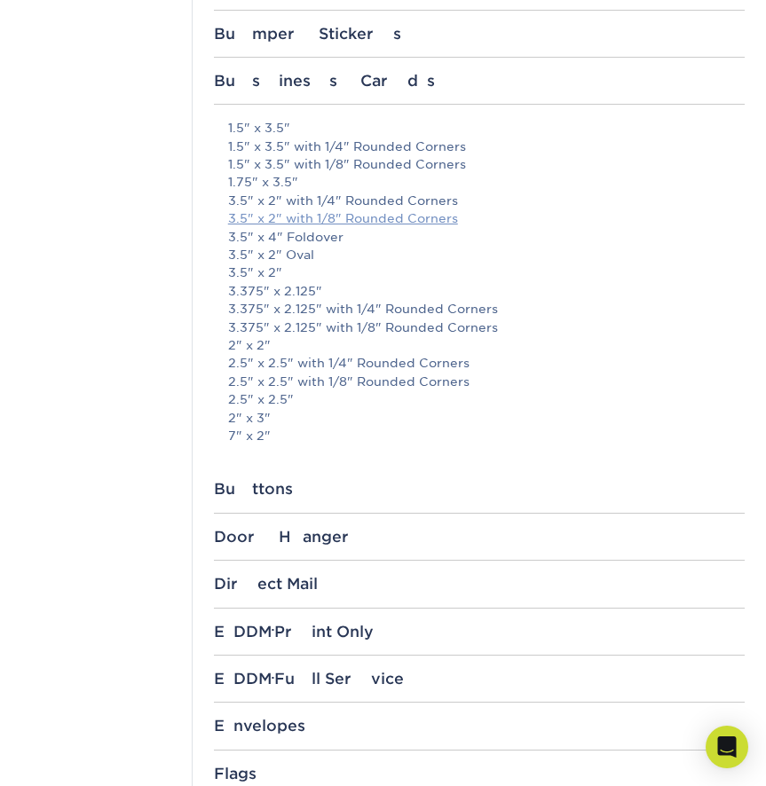
click at [348, 221] on link "3.5" x 2" with 1/8" Rounded Corners" at bounding box center [343, 218] width 230 height 14
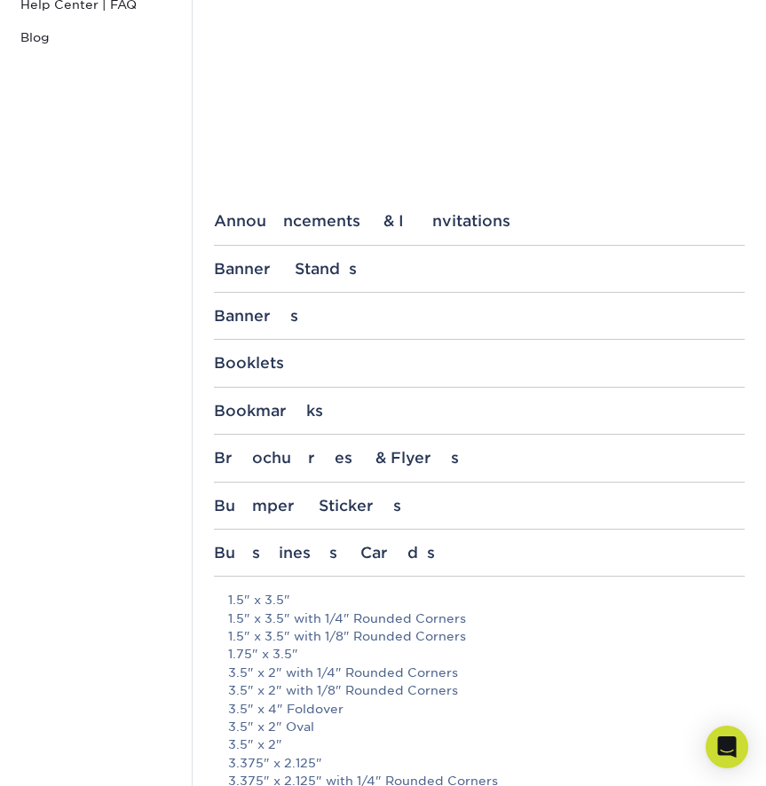
scroll to position [0, 0]
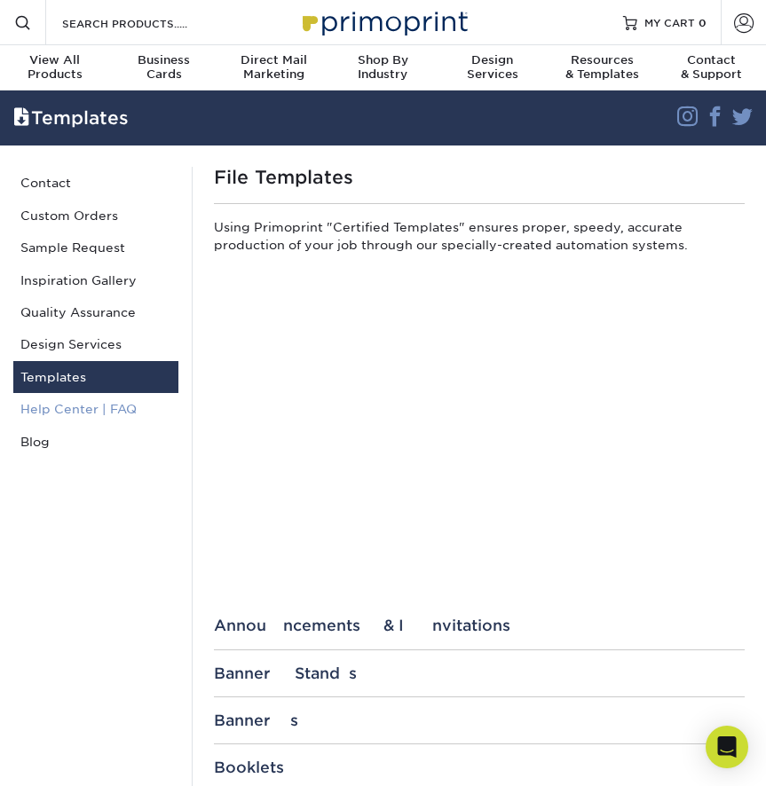
click at [108, 410] on link "Help Center | FAQ" at bounding box center [95, 409] width 165 height 32
click at [85, 69] on div "View All Products" at bounding box center [54, 67] width 109 height 28
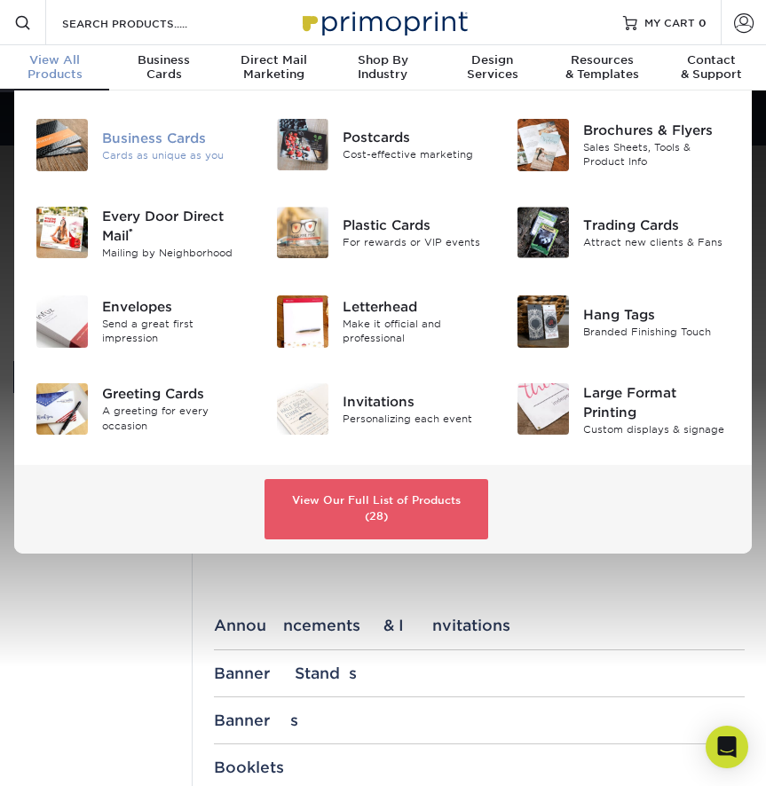
click at [83, 129] on img at bounding box center [61, 144] width 51 height 51
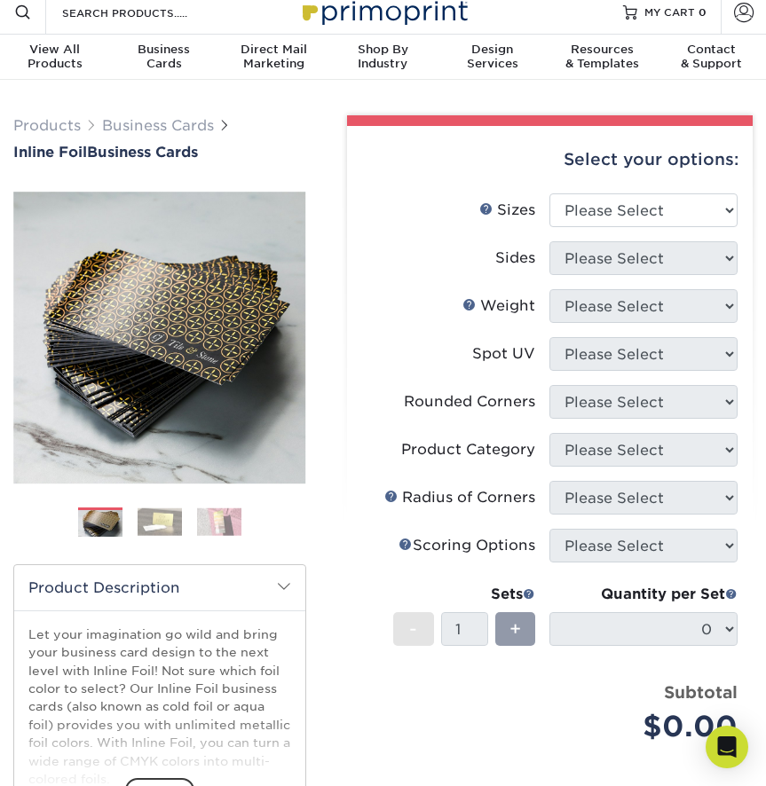
scroll to position [14, 0]
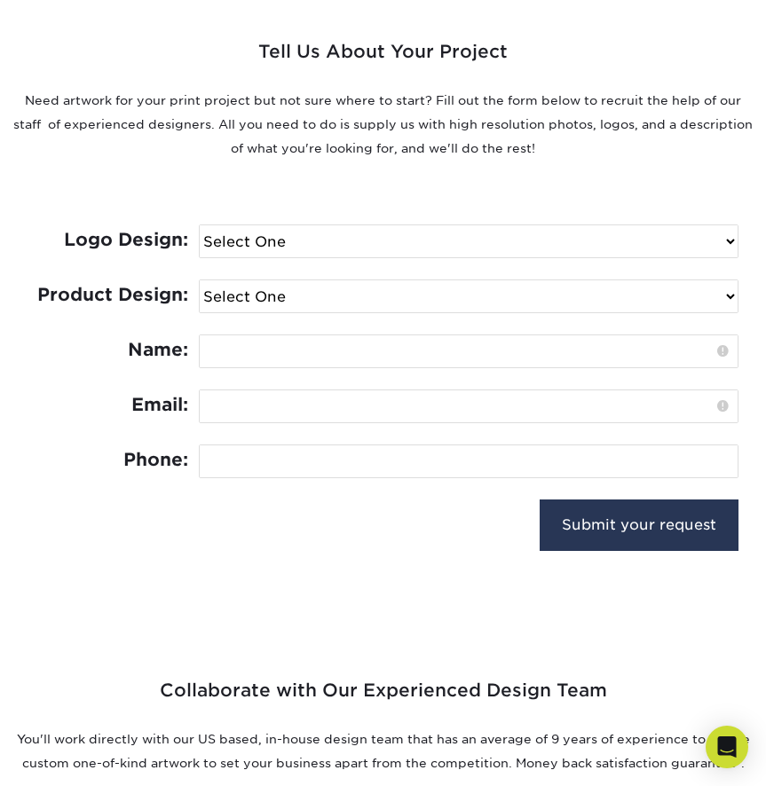
scroll to position [668, 0]
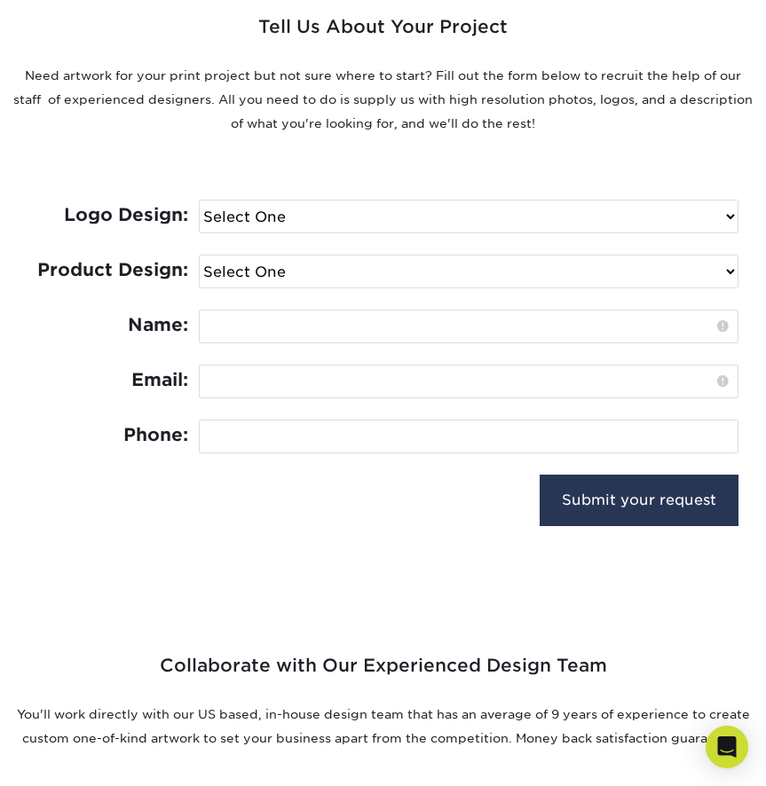
click at [579, 217] on select "Select One I need a logo design: $300 No thank you" at bounding box center [469, 216] width 538 height 32
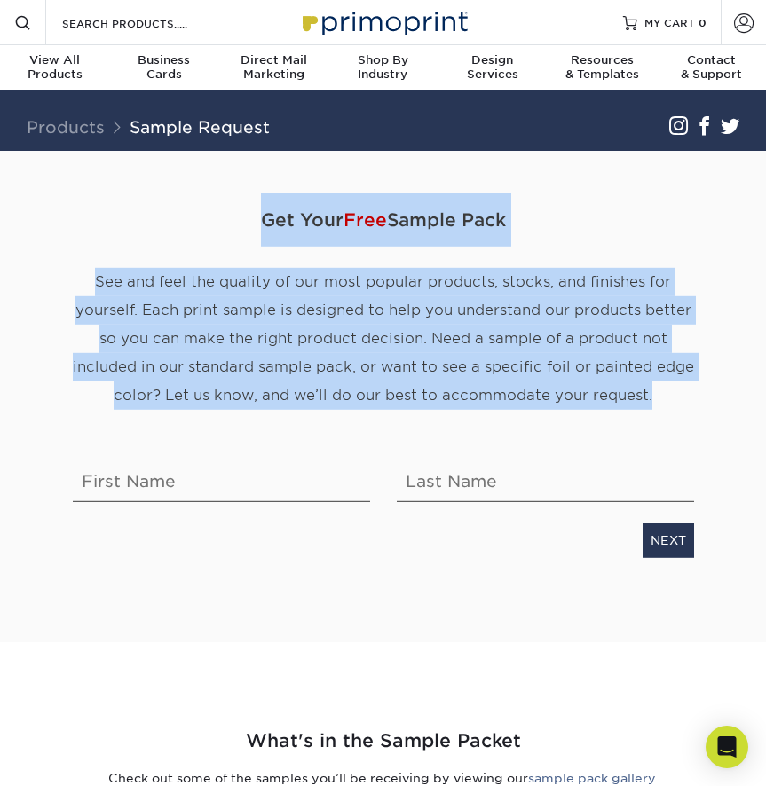
drag, startPoint x: 269, startPoint y: 222, endPoint x: 652, endPoint y: 392, distance: 419.4
click at [656, 390] on div "Get Your Free Sample Pack See and feel the quality of our most popular products…" at bounding box center [383, 322] width 648 height 259
click at [652, 398] on p "See and feel the quality of our most popular products, stocks, and finishes for…" at bounding box center [383, 339] width 621 height 142
drag, startPoint x: 623, startPoint y: 383, endPoint x: 194, endPoint y: 200, distance: 466.2
click at [194, 200] on div "Get Your Free Sample Pack See and feel the quality of our most popular products…" at bounding box center [383, 322] width 648 height 259
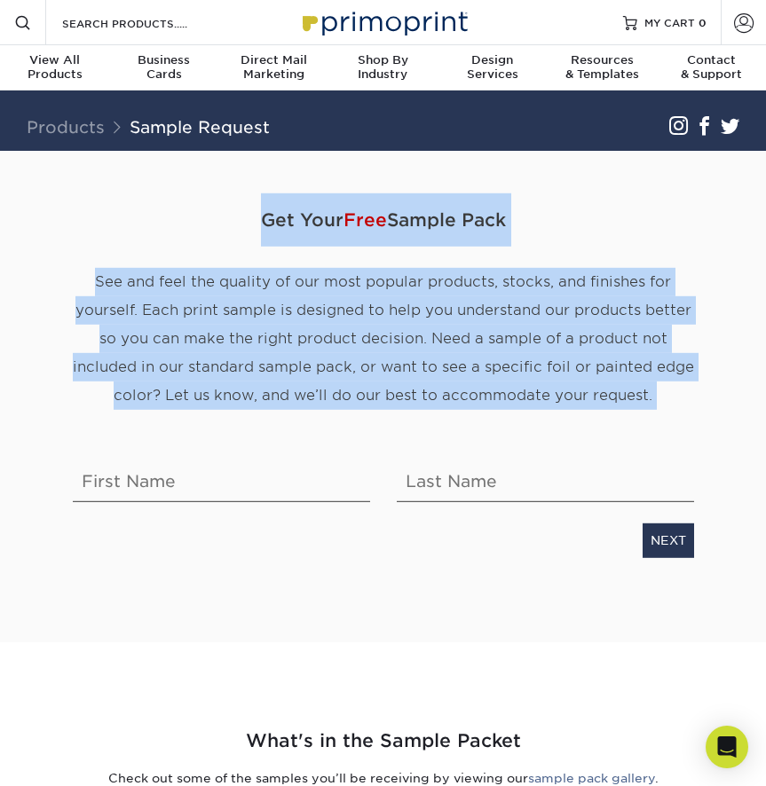
click at [470, 308] on span "See and feel the quality of our most popular products, stocks, and finishes for…" at bounding box center [383, 338] width 621 height 130
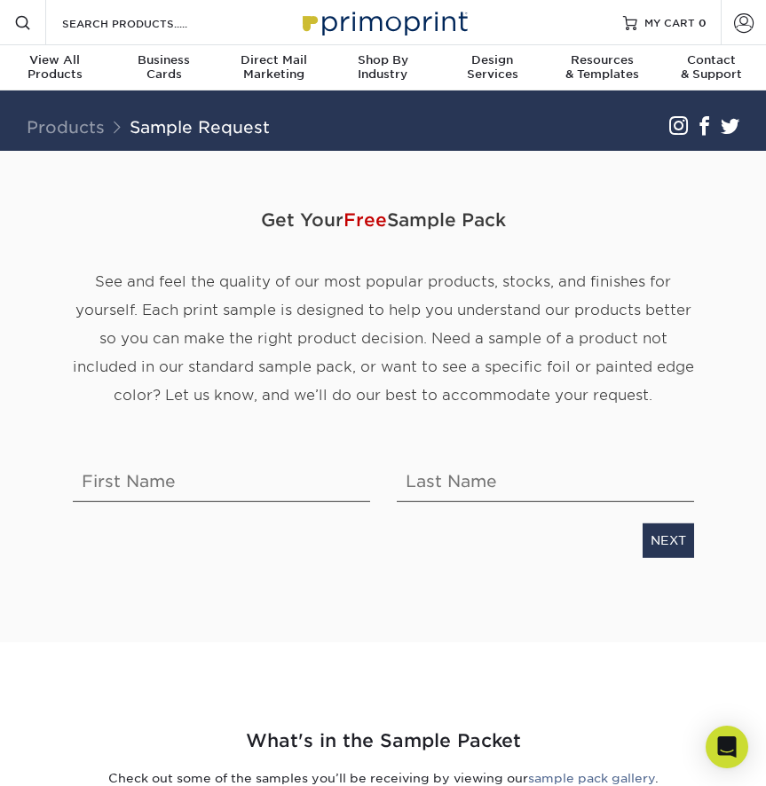
click at [356, 221] on span "Free" at bounding box center [364, 219] width 43 height 21
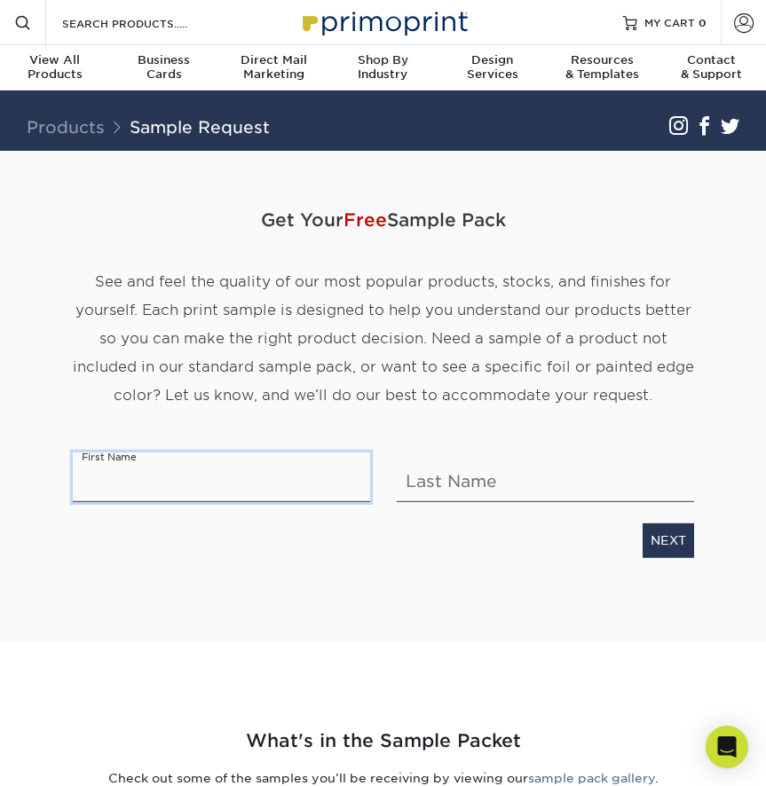
click at [185, 491] on input "text" at bounding box center [221, 477] width 297 height 50
type input "Shoshanna"
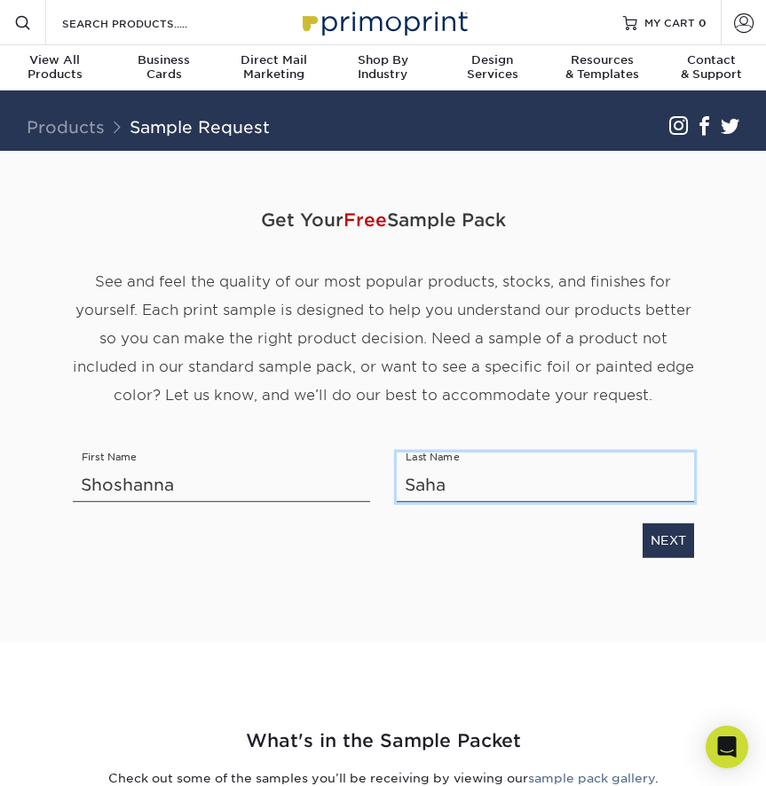
type input "Sahar"
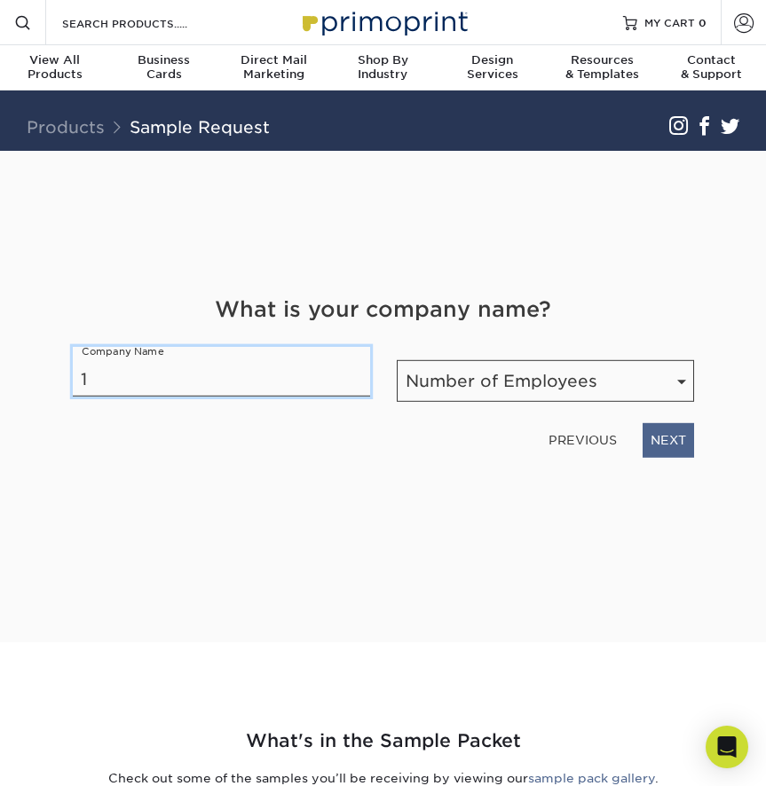
type input "1"
click at [667, 440] on link "NEXT" at bounding box center [667, 440] width 51 height 34
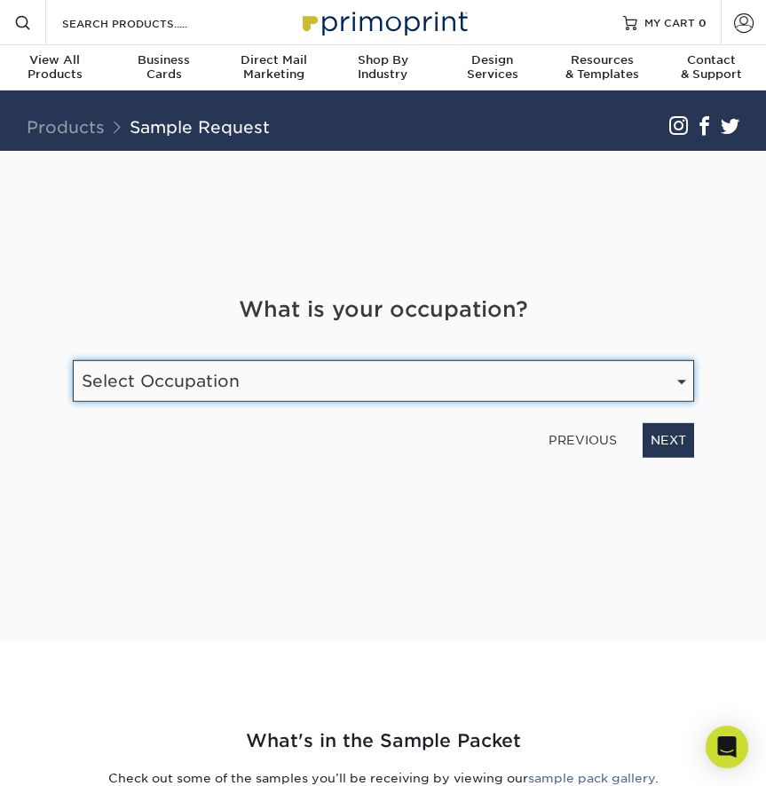
click at [466, 388] on select "Select Occupation Agency Automotive Blogger Cleaning Services Construction Educ…" at bounding box center [383, 381] width 621 height 42
click at [145, 372] on select "Select Occupation Agency Automotive Blogger Cleaning Services Construction Educ…" at bounding box center [383, 381] width 621 height 42
select select "Health Care"
click at [73, 360] on select "Select Occupation Agency Automotive Blogger Cleaning Services Construction Educ…" at bounding box center [383, 381] width 621 height 42
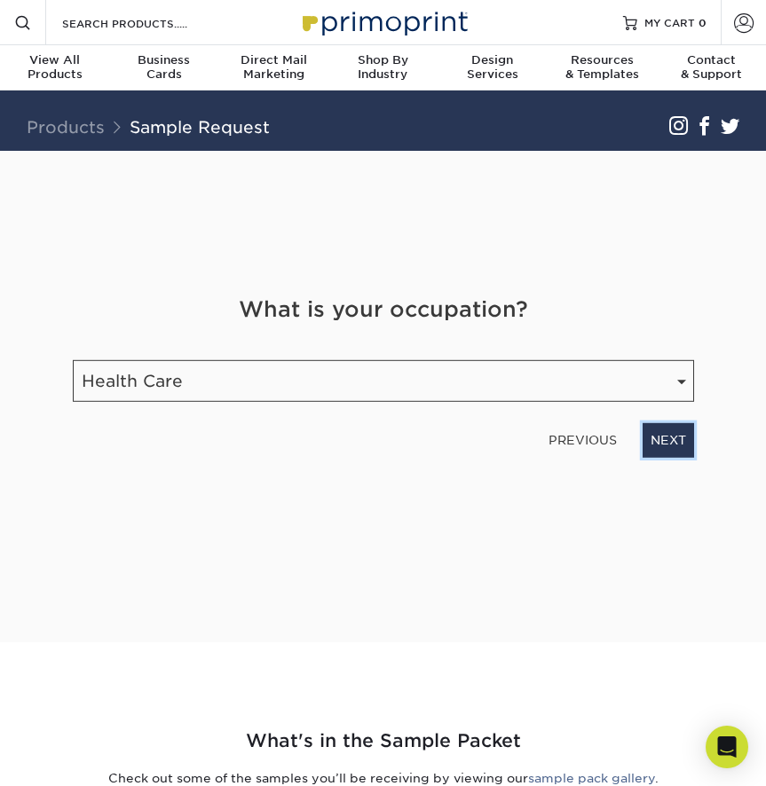
click at [656, 438] on link "NEXT" at bounding box center [667, 440] width 51 height 34
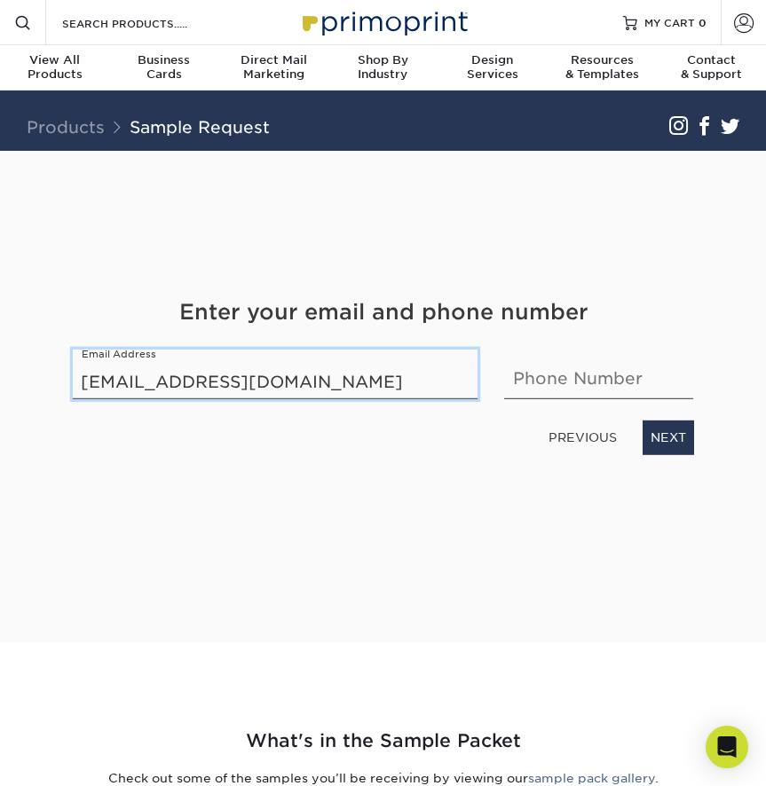
type input "shoshsahar93@gmail.com"
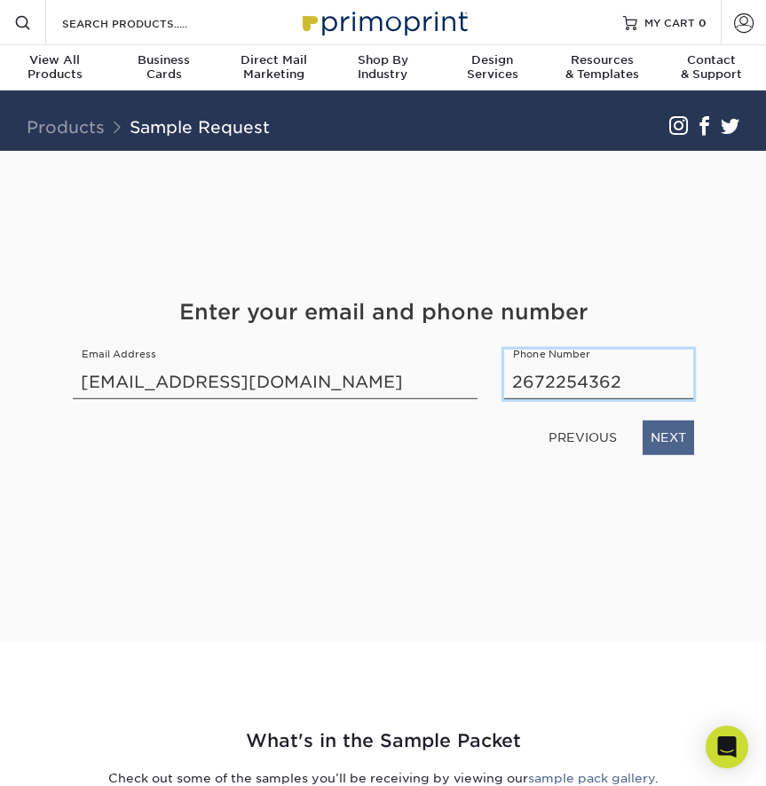
type input "2672254362"
click at [672, 441] on link "NEXT" at bounding box center [667, 438] width 51 height 34
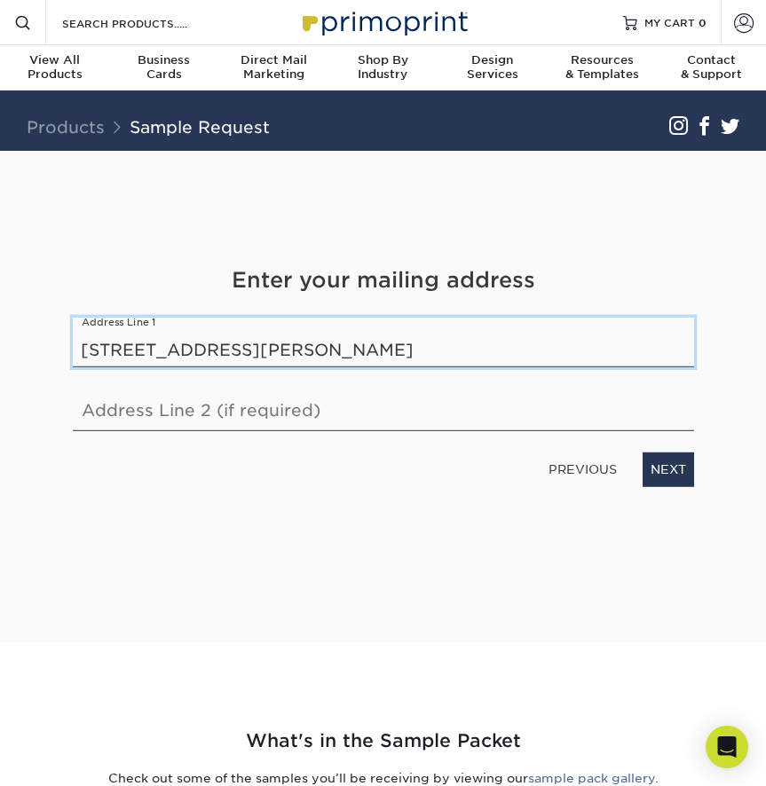
type input "3621 Stokley St"
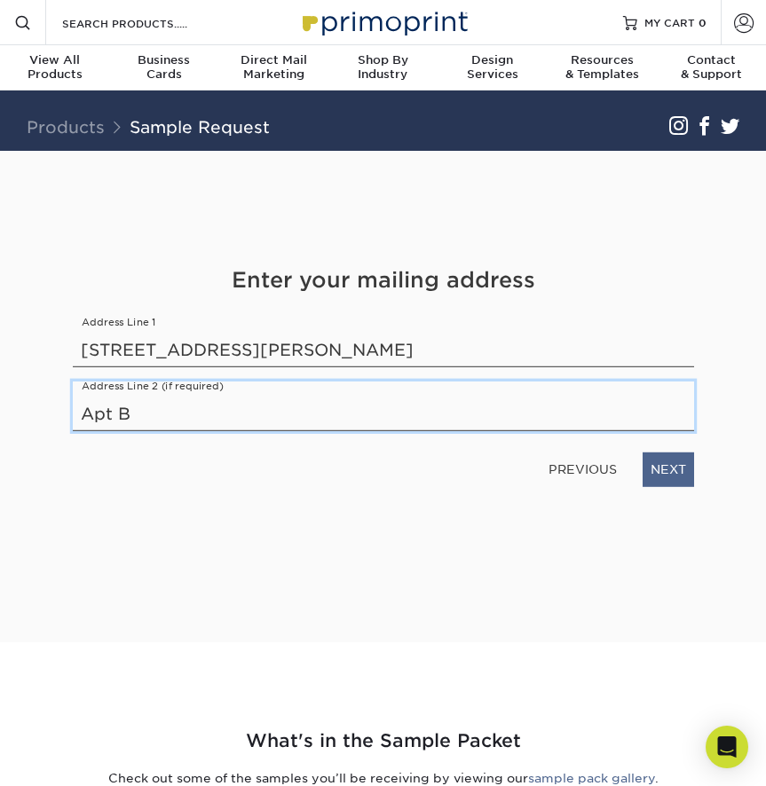
type input "Apt B"
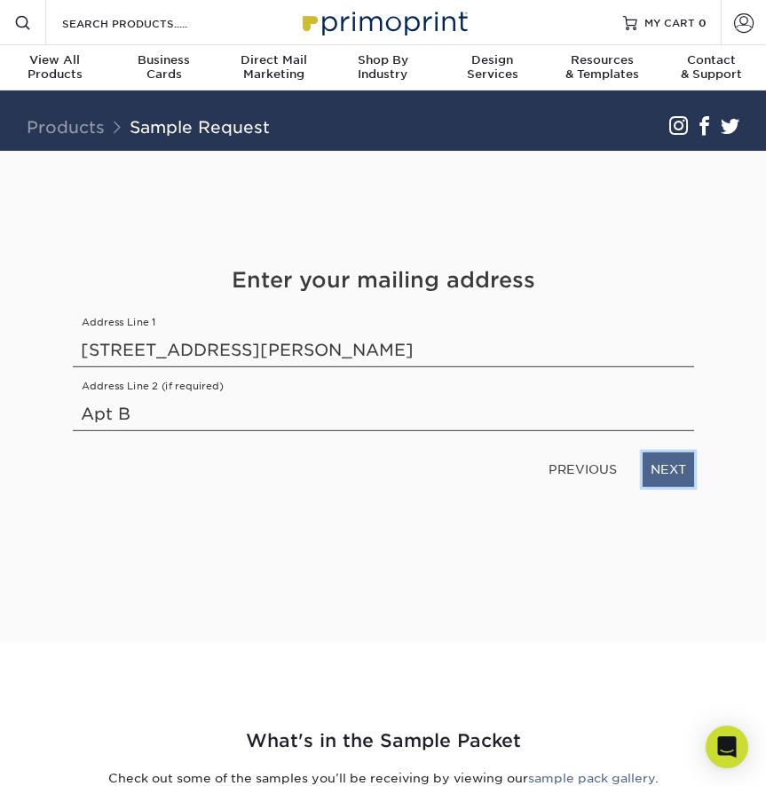
click at [656, 468] on link "NEXT" at bounding box center [667, 469] width 51 height 34
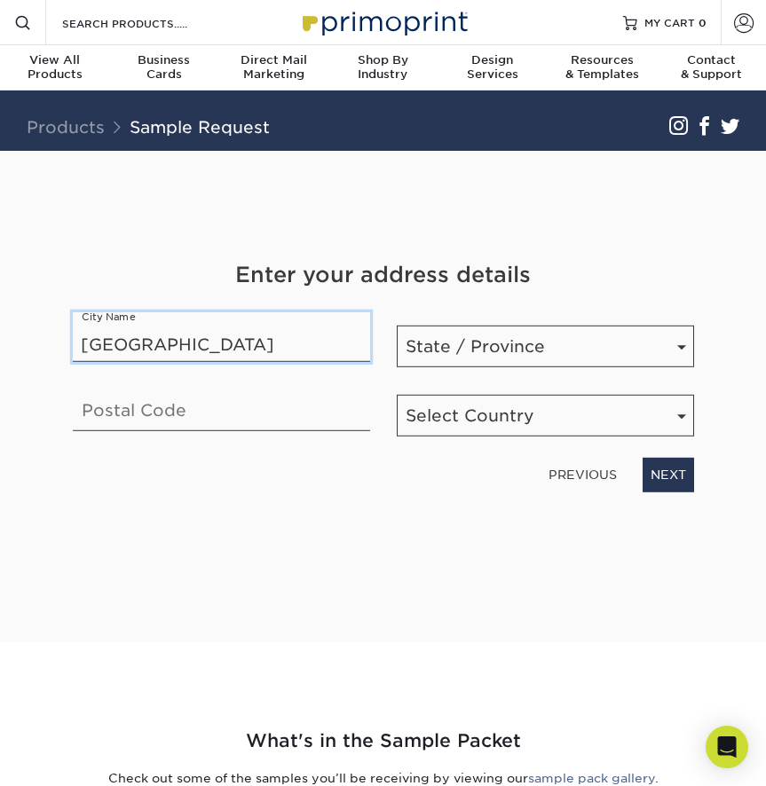
type input "Philadelphia"
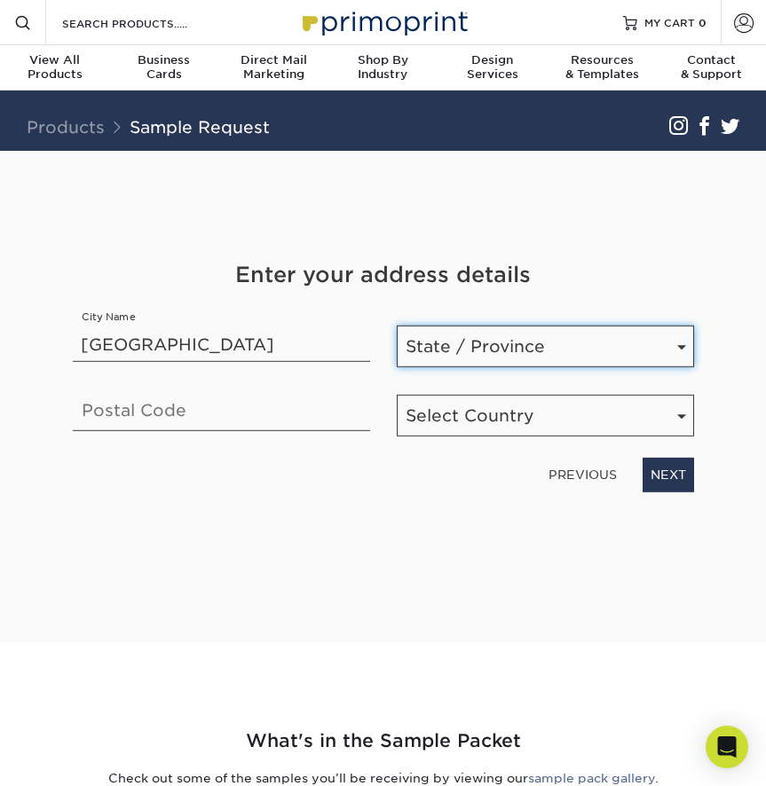
select select "PA"
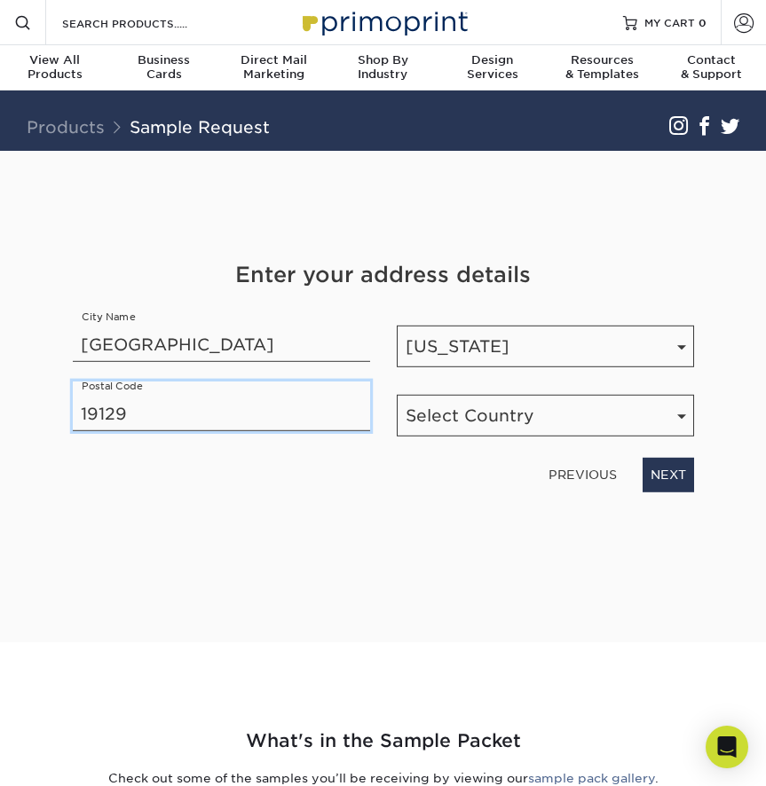
type input "19129"
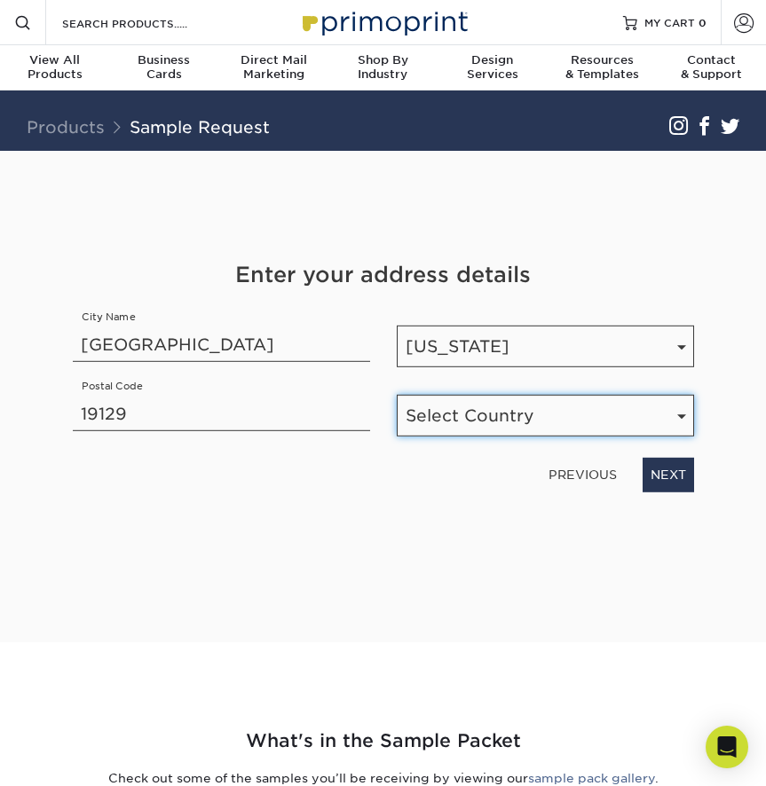
select select "US"
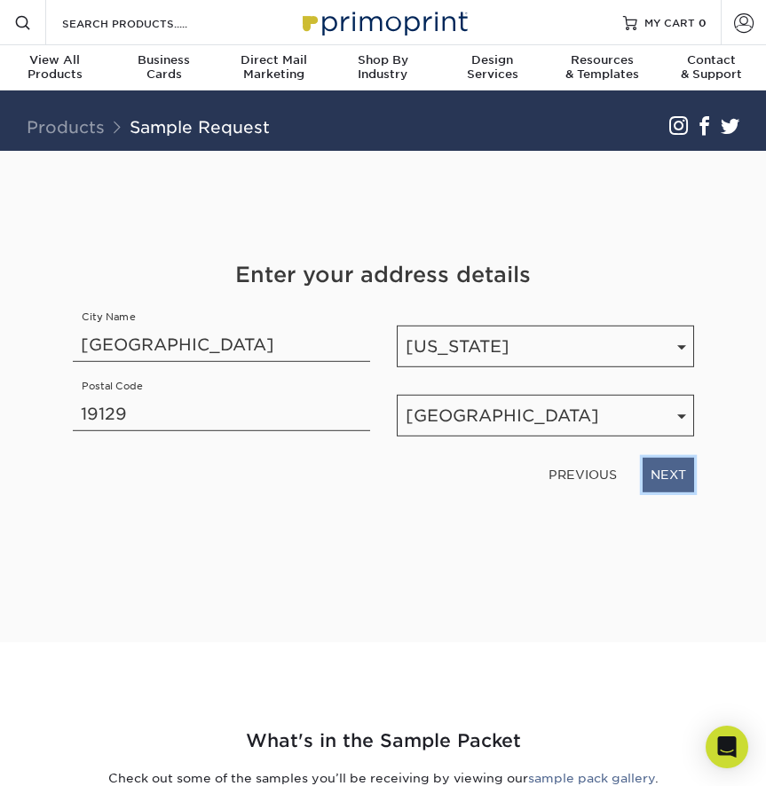
click at [676, 481] on link "NEXT" at bounding box center [667, 475] width 51 height 34
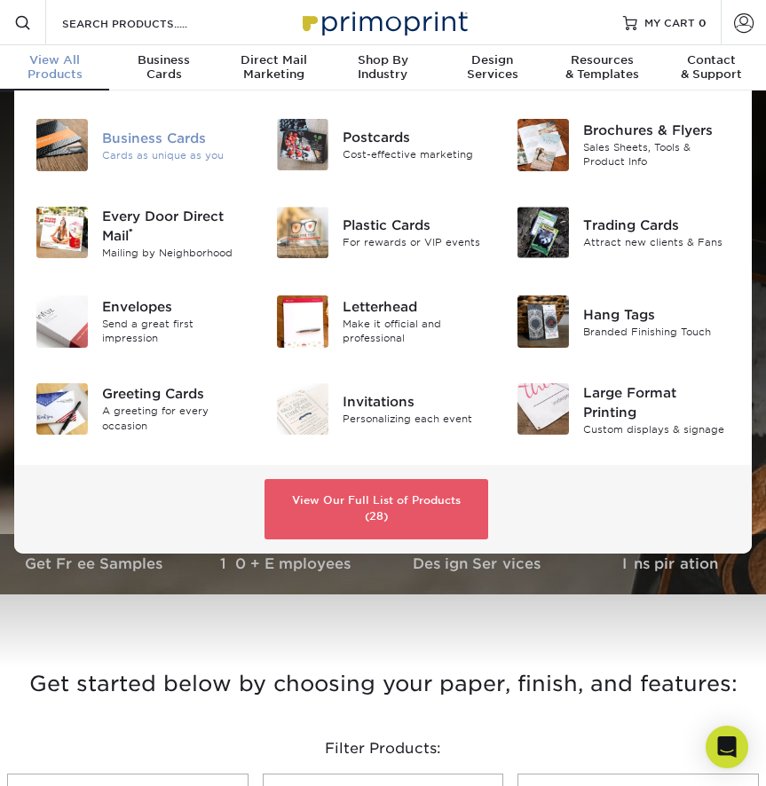
click at [145, 152] on div "Cards as unique as you" at bounding box center [175, 154] width 147 height 15
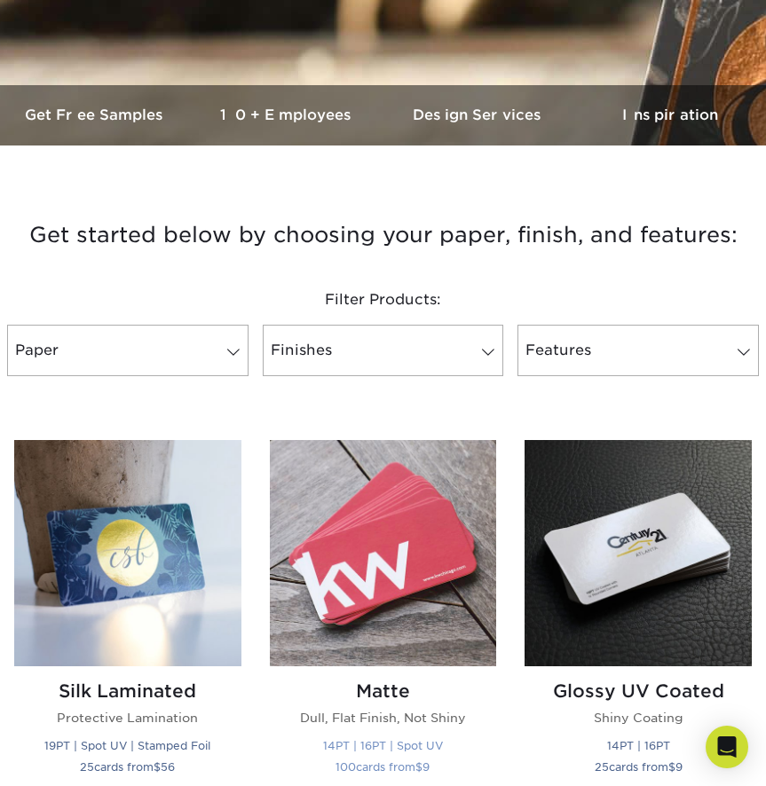
scroll to position [436, 0]
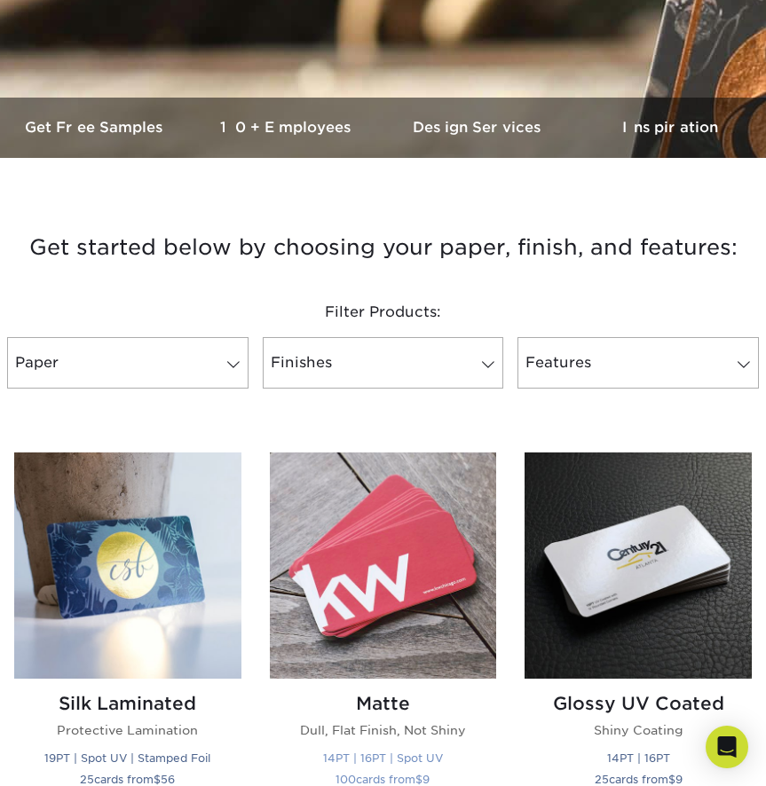
click at [397, 515] on img at bounding box center [383, 565] width 227 height 227
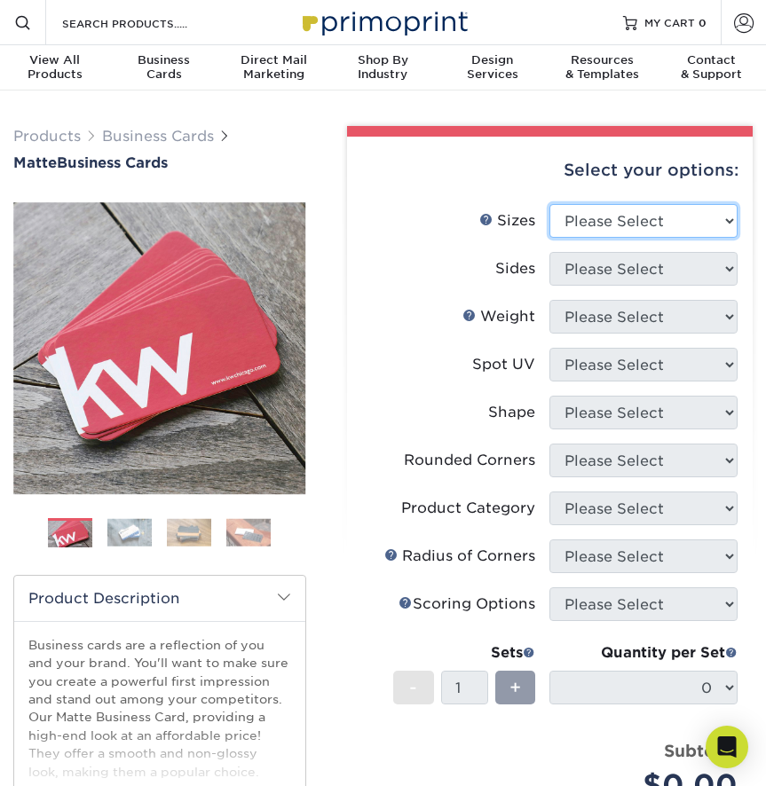
click at [621, 216] on select "Please Select 1.5" x 3.5" - Mini 1.75" x 3.5" - Mini 2" x 2" - Square 2" x 3" -…" at bounding box center [643, 221] width 188 height 34
select select "2.00x3.50"
click at [549, 204] on select "Please Select 1.5" x 3.5" - Mini 1.75" x 3.5" - Mini 2" x 2" - Square 2" x 3" -…" at bounding box center [643, 221] width 188 height 34
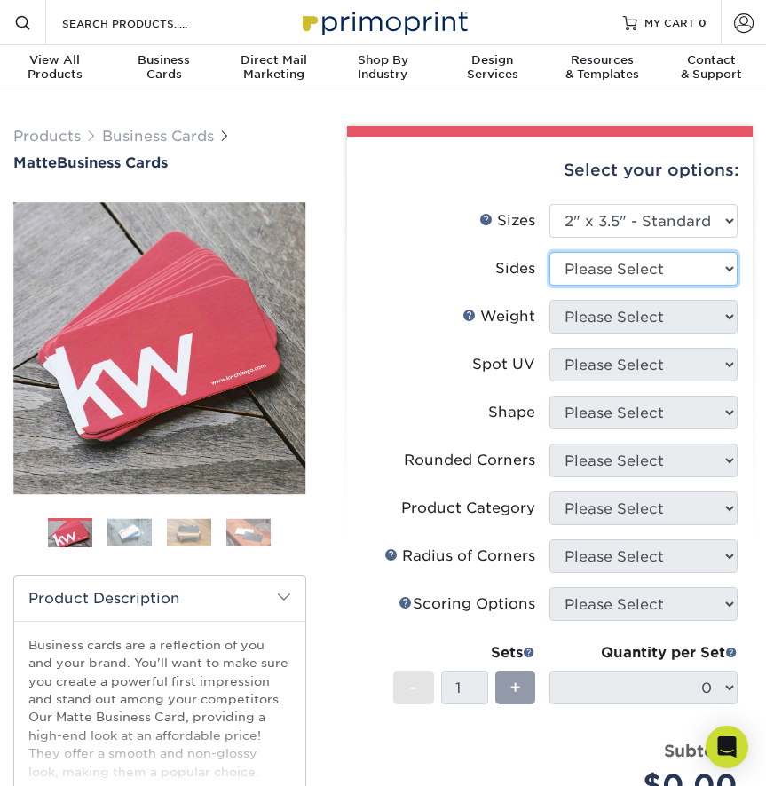
click at [596, 277] on select "Please Select Print Both Sides Print Front Only" at bounding box center [643, 269] width 188 height 34
select select "13abbda7-1d64-4f25-8bb2-c179b224825d"
click at [549, 252] on select "Please Select Print Both Sides Print Front Only" at bounding box center [643, 269] width 188 height 34
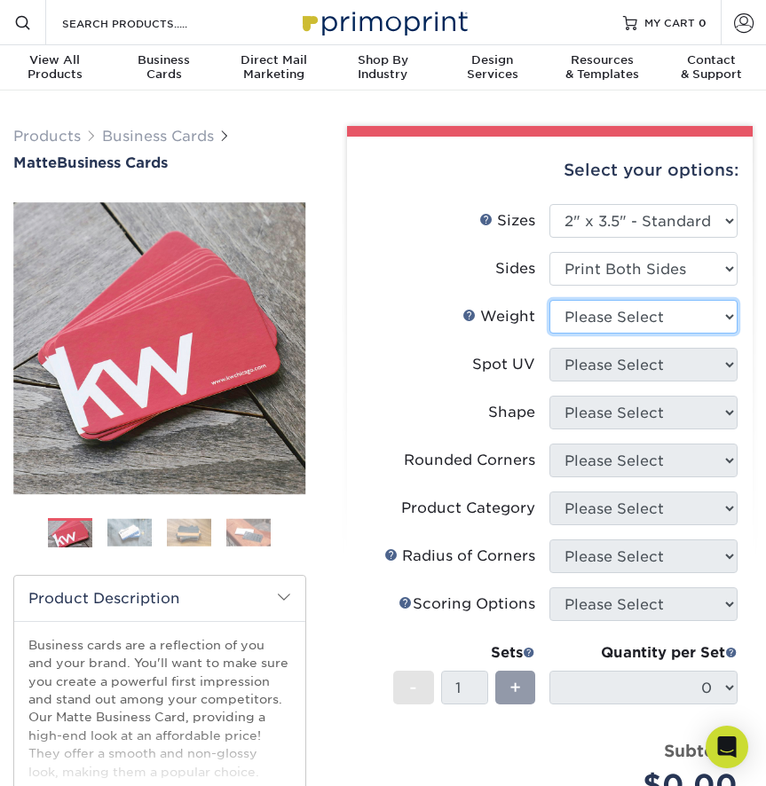
click at [635, 318] on select "Please Select 16PT 14PT" at bounding box center [643, 317] width 188 height 34
select select "16PT"
click at [549, 300] on select "Please Select 16PT 14PT" at bounding box center [643, 317] width 188 height 34
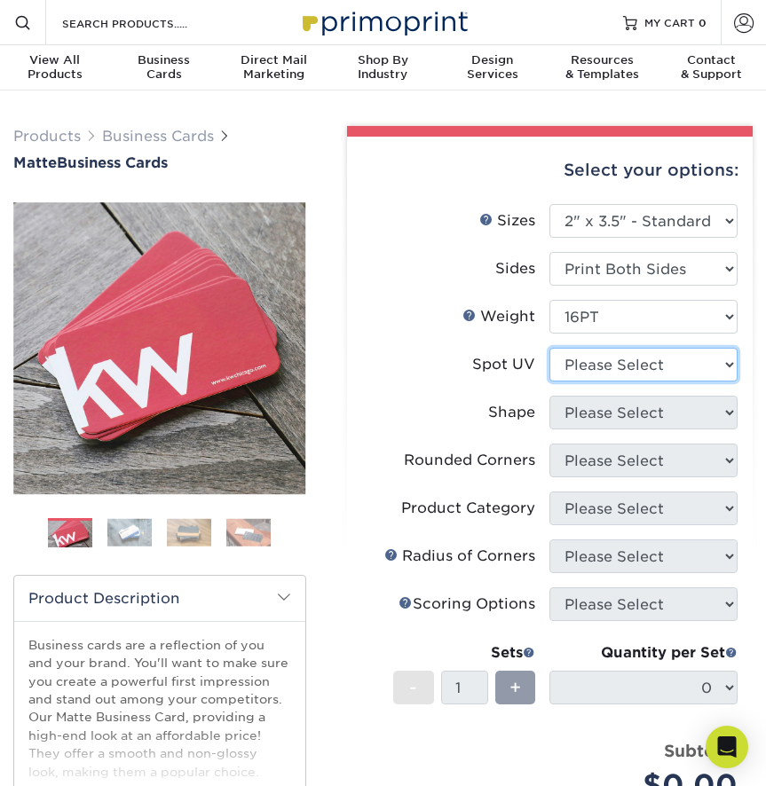
click at [634, 368] on select "Please Select No Spot UV Front and Back (Both Sides) Front Only Back Only" at bounding box center [643, 365] width 188 height 34
select select "3"
click at [549, 348] on select "Please Select No Spot UV Front and Back (Both Sides) Front Only Back Only" at bounding box center [643, 365] width 188 height 34
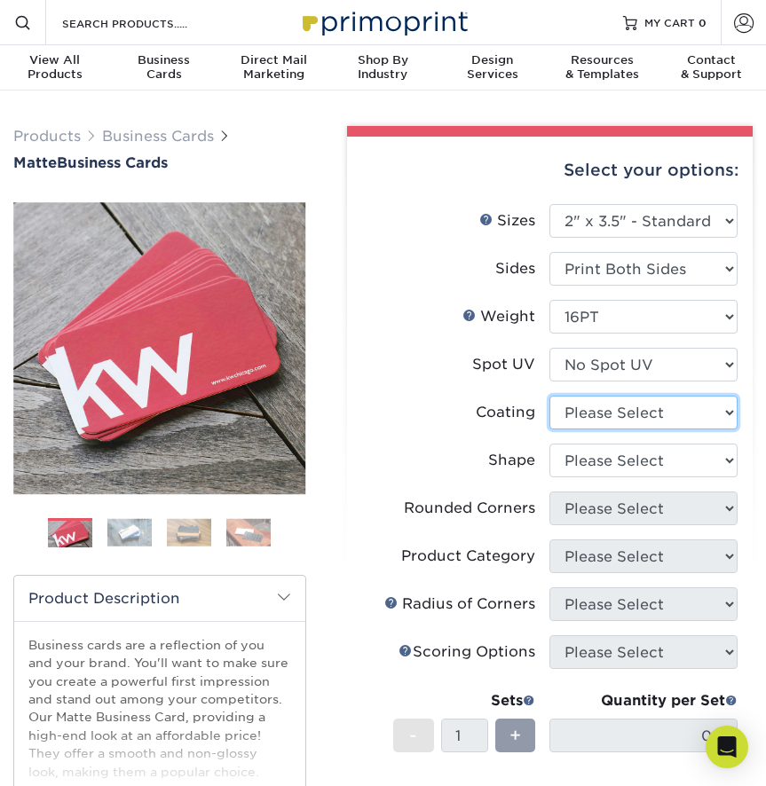
click at [633, 406] on select at bounding box center [643, 413] width 188 height 34
select select "121bb7b5-3b4d-429f-bd8d-bbf80e953313"
click at [549, 396] on select at bounding box center [643, 413] width 188 height 34
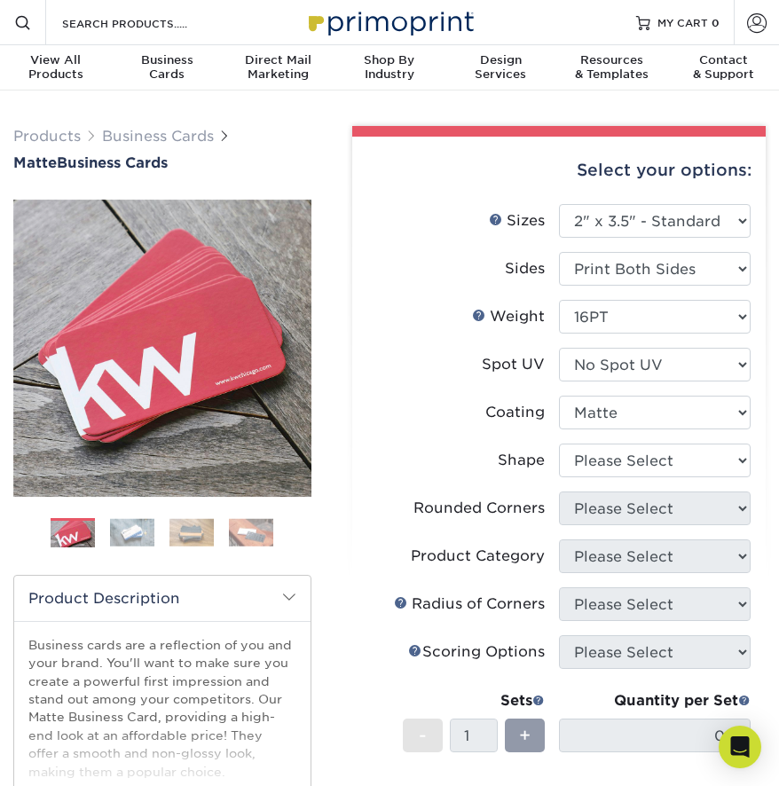
click at [0, 0] on div at bounding box center [0, 0] width 0 height 0
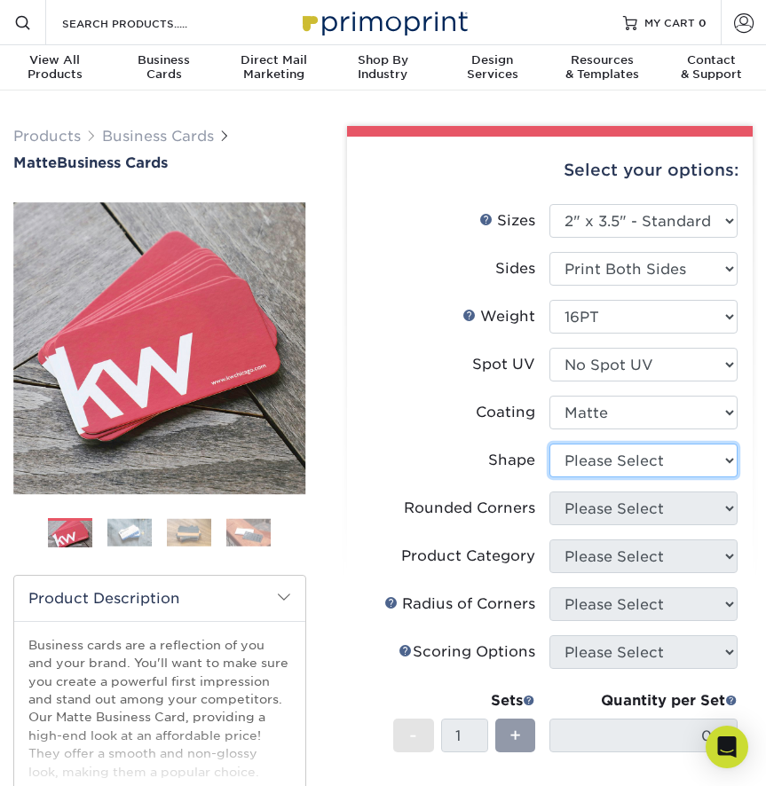
click at [623, 467] on select "Please Select Standard Oval" at bounding box center [643, 461] width 188 height 34
select select "standard"
click at [549, 444] on select "Please Select Standard Oval" at bounding box center [643, 461] width 188 height 34
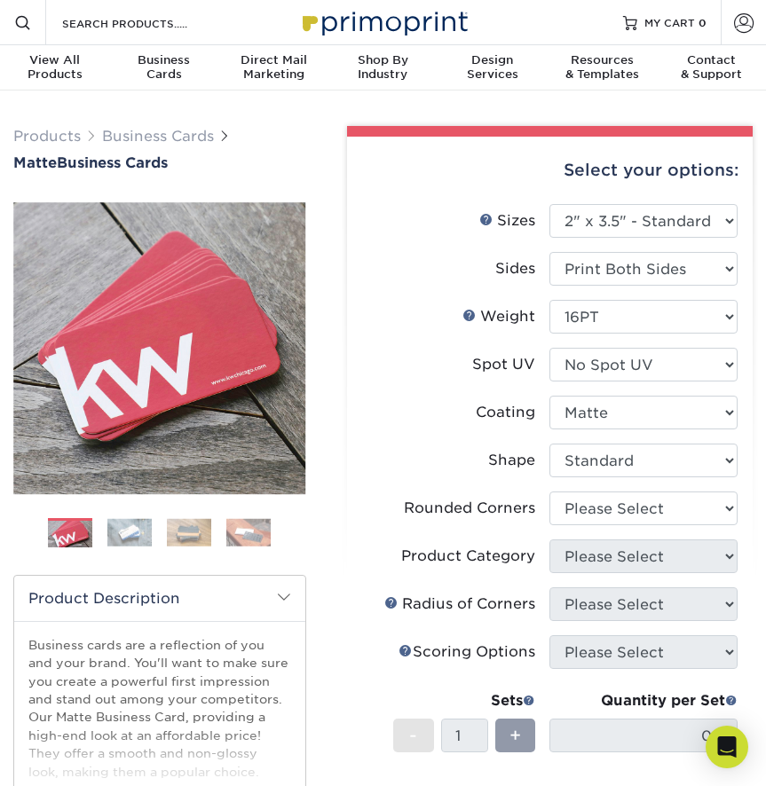
click at [432, 442] on li "Coating" at bounding box center [549, 420] width 375 height 48
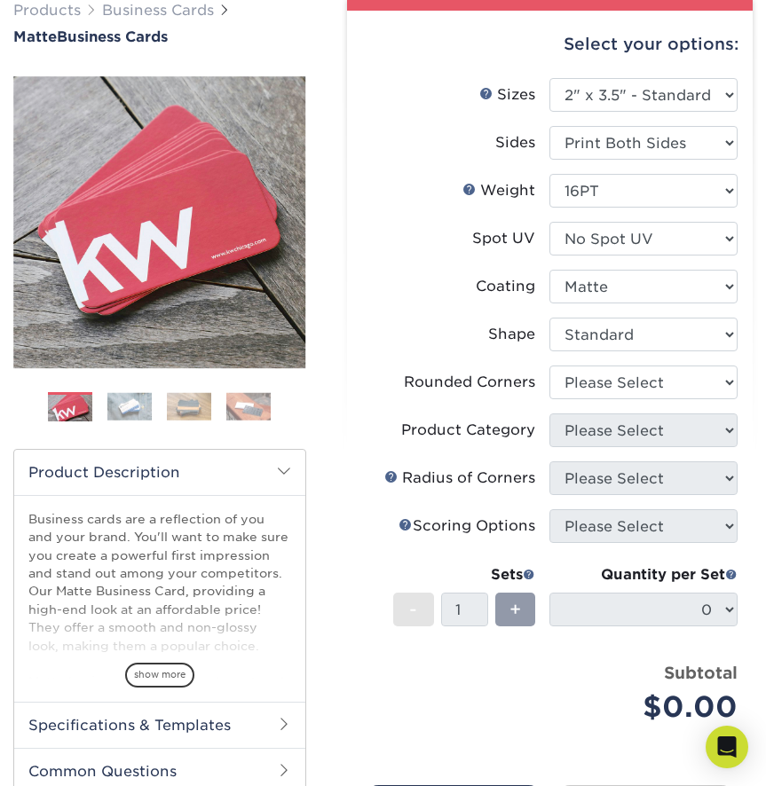
scroll to position [127, 0]
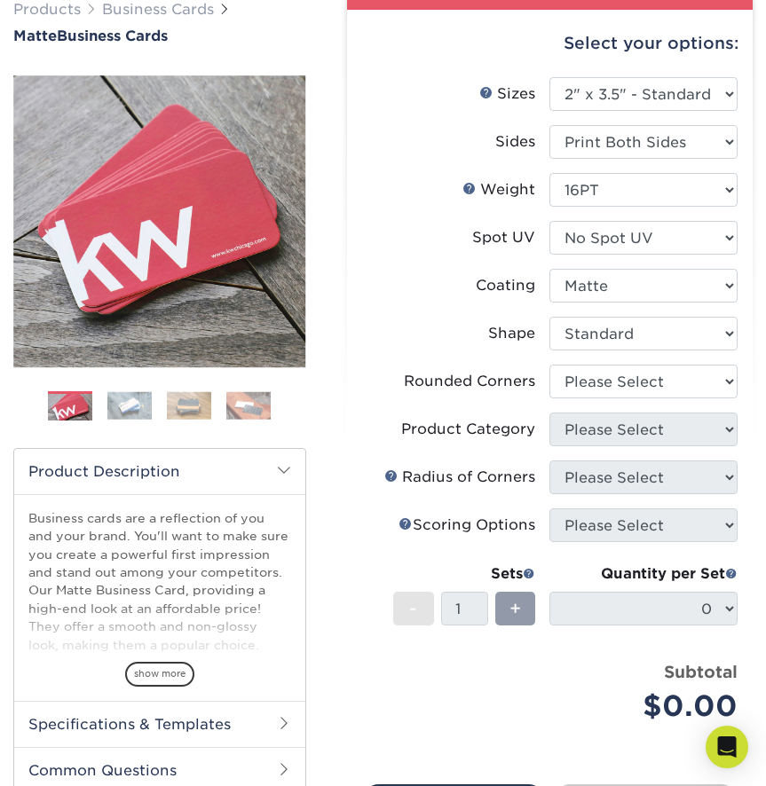
drag, startPoint x: 623, startPoint y: 360, endPoint x: 625, endPoint y: 369, distance: 9.0
click at [623, 361] on li "Shape Please Select Standard Oval" at bounding box center [549, 341] width 375 height 48
click at [625, 378] on select "Please Select Yes - Round 2 Corners Yes - Round 4 Corners No" at bounding box center [643, 382] width 188 height 34
select select "7672df9e-0e0a-464d-8e1f-920c575e4da3"
click at [549, 365] on select "Please Select Yes - Round 2 Corners Yes - Round 4 Corners No" at bounding box center [643, 382] width 188 height 34
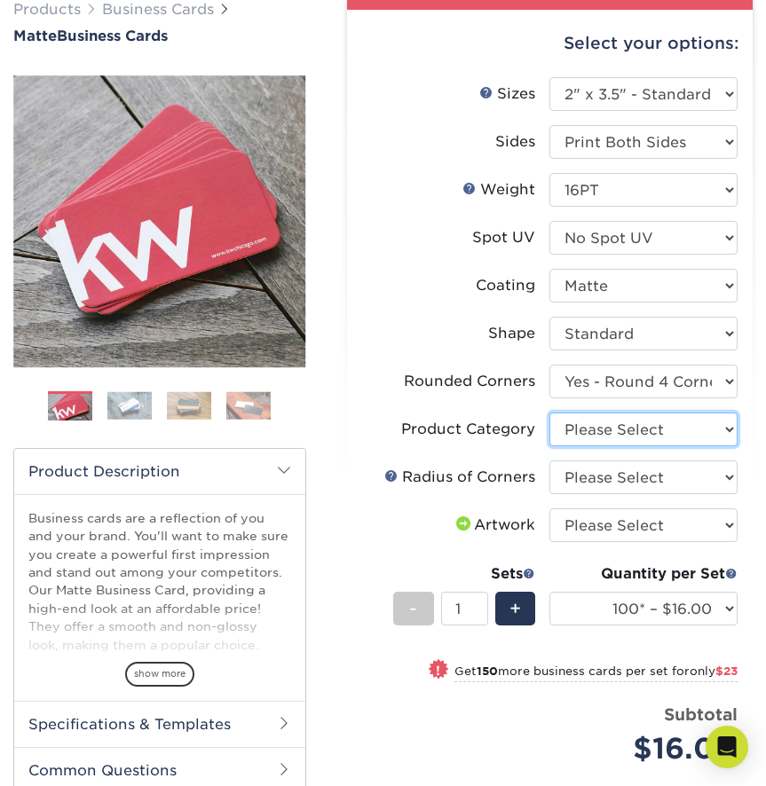
click at [612, 432] on select "Please Select Business Cards" at bounding box center [643, 430] width 188 height 34
select select "3b5148f1-0588-4f88-a218-97bcfdce65c1"
click at [549, 413] on select "Please Select Business Cards" at bounding box center [643, 430] width 188 height 34
click at [620, 484] on select "Please Select Rounded 1/8" Rounded 1/4"" at bounding box center [643, 477] width 188 height 34
select select "479fbfe7-6a0c-4895-8c9a-81739b7486c9"
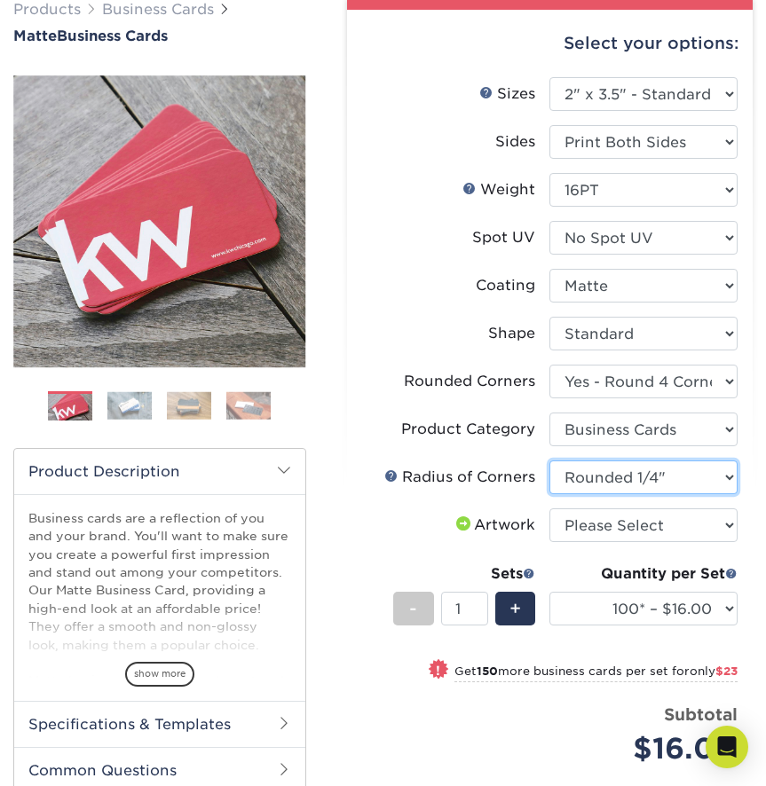
click at [549, 460] on select "Please Select Rounded 1/8" Rounded 1/4"" at bounding box center [643, 477] width 188 height 34
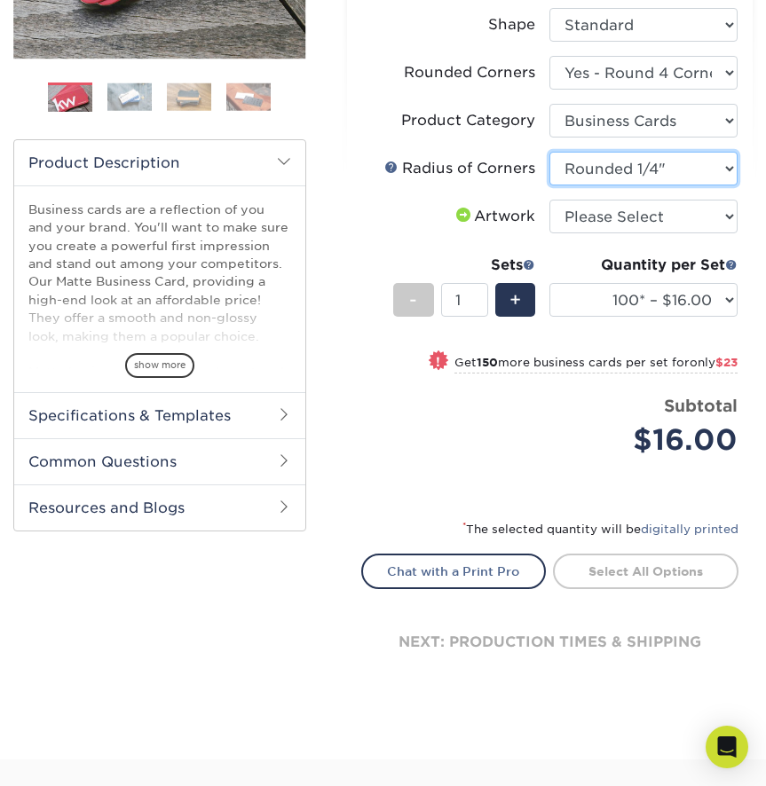
scroll to position [530, 0]
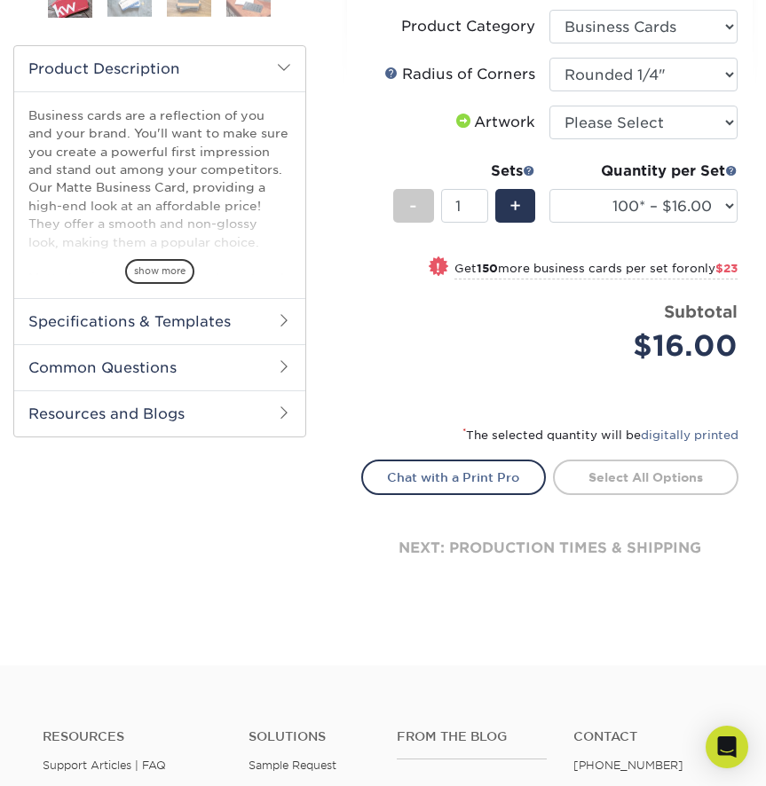
click at [168, 327] on h2 "Specifications & Templates" at bounding box center [159, 321] width 291 height 46
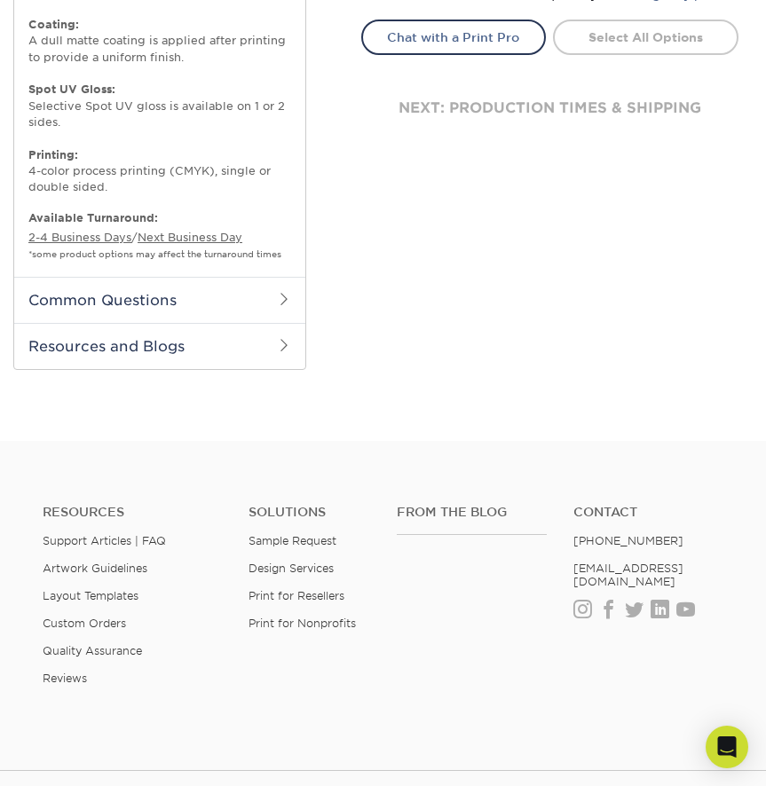
scroll to position [1007, 0]
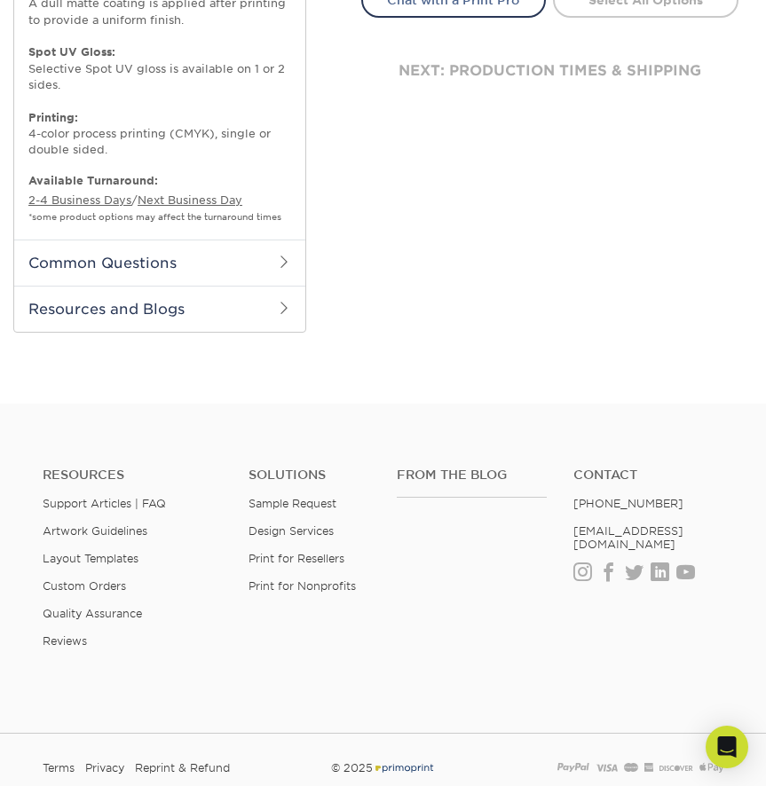
click at [153, 260] on h2 "Common Questions" at bounding box center [159, 263] width 291 height 46
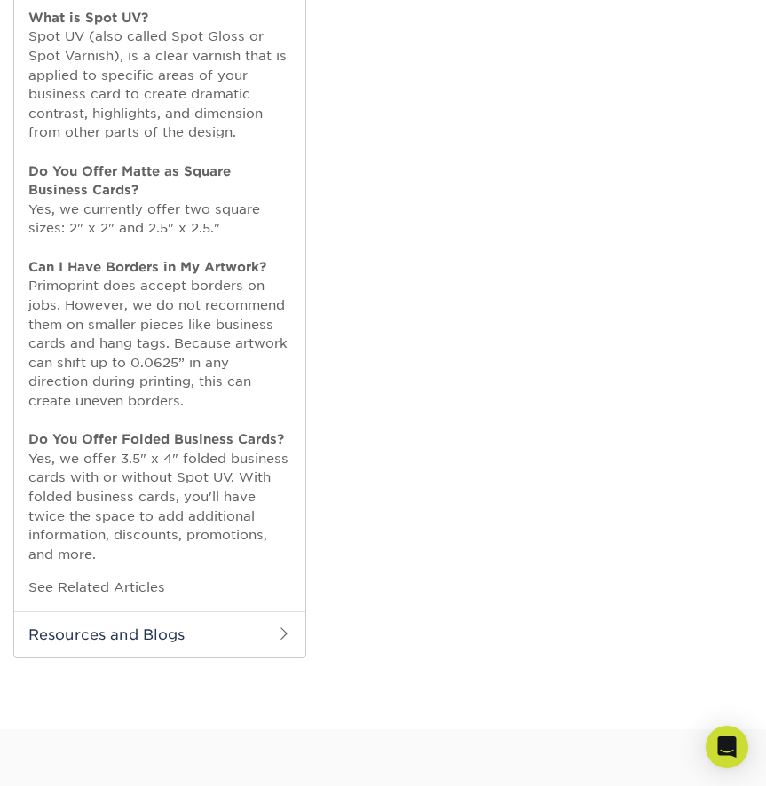
scroll to position [1608, 0]
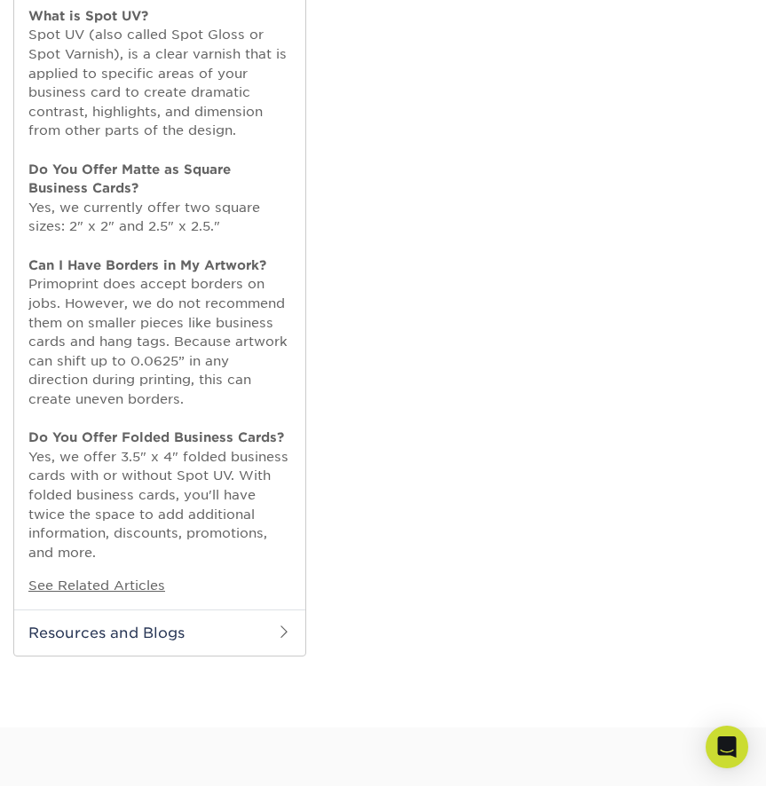
click at [138, 624] on h2 "Resources and Blogs" at bounding box center [159, 632] width 291 height 46
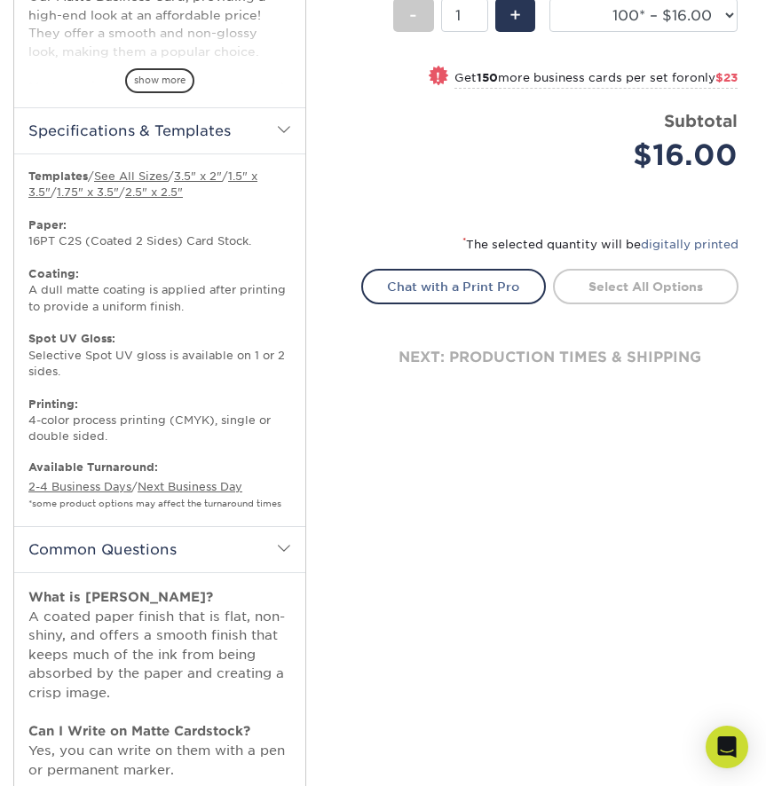
scroll to position [521, 0]
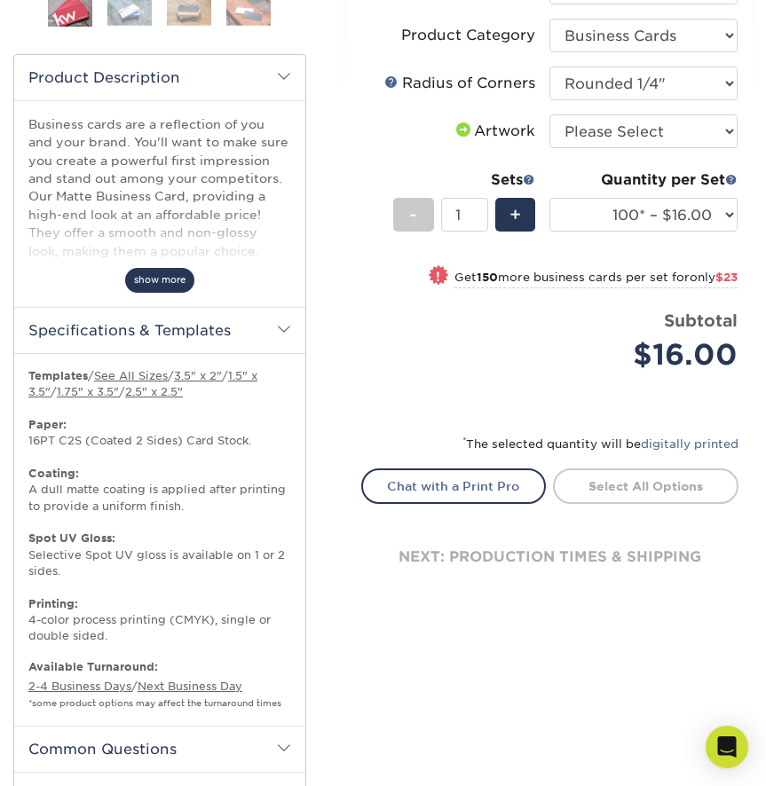
click at [182, 288] on span "show more" at bounding box center [159, 280] width 69 height 24
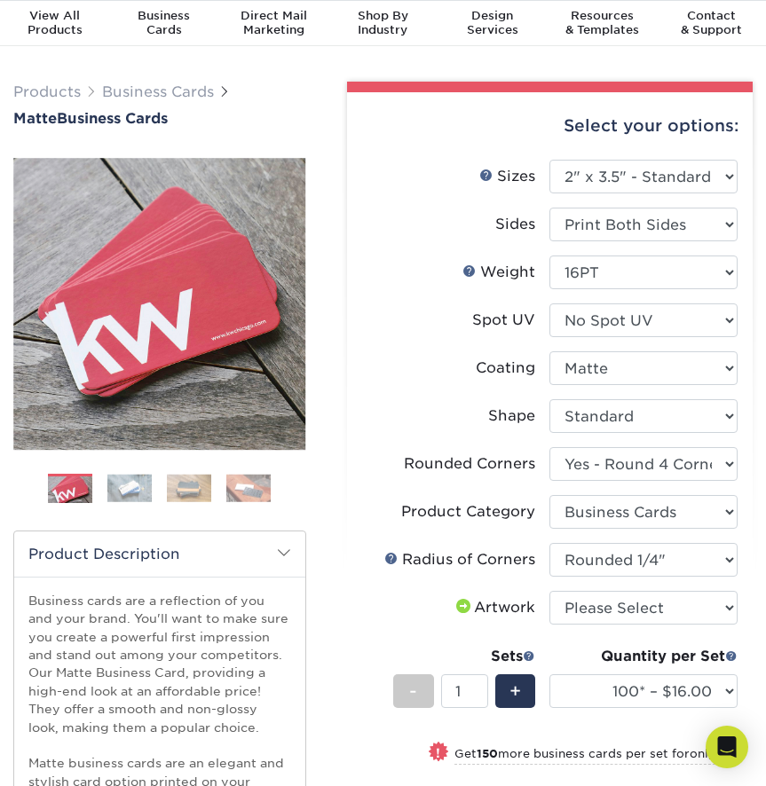
scroll to position [20, 0]
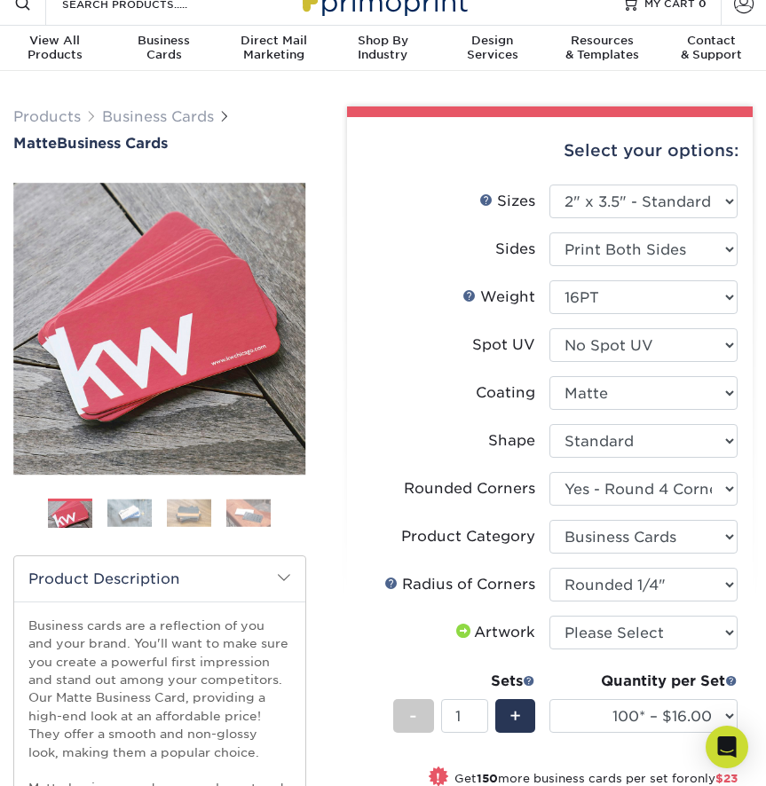
click at [123, 495] on div "Previous" at bounding box center [159, 357] width 293 height 367
click at [136, 509] on img at bounding box center [129, 513] width 44 height 28
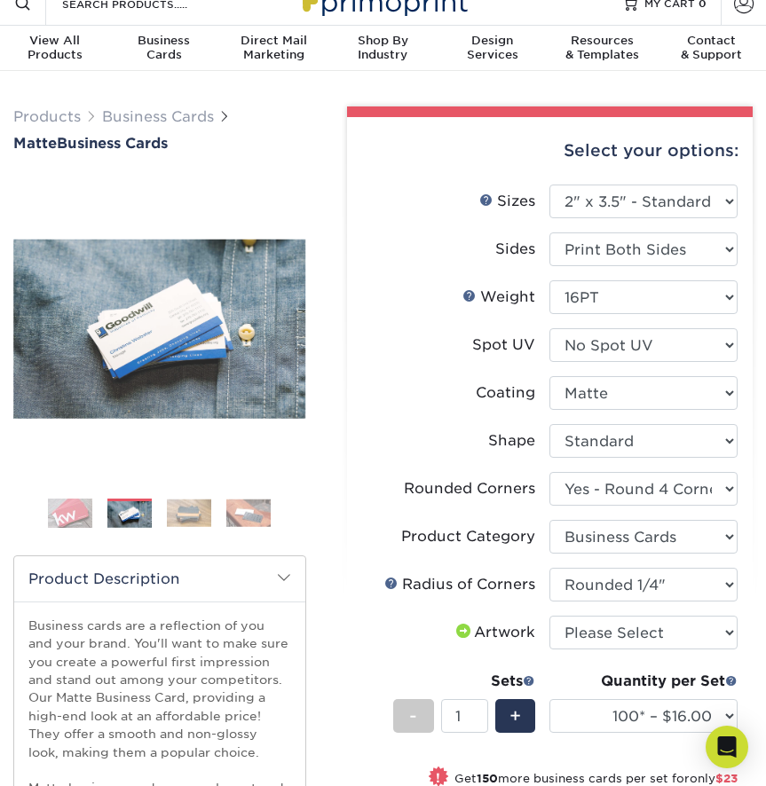
click at [188, 510] on img at bounding box center [189, 513] width 44 height 28
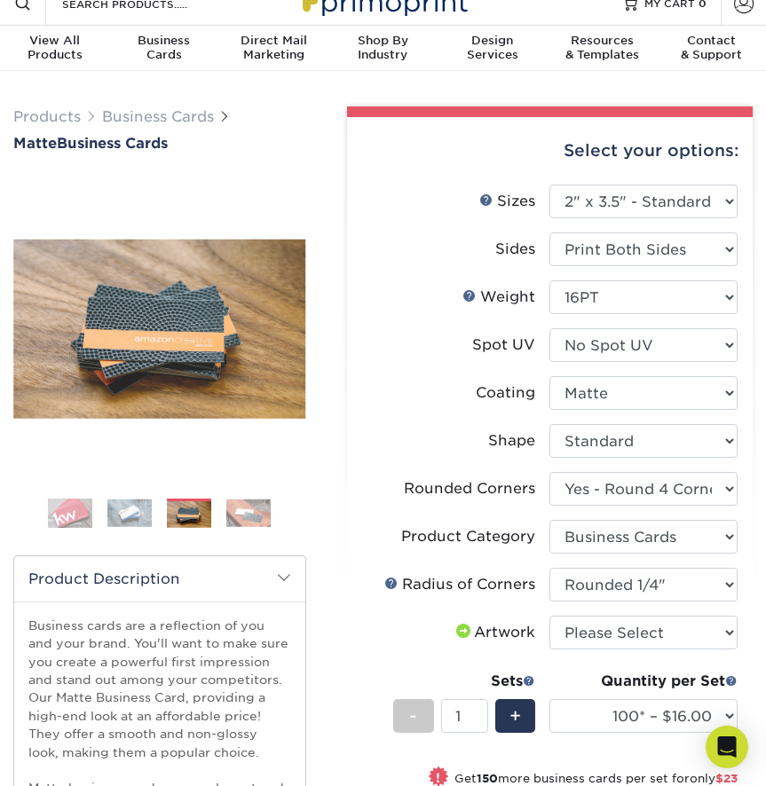
click at [254, 514] on img at bounding box center [248, 513] width 44 height 28
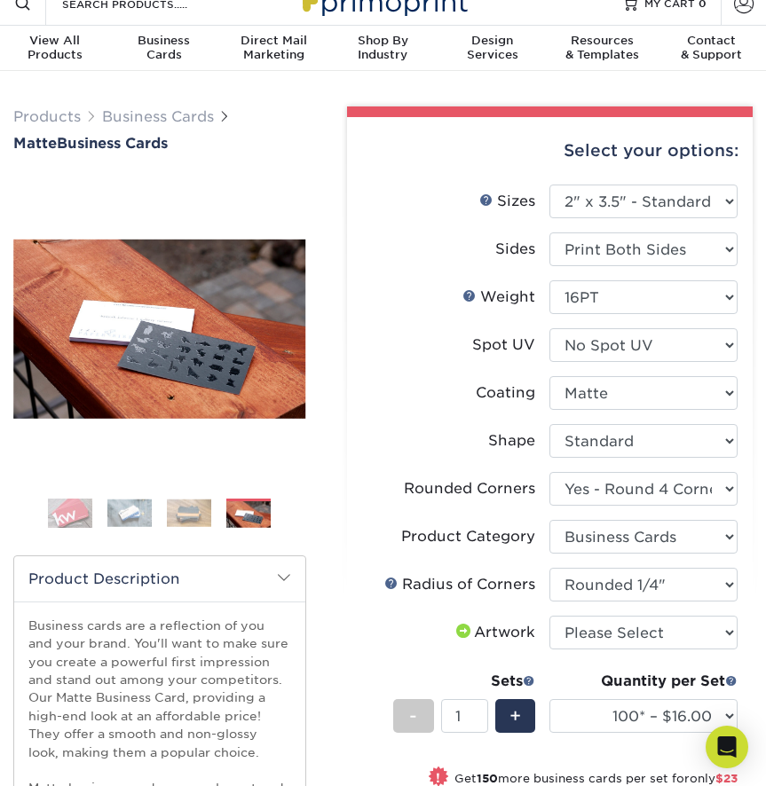
click at [164, 512] on ol at bounding box center [159, 520] width 293 height 43
click at [189, 335] on img at bounding box center [159, 328] width 293 height 179
click at [95, 509] on ol at bounding box center [159, 520] width 293 height 43
click at [88, 510] on img at bounding box center [70, 513] width 44 height 44
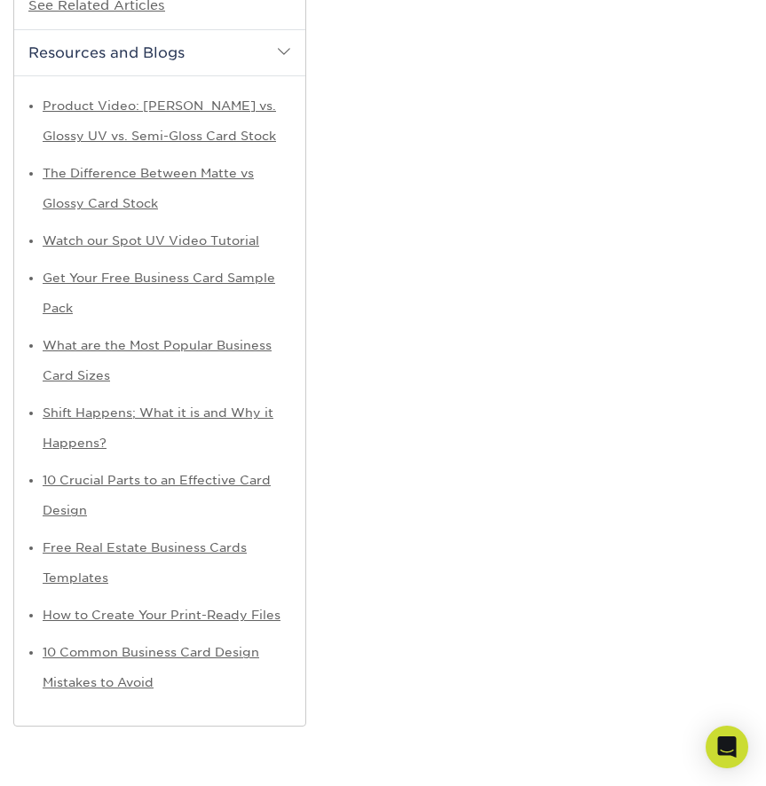
scroll to position [2450, 0]
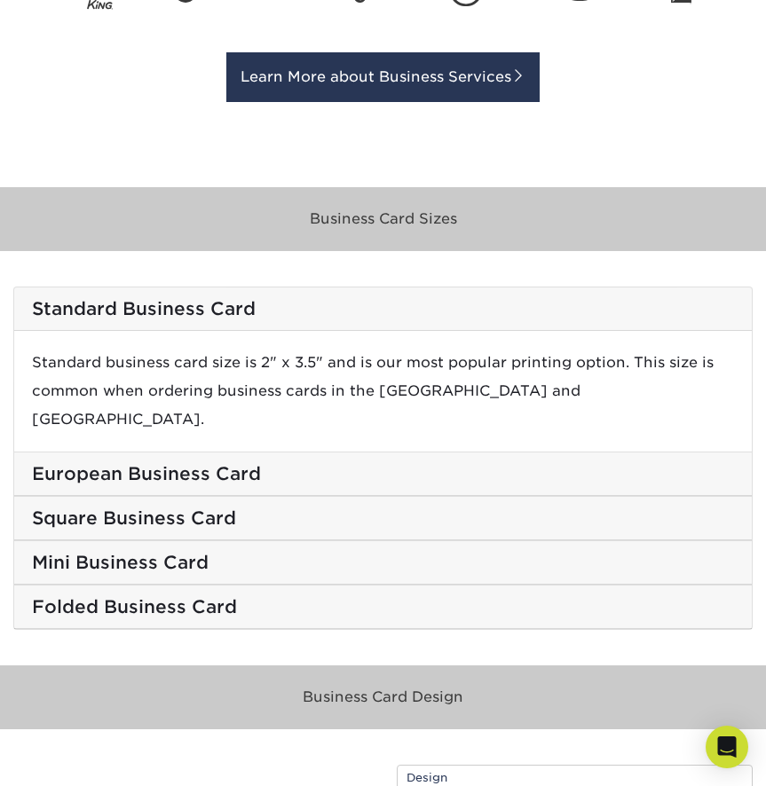
scroll to position [3399, 0]
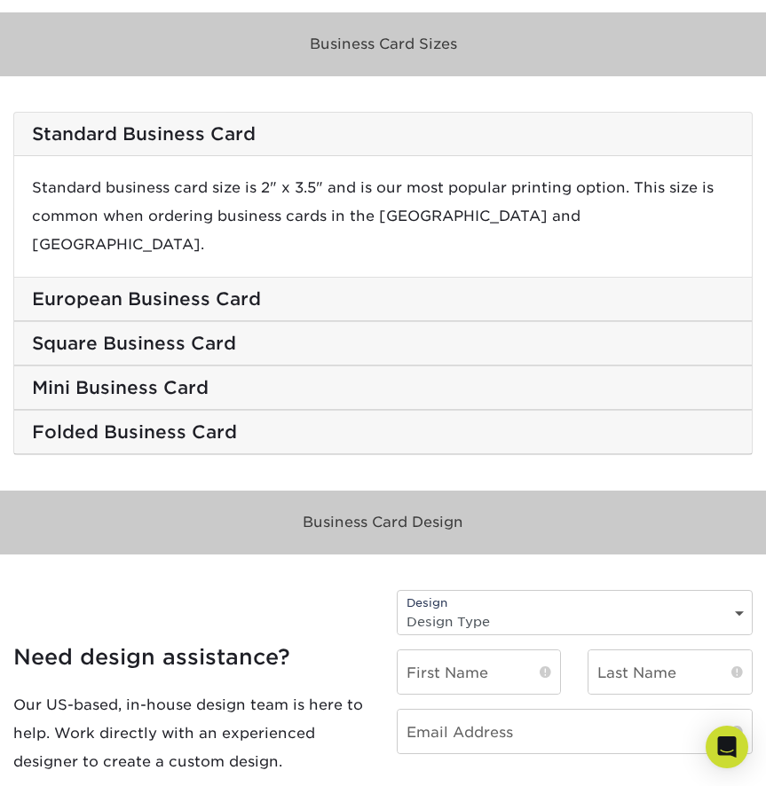
click at [208, 288] on h5 "European Business Card" at bounding box center [383, 298] width 702 height 21
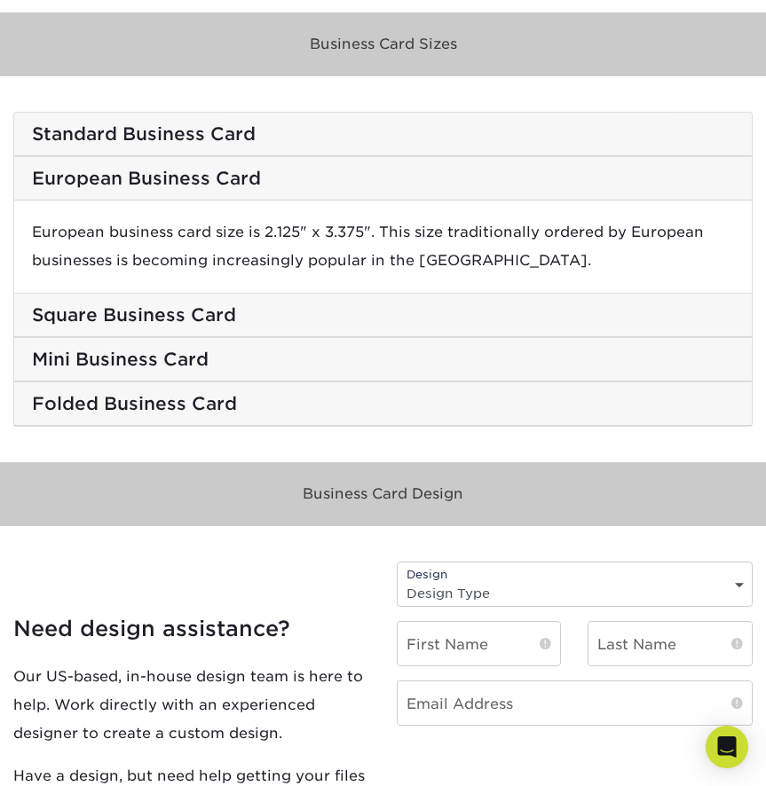
click at [194, 146] on div "Standard Business Card" at bounding box center [382, 134] width 737 height 43
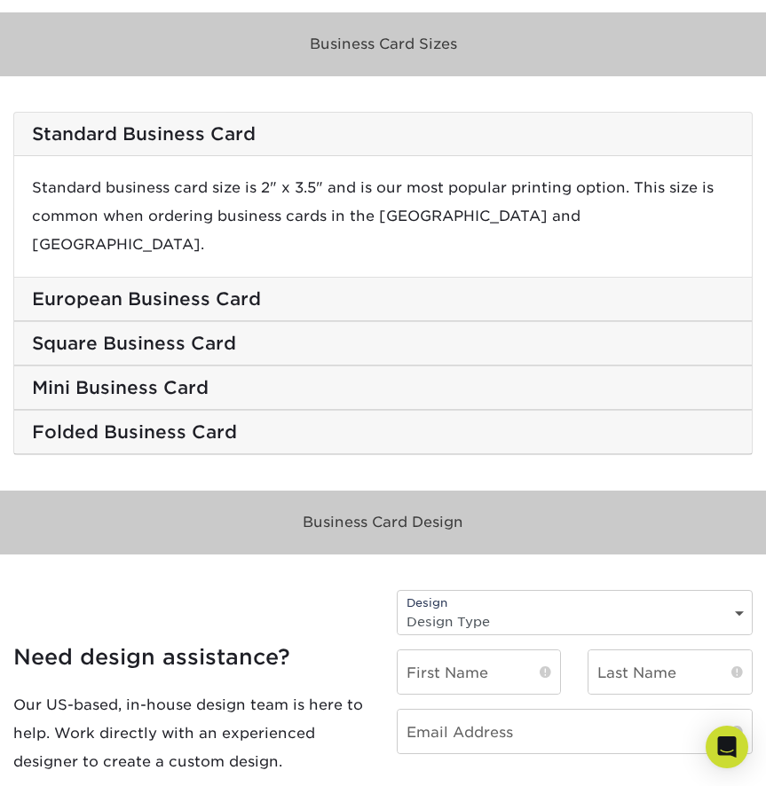
click at [201, 333] on h5 "Square Business Card" at bounding box center [383, 343] width 702 height 21
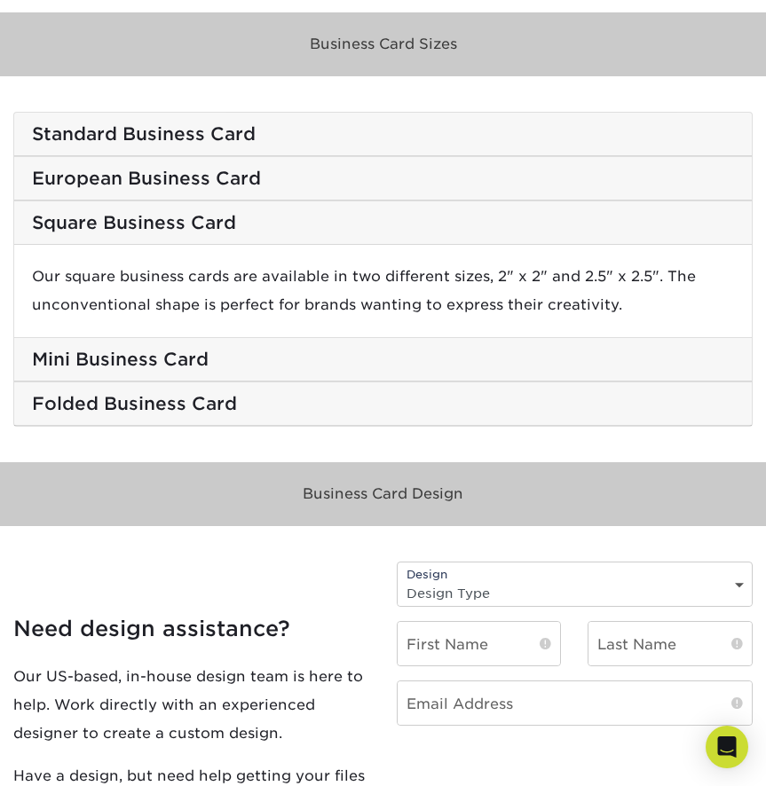
click at [162, 209] on div "Square Business Card" at bounding box center [382, 222] width 737 height 43
click at [160, 191] on div "European Business Card" at bounding box center [382, 178] width 737 height 43
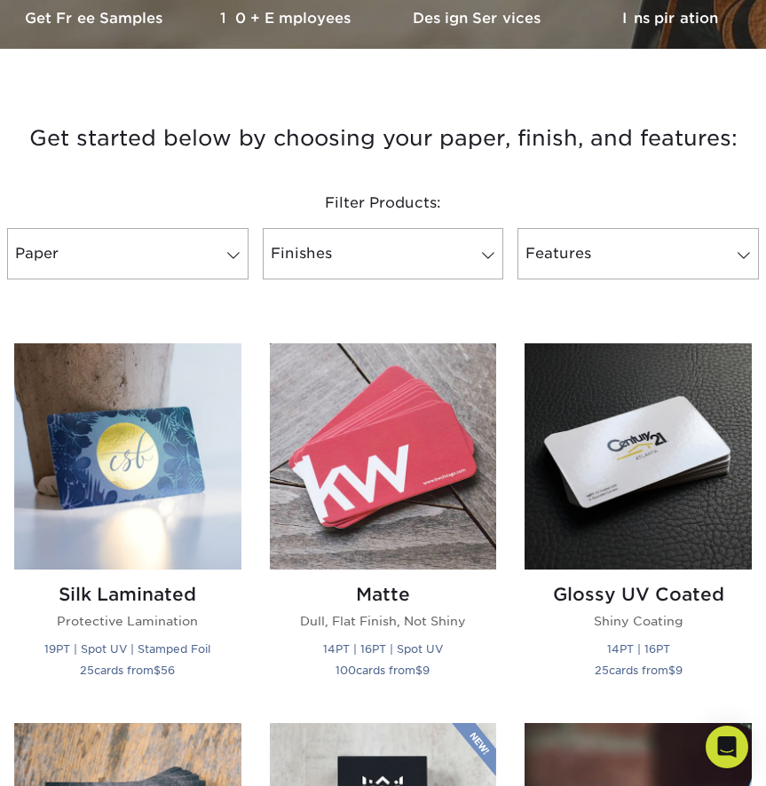
scroll to position [521, 0]
